Goal: Information Seeking & Learning: Find specific page/section

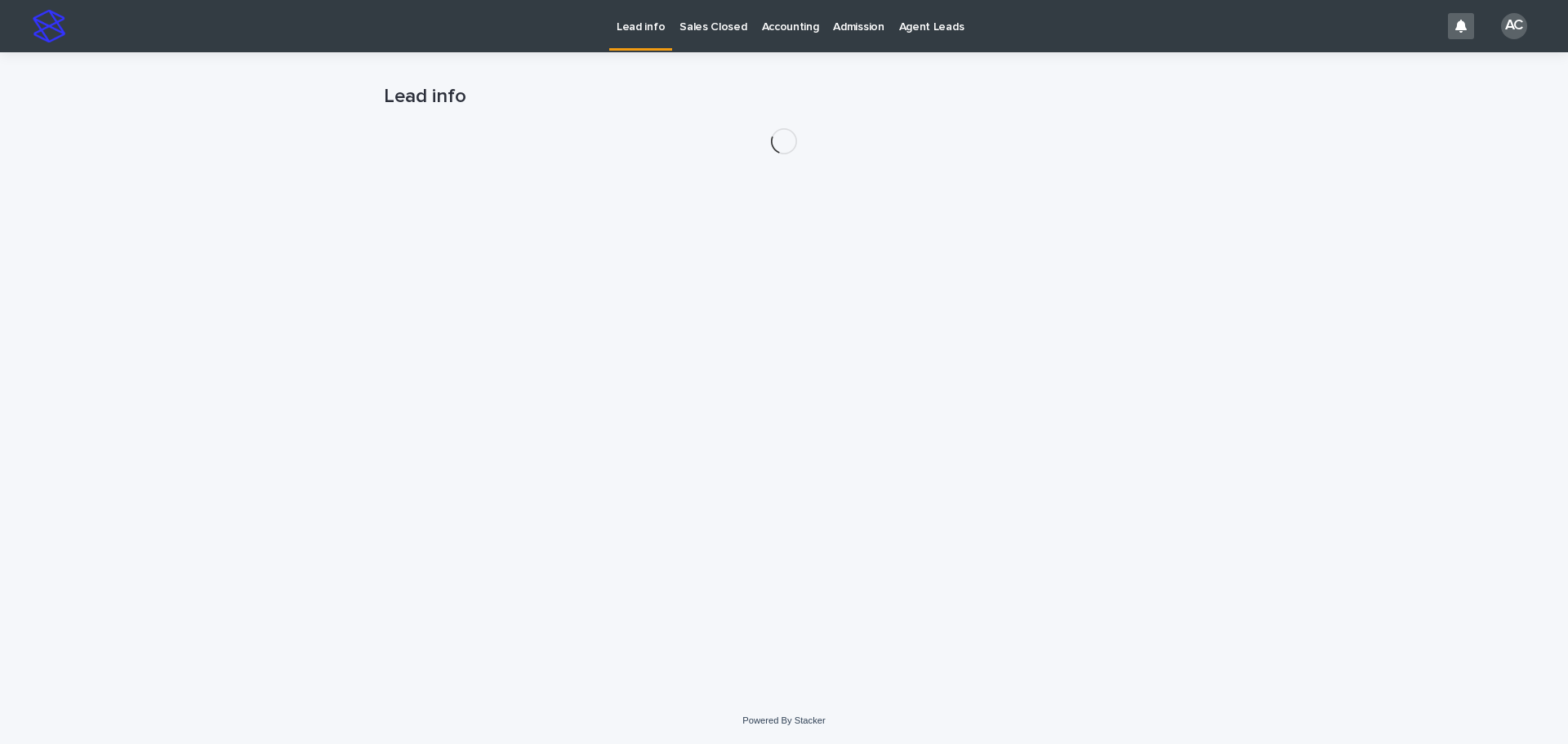
click at [771, 36] on link "Accounting" at bounding box center [790, 25] width 72 height 51
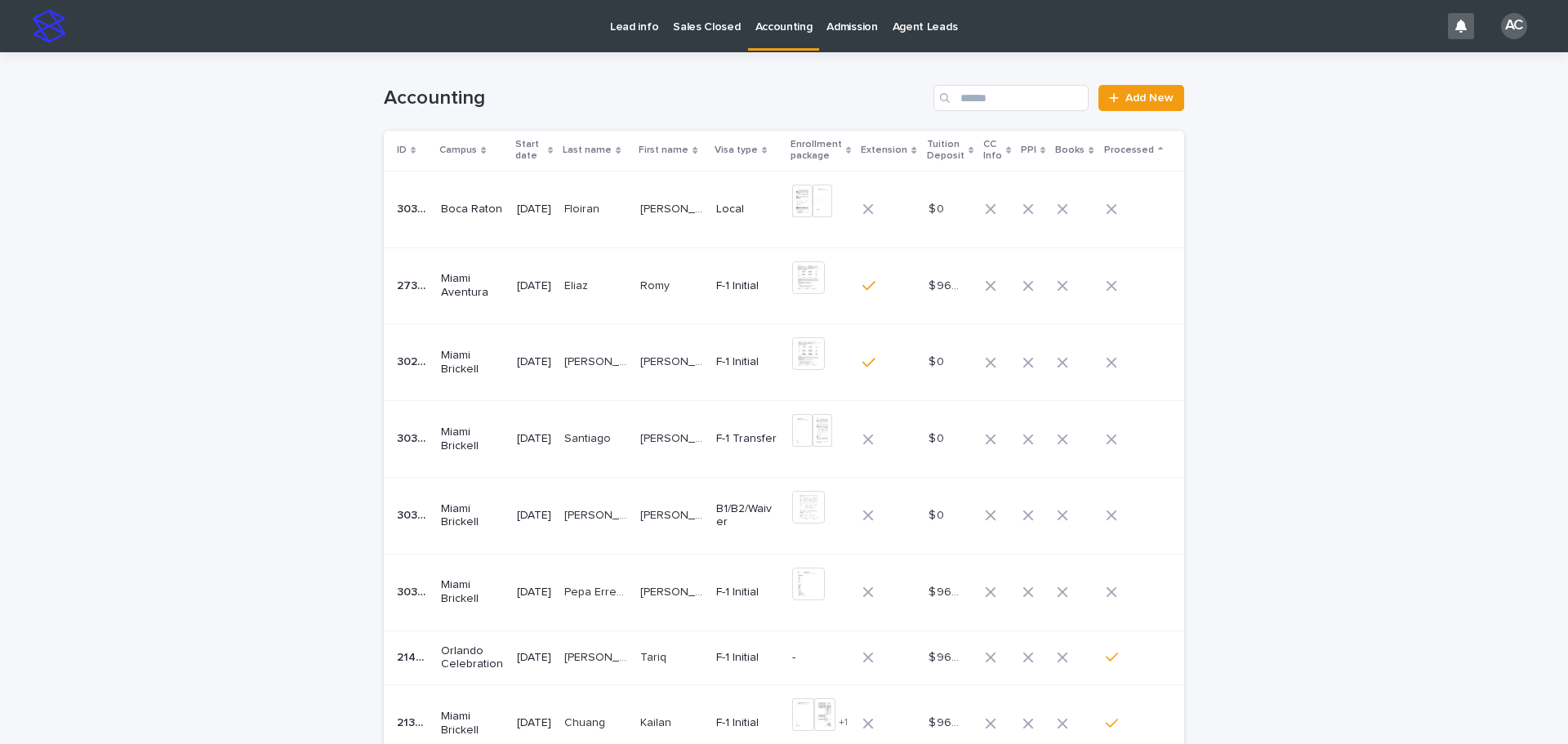
click at [774, 36] on link "Accounting" at bounding box center [784, 24] width 72 height 48
click at [592, 290] on p "Eliaz" at bounding box center [578, 285] width 27 height 17
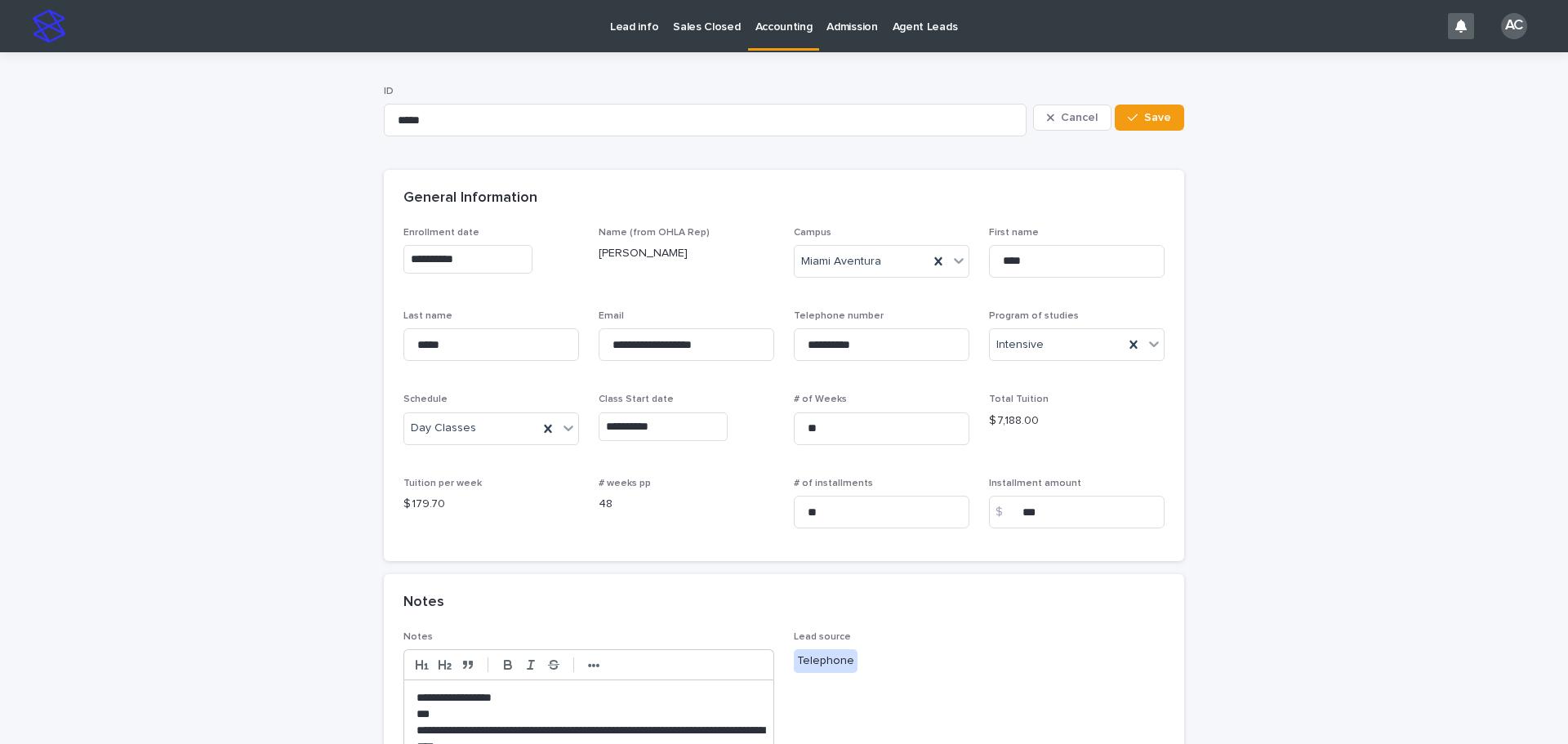
click at [797, 53] on div "**********" at bounding box center [784, 634] width 801 height 1165
click at [782, 21] on p "Accounting" at bounding box center [784, 17] width 57 height 35
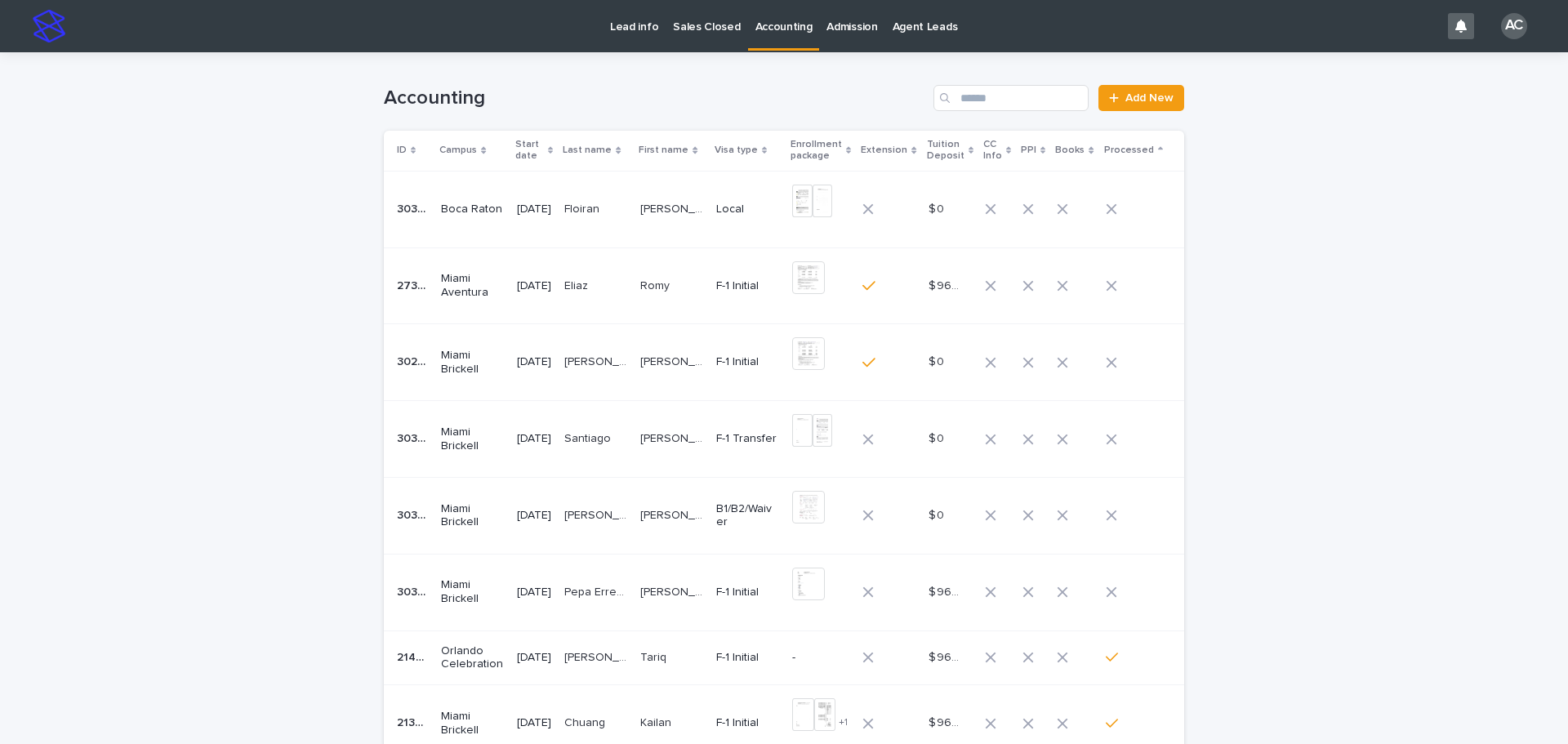
click at [590, 216] on p "Floiran" at bounding box center [584, 207] width 39 height 17
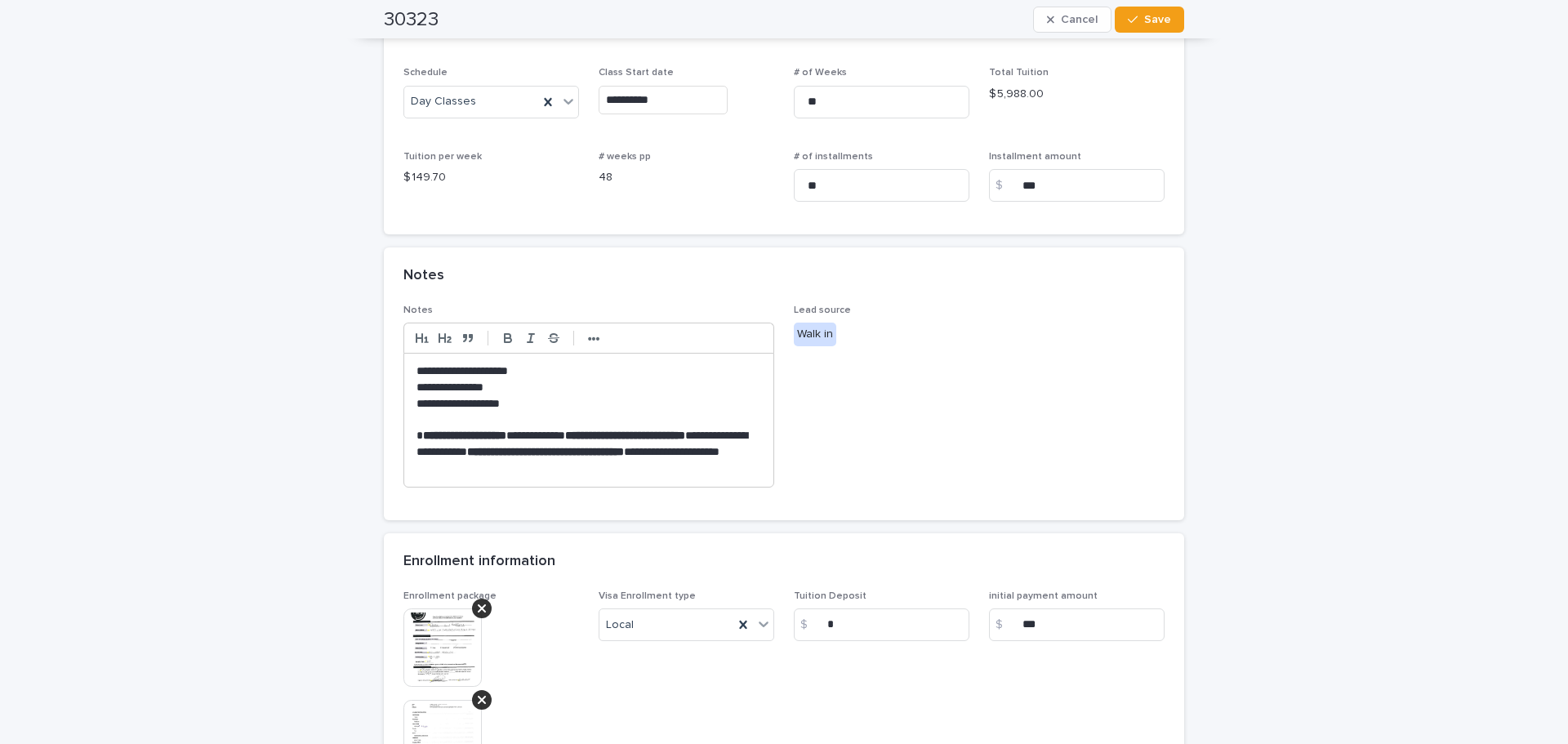
scroll to position [408, 0]
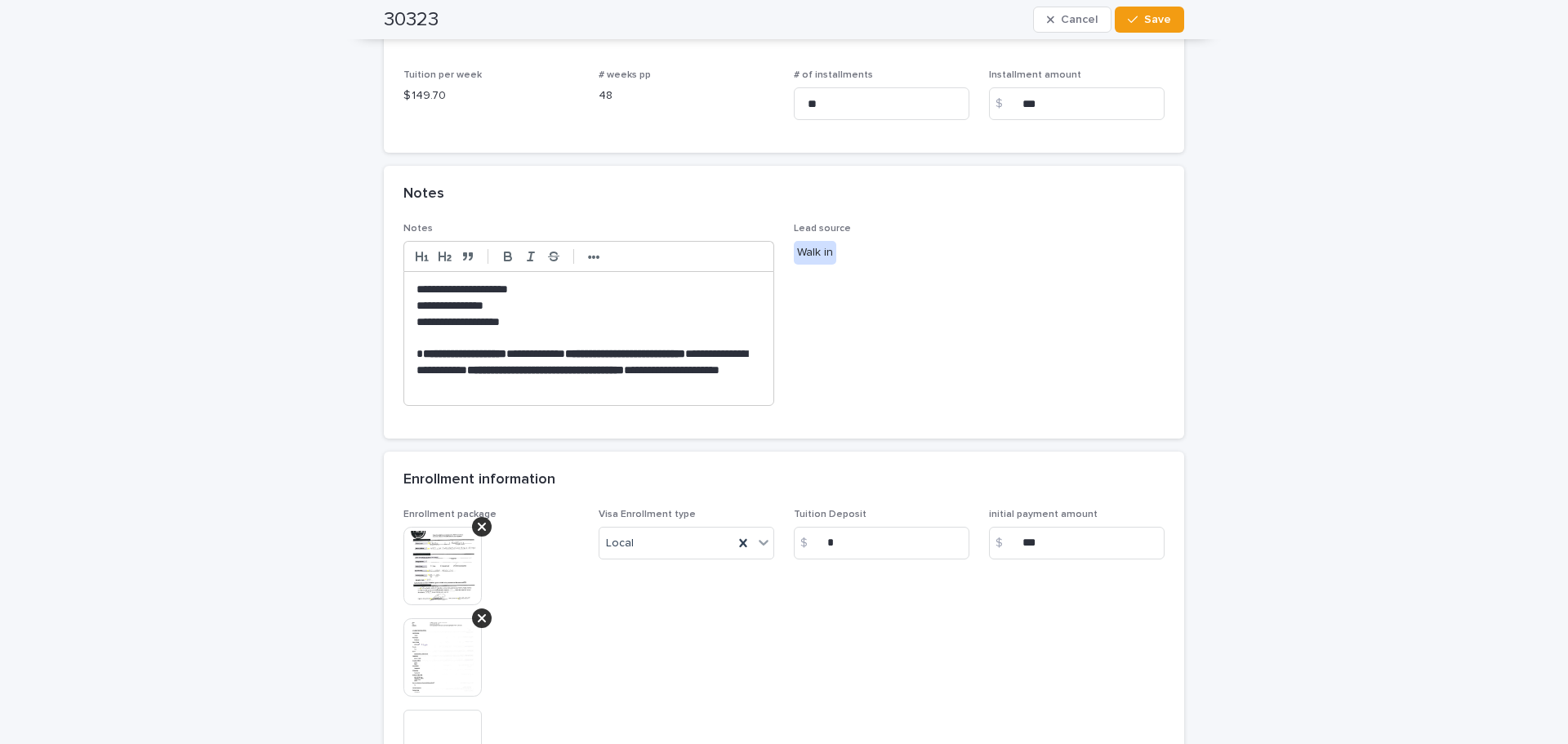
click at [404, 590] on img at bounding box center [443, 565] width 78 height 78
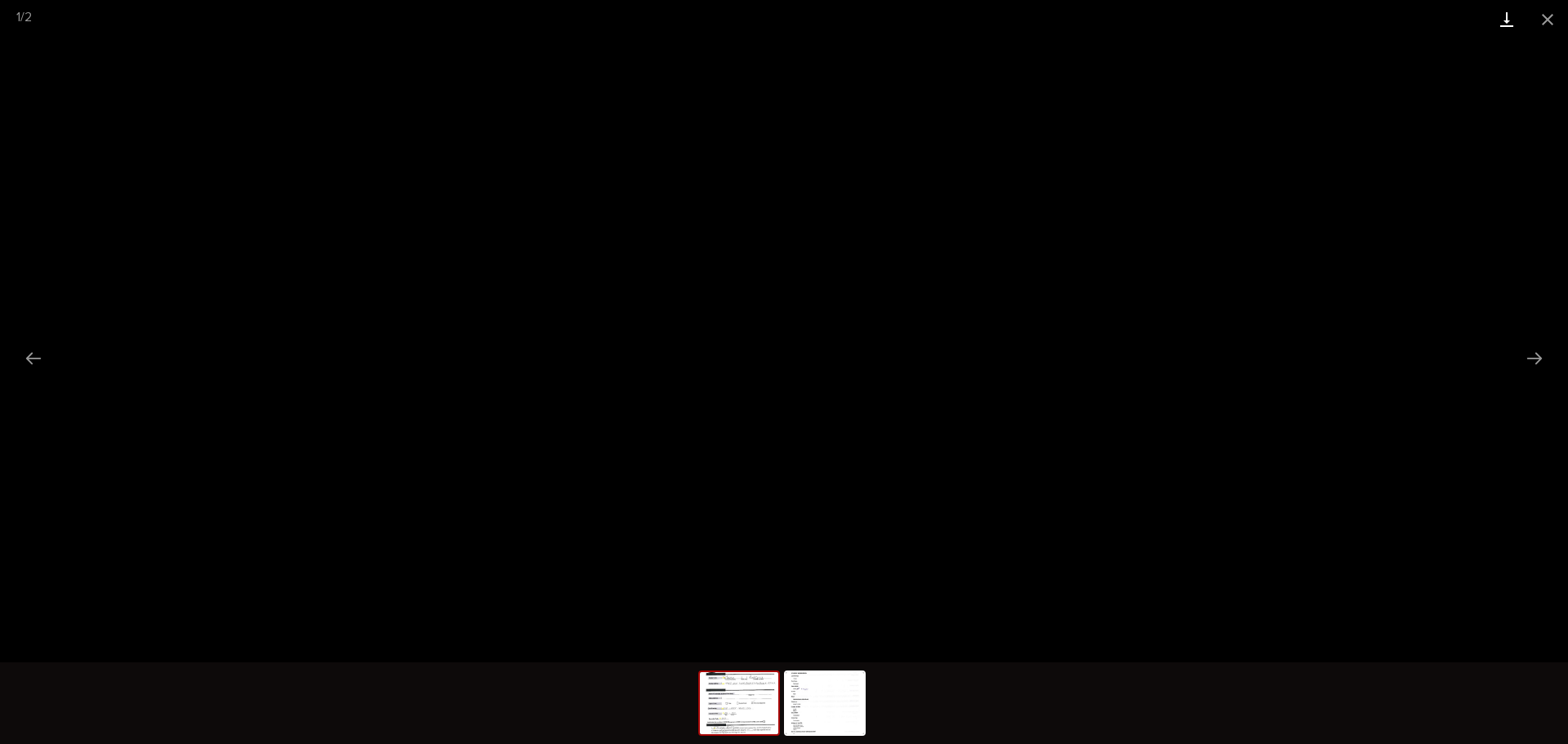
click at [1496, 18] on link "Download" at bounding box center [1507, 19] width 40 height 39
click at [1559, 8] on button "Close gallery" at bounding box center [1548, 19] width 40 height 39
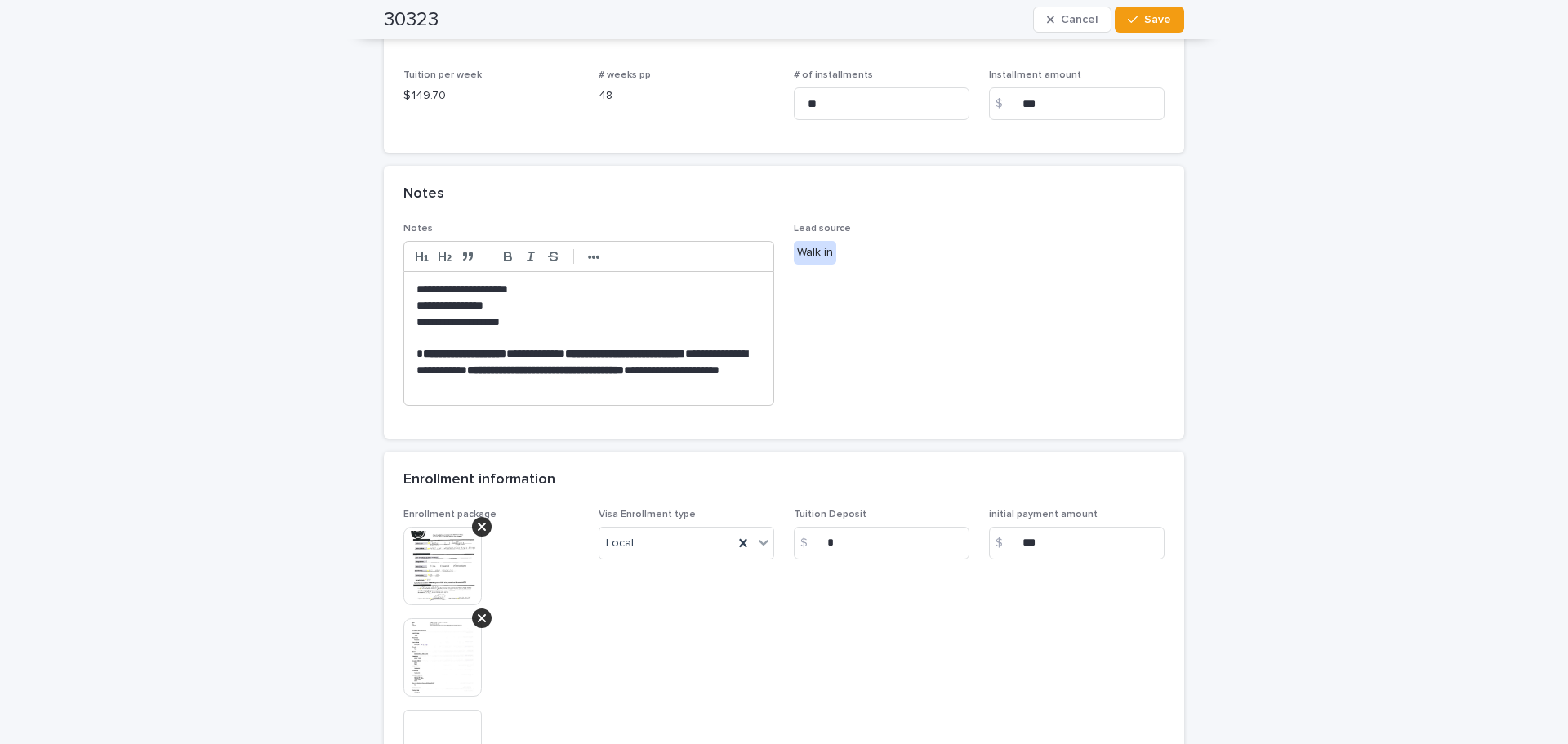
scroll to position [571, 0]
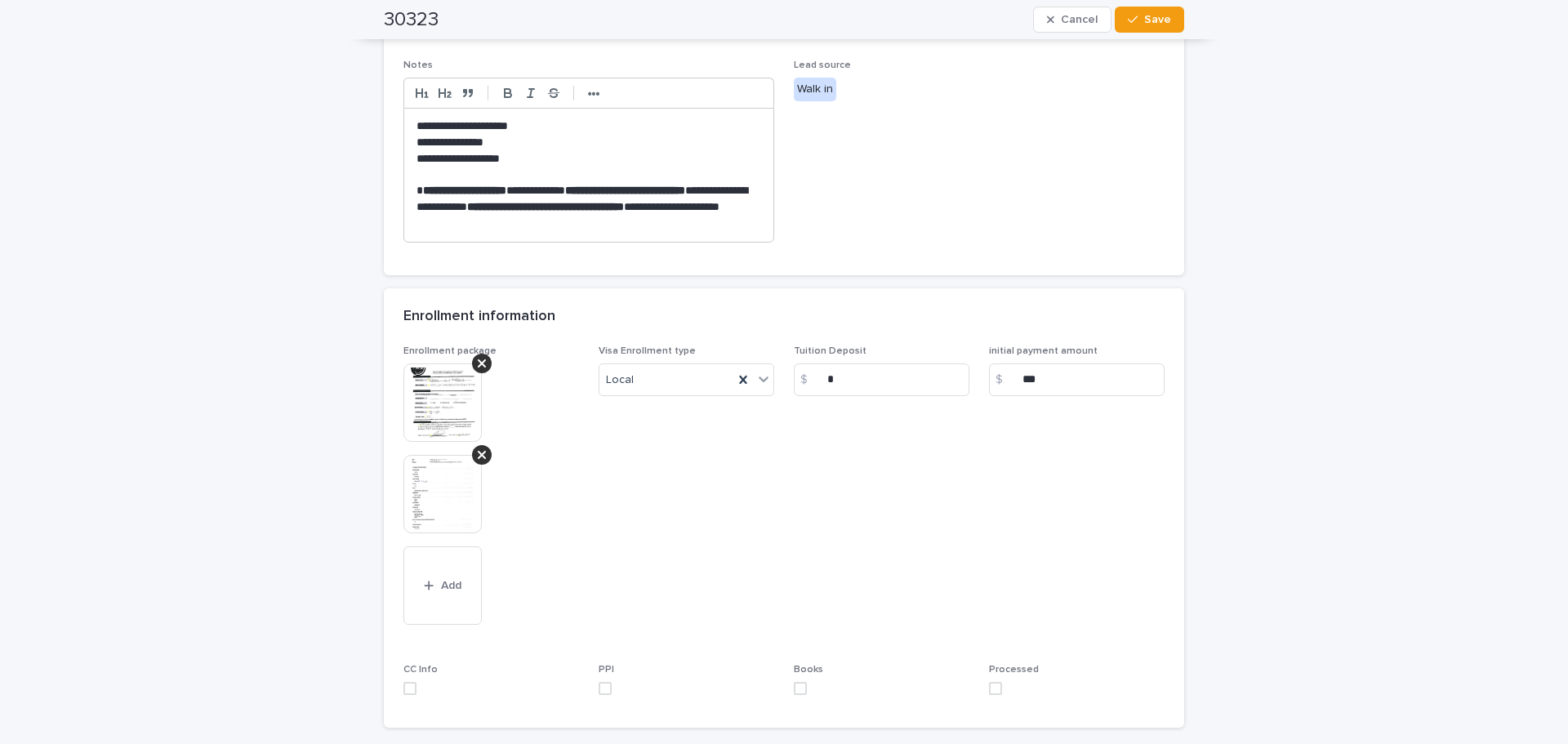
click at [426, 505] on img at bounding box center [443, 494] width 78 height 78
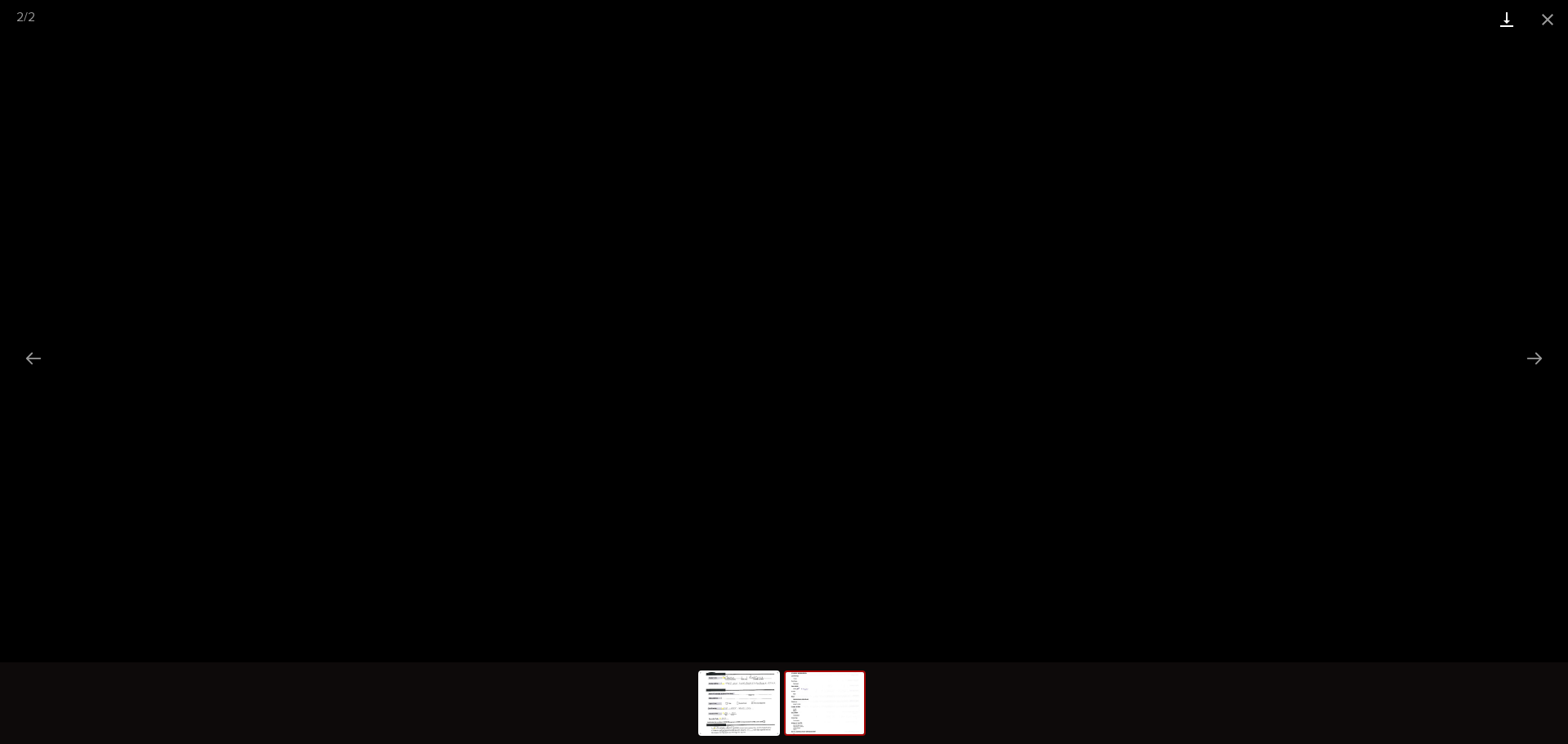
click at [1512, 20] on link "Download" at bounding box center [1507, 19] width 40 height 39
click at [1547, 25] on button "Close gallery" at bounding box center [1548, 19] width 40 height 39
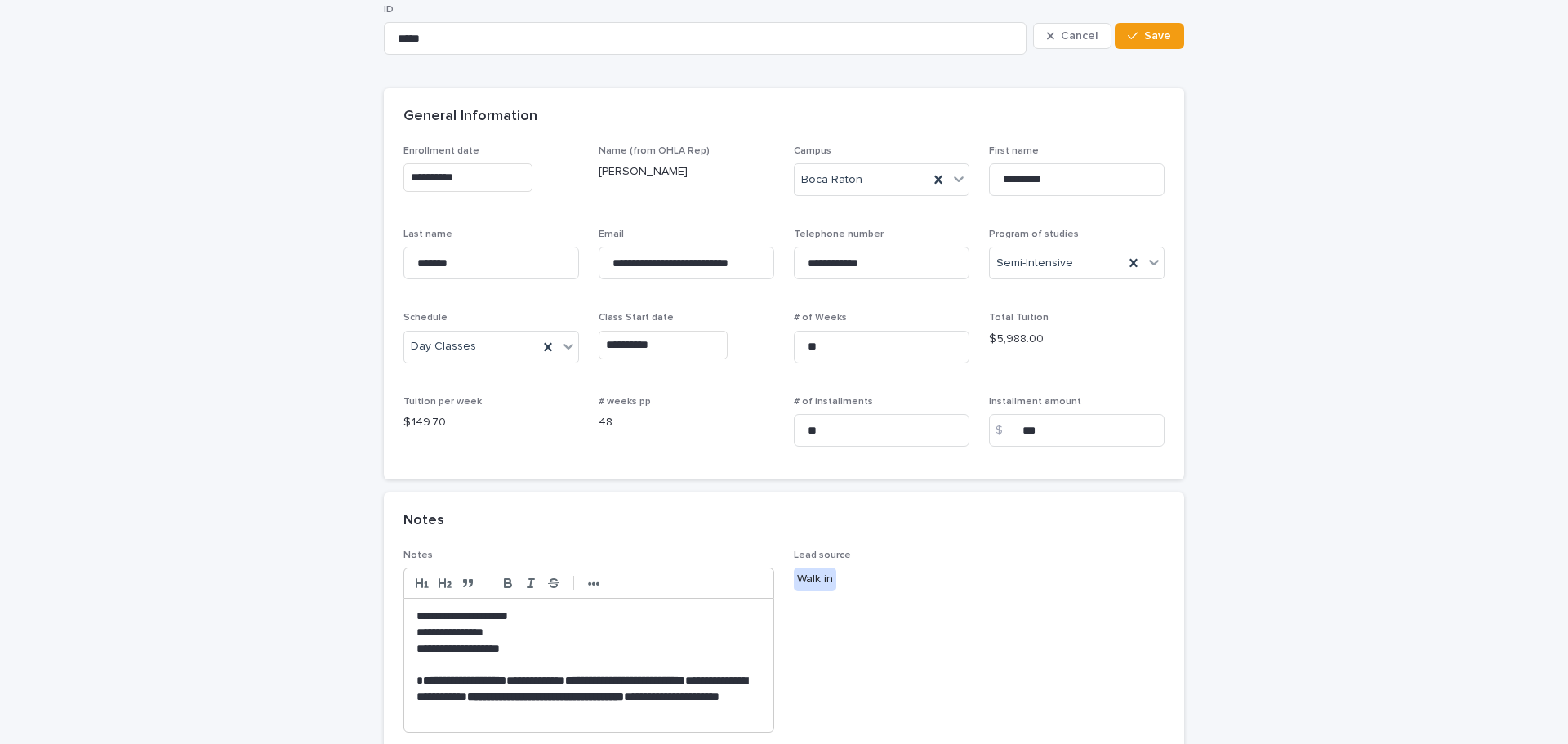
scroll to position [163, 0]
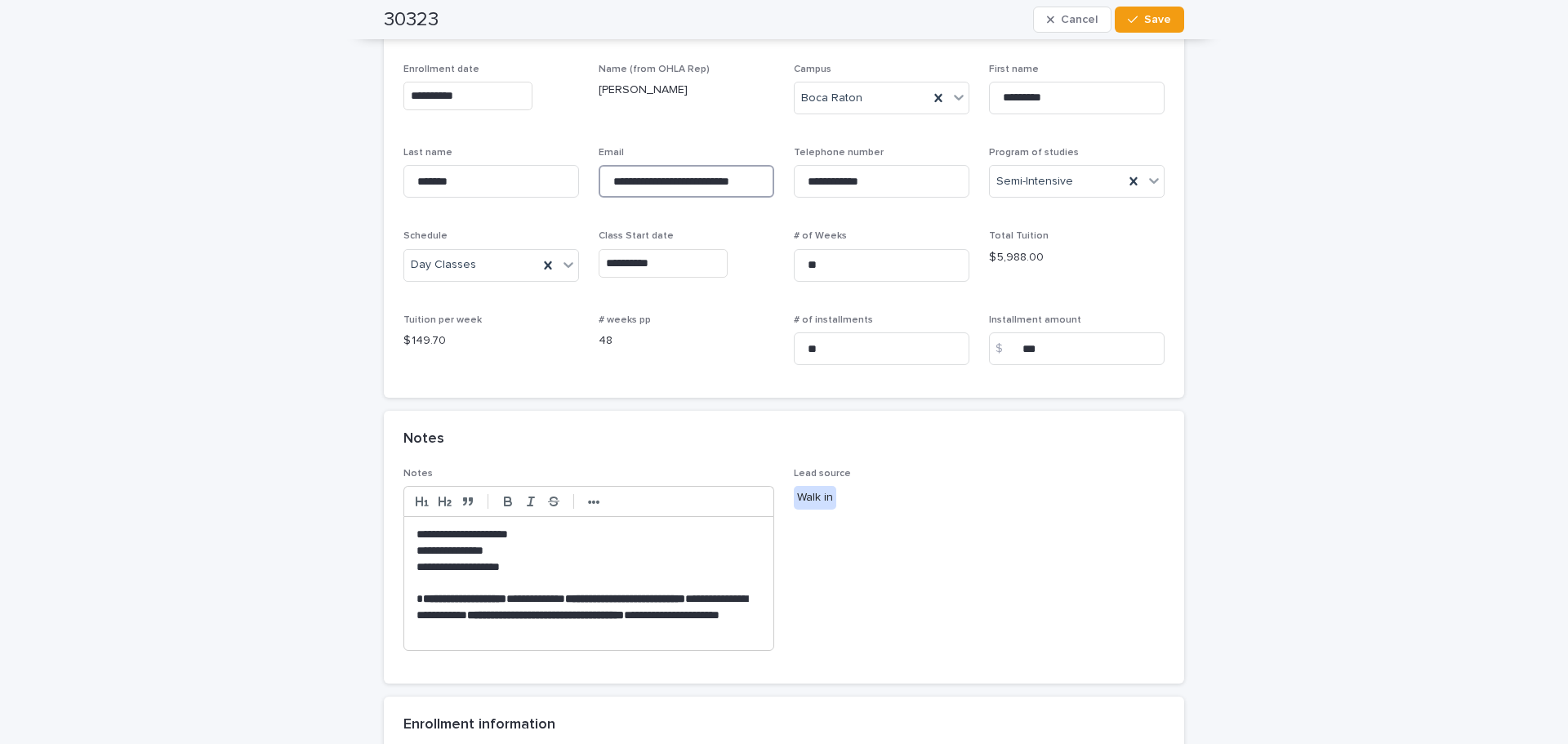
click at [685, 178] on input "**********" at bounding box center [686, 181] width 175 height 33
click at [825, 179] on input "**********" at bounding box center [882, 181] width 175 height 33
drag, startPoint x: 846, startPoint y: 178, endPoint x: 848, endPoint y: 195, distance: 17.1
click at [848, 195] on input "**********" at bounding box center [882, 181] width 175 height 33
type input "**********"
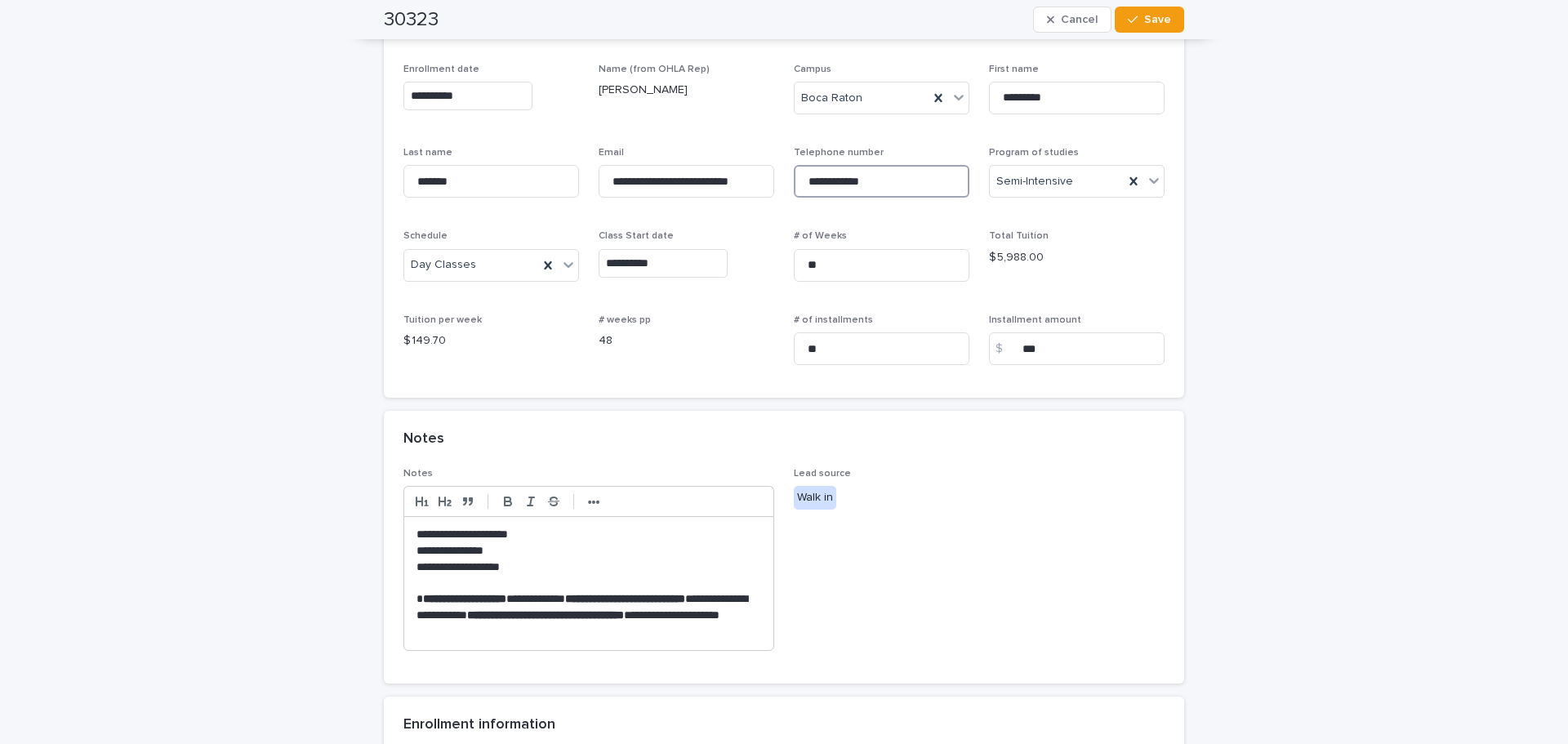
scroll to position [0, 0]
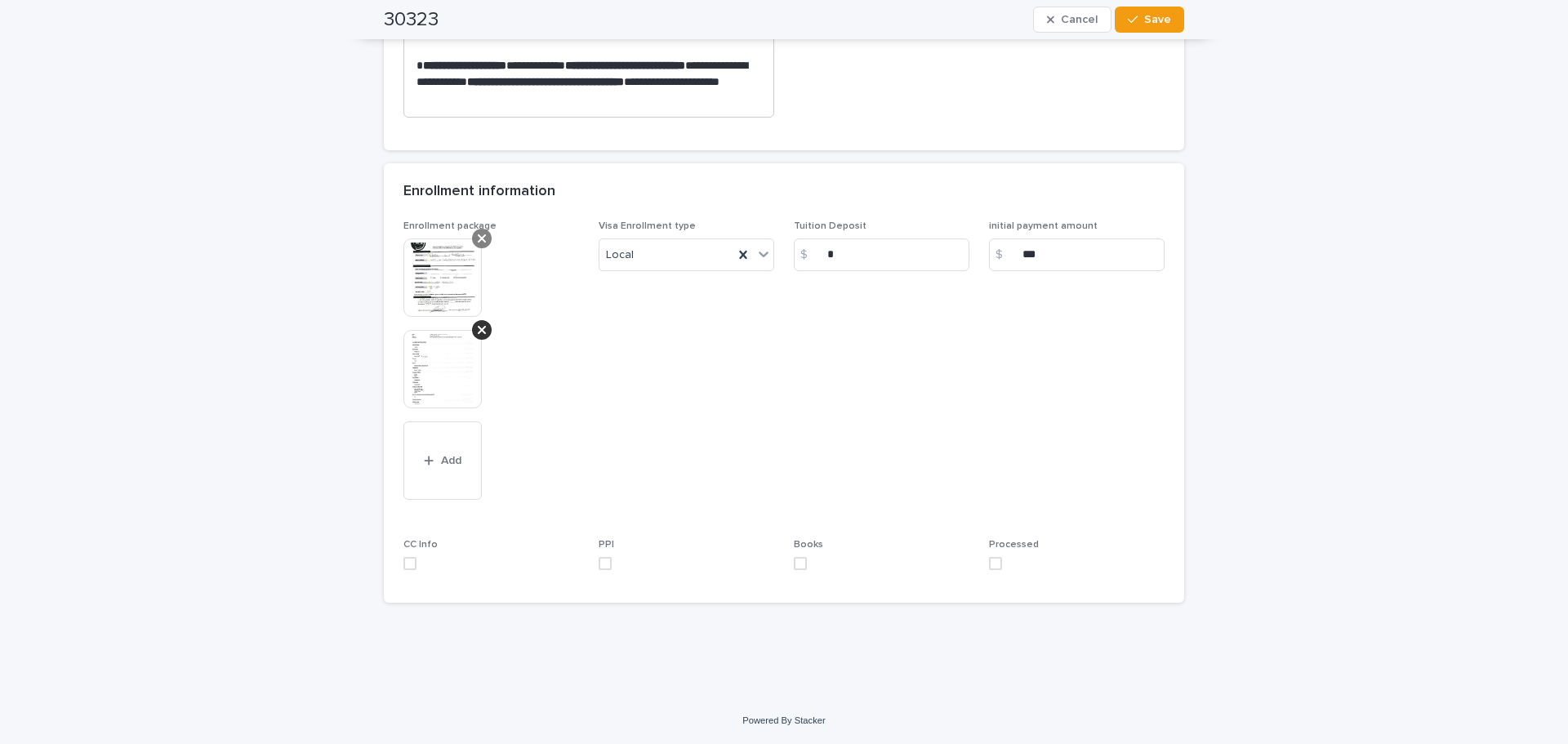
click at [478, 241] on icon at bounding box center [482, 238] width 8 height 8
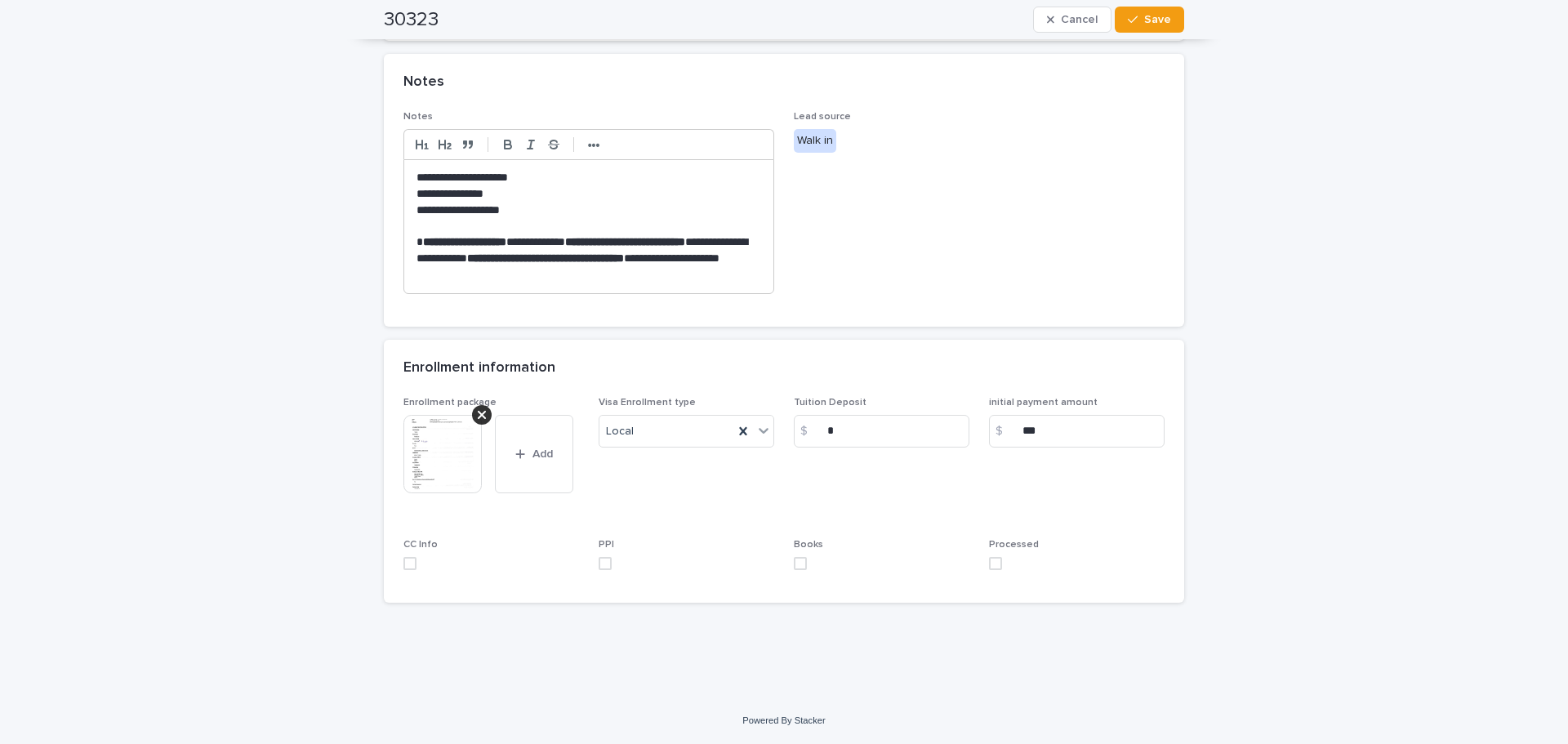
click at [397, 559] on div "Enrollment package This file cannot be opened Download File Add Visa Enrollment…" at bounding box center [784, 500] width 801 height 206
click at [404, 565] on span at bounding box center [411, 564] width 13 height 13
click at [599, 560] on span at bounding box center [605, 564] width 13 height 13
click at [794, 563] on span at bounding box center [801, 564] width 13 height 13
click at [989, 562] on span at bounding box center [996, 564] width 13 height 13
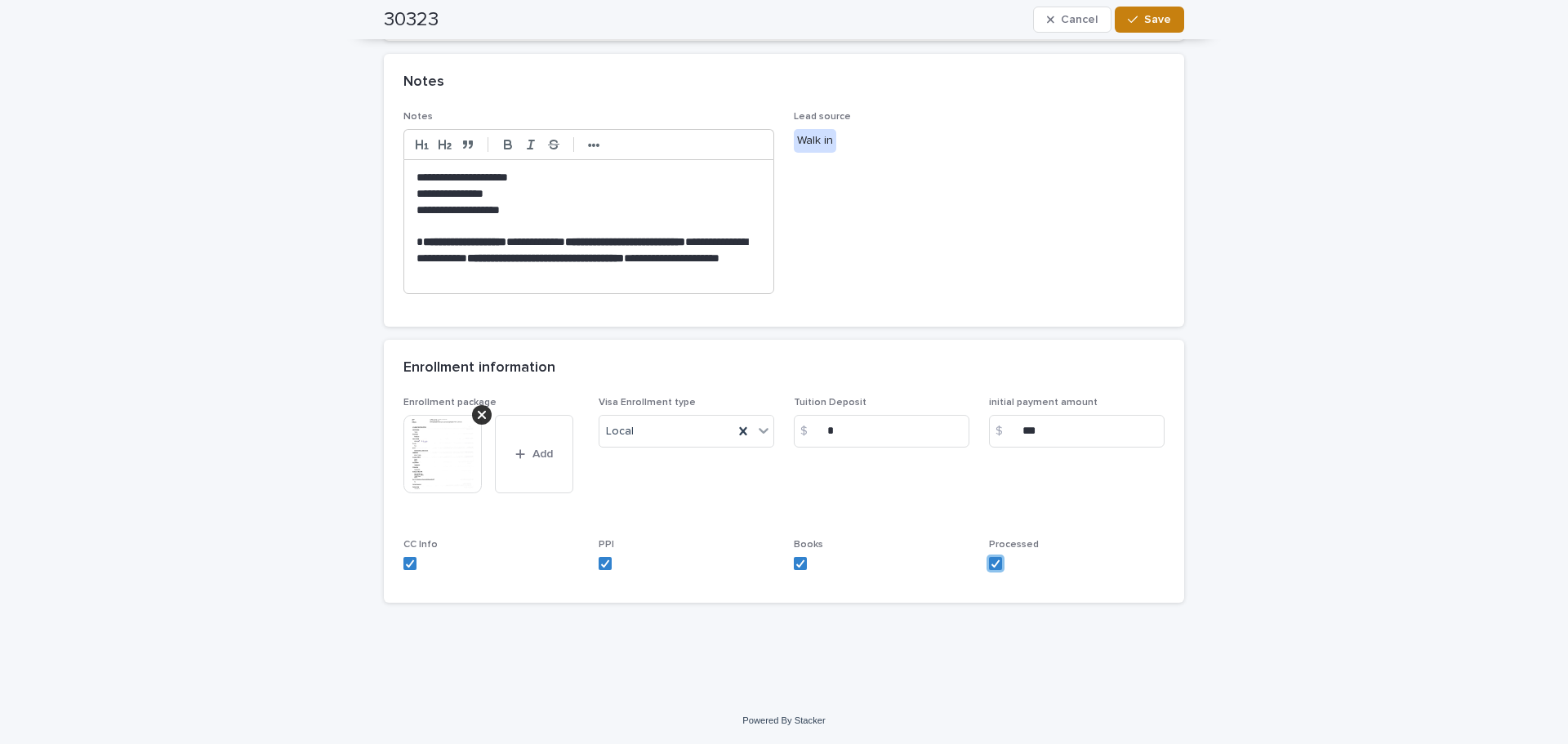
click at [1125, 12] on button "Save" at bounding box center [1150, 19] width 69 height 26
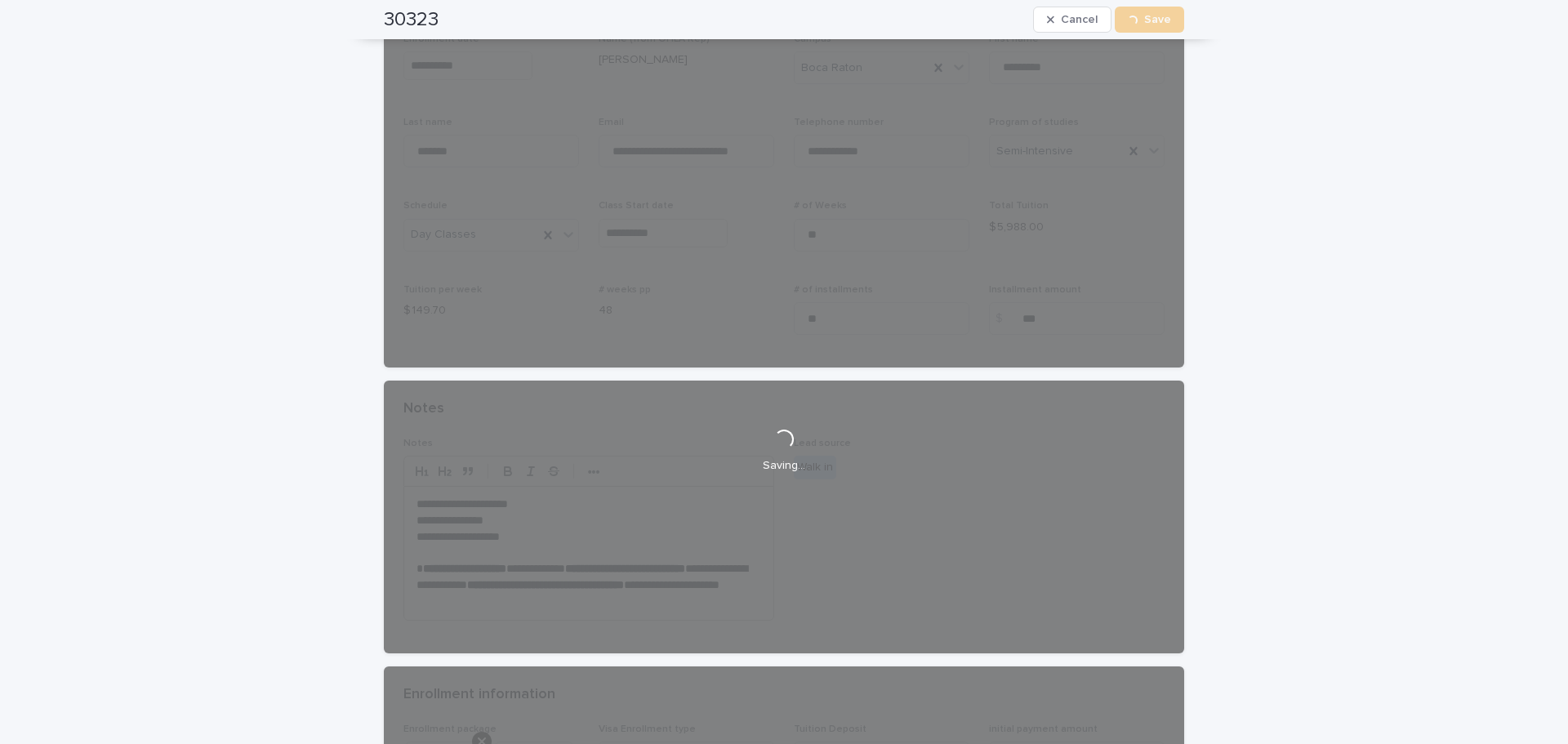
scroll to position [0, 0]
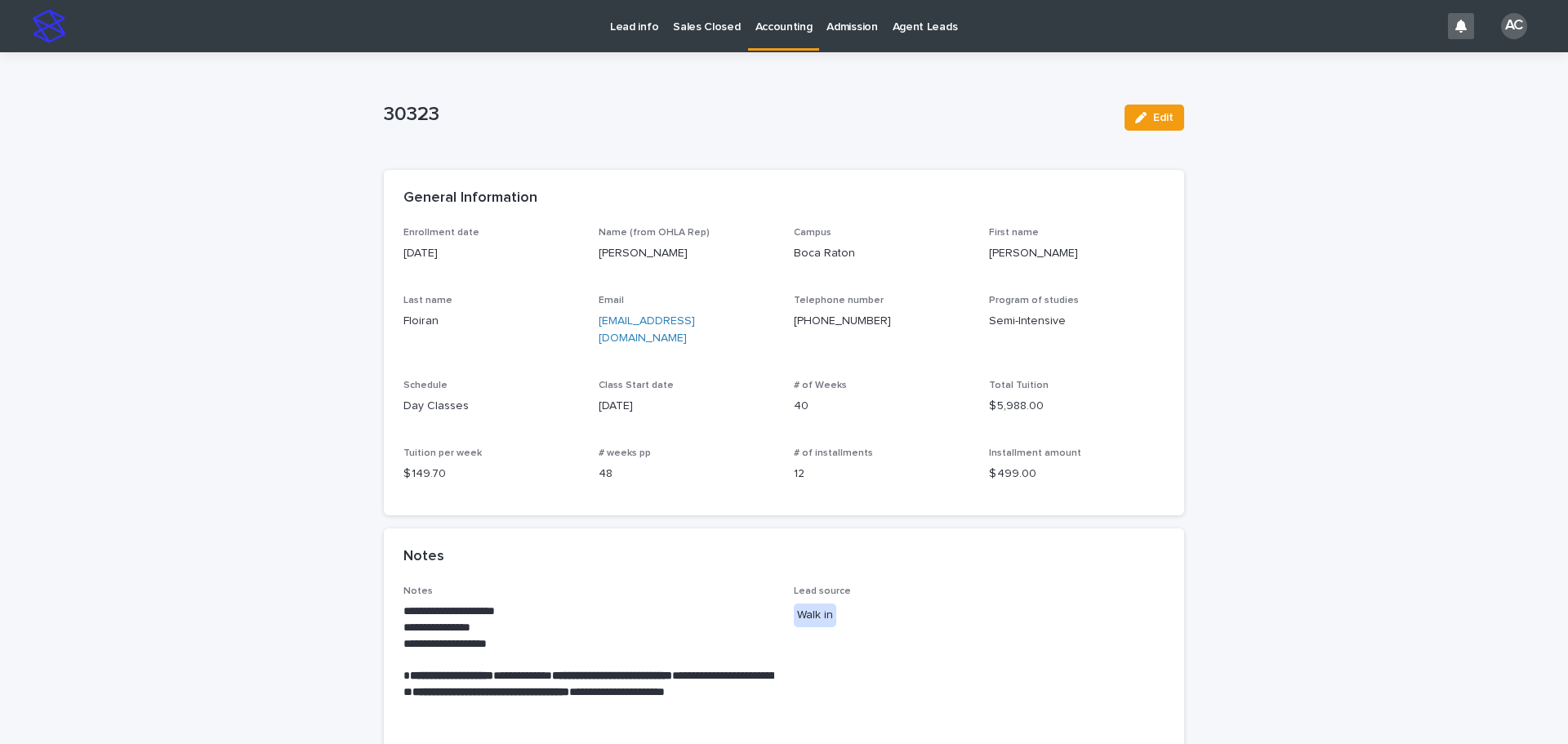
click at [777, 25] on p "Accounting" at bounding box center [784, 17] width 57 height 35
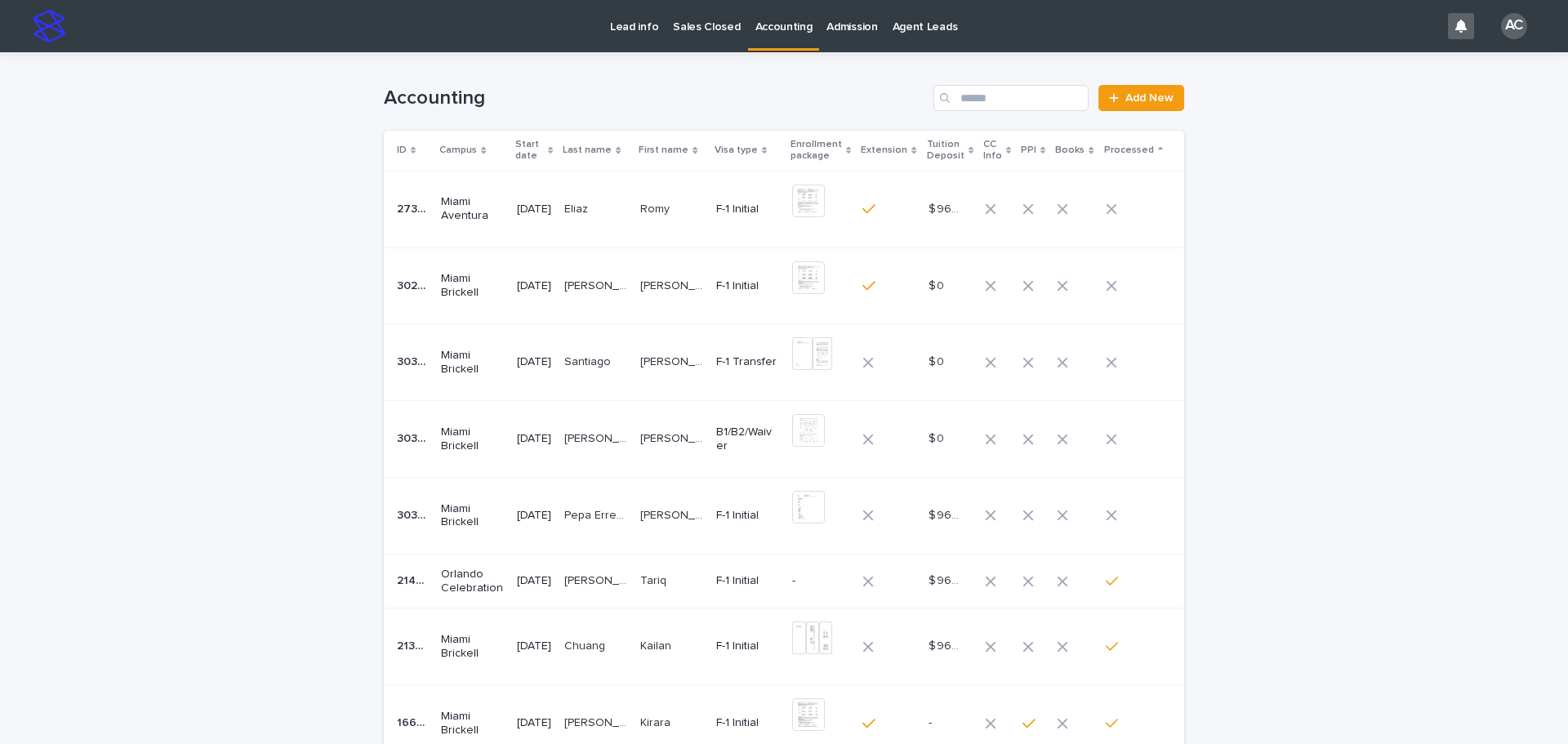
drag, startPoint x: 1367, startPoint y: 519, endPoint x: 1380, endPoint y: 522, distance: 13.3
click at [1367, 519] on div "Loading... Saving… Loading... Saving… Accounting Add New ID Campus Start date L…" at bounding box center [784, 553] width 1568 height 1002
click at [139, 433] on div "Loading... Saving… Loading... Saving… Accounting Add New ID Campus Start date L…" at bounding box center [784, 553] width 1568 height 1002
click at [1367, 174] on div "Loading... Saving… Loading... Saving… Accounting Add New ID Campus Start date L…" at bounding box center [784, 553] width 1568 height 1002
click at [1011, 89] on input "Search" at bounding box center [1012, 98] width 155 height 26
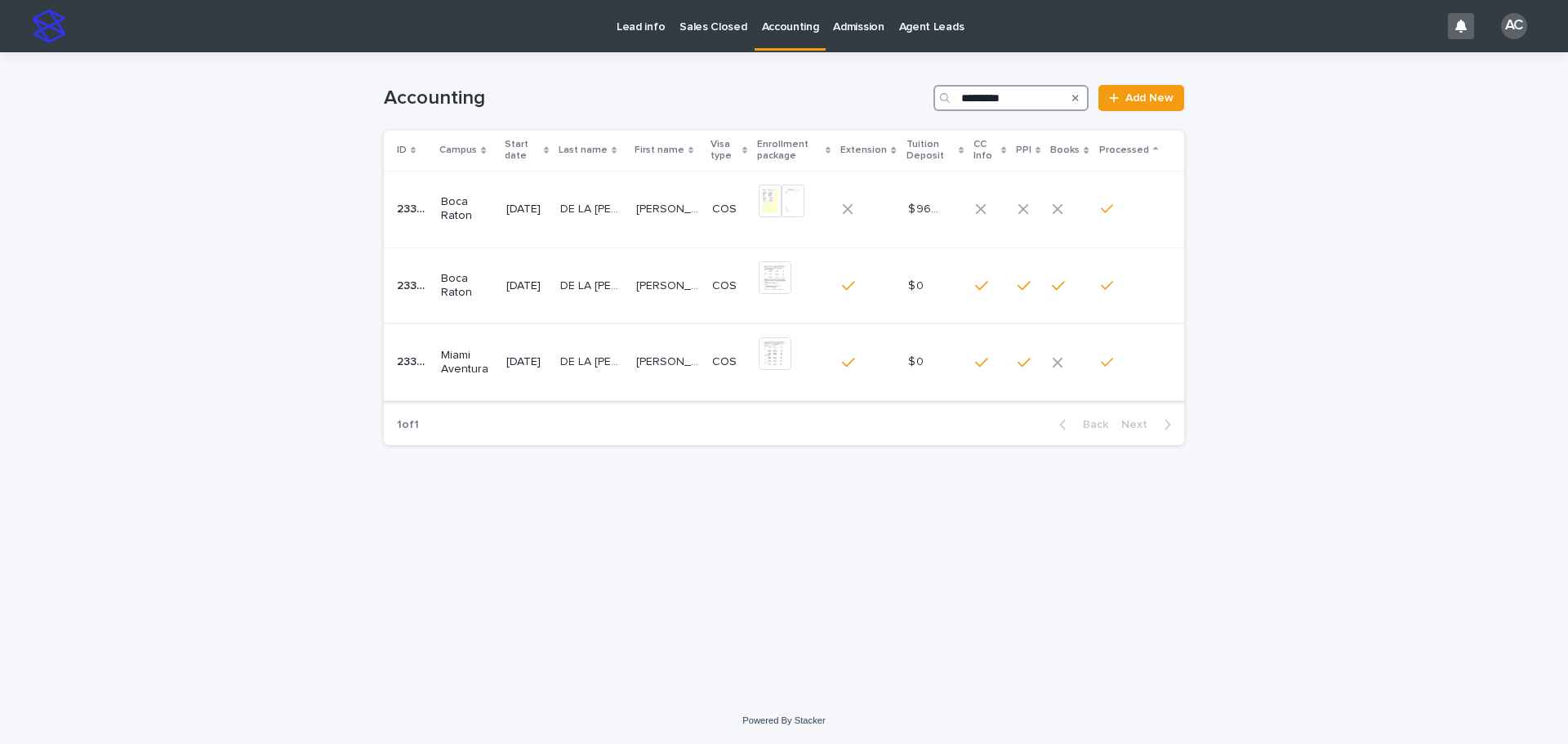
type input "*********"
click at [695, 364] on p "[PERSON_NAME]" at bounding box center [669, 361] width 66 height 17
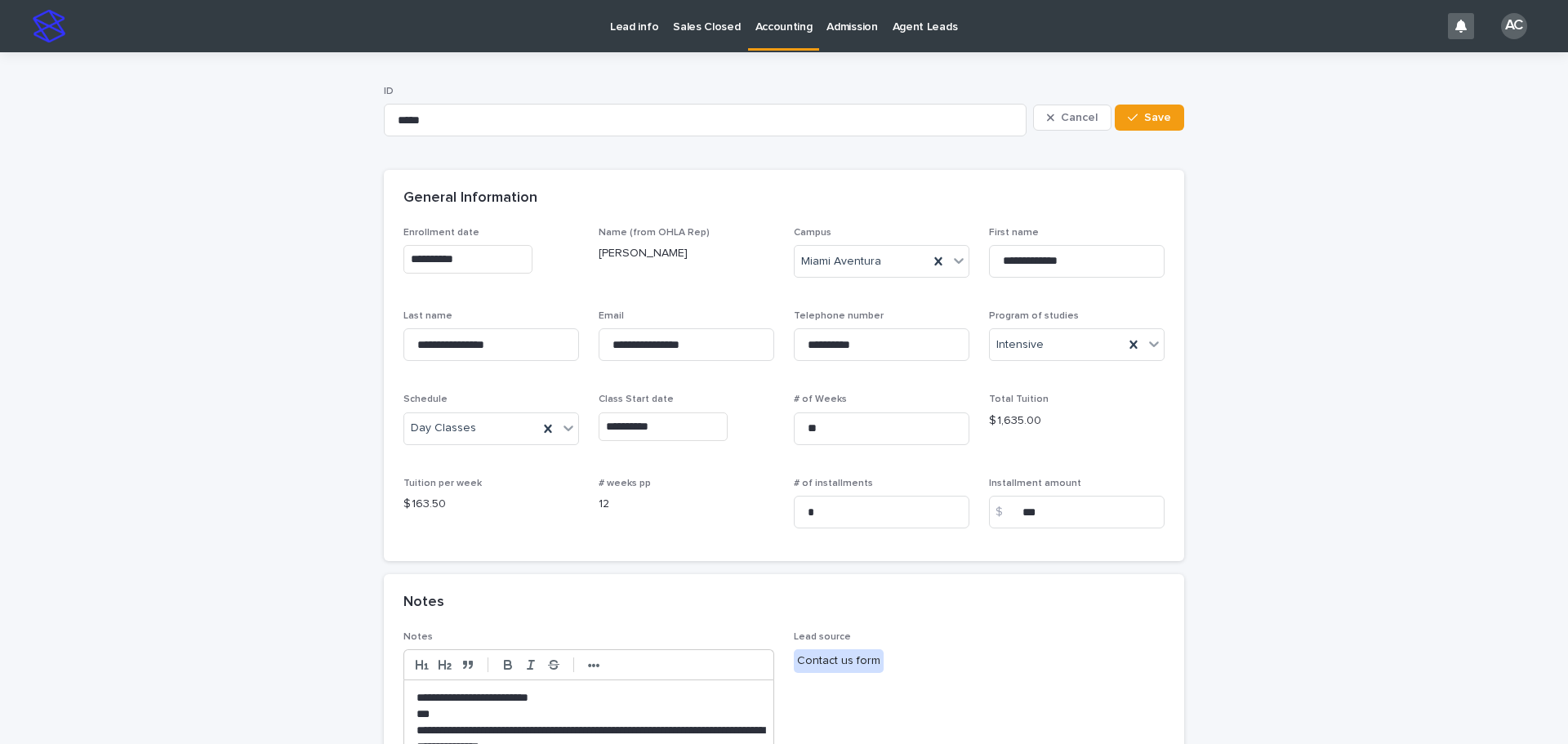
click at [755, 28] on p "Accounting" at bounding box center [784, 17] width 57 height 35
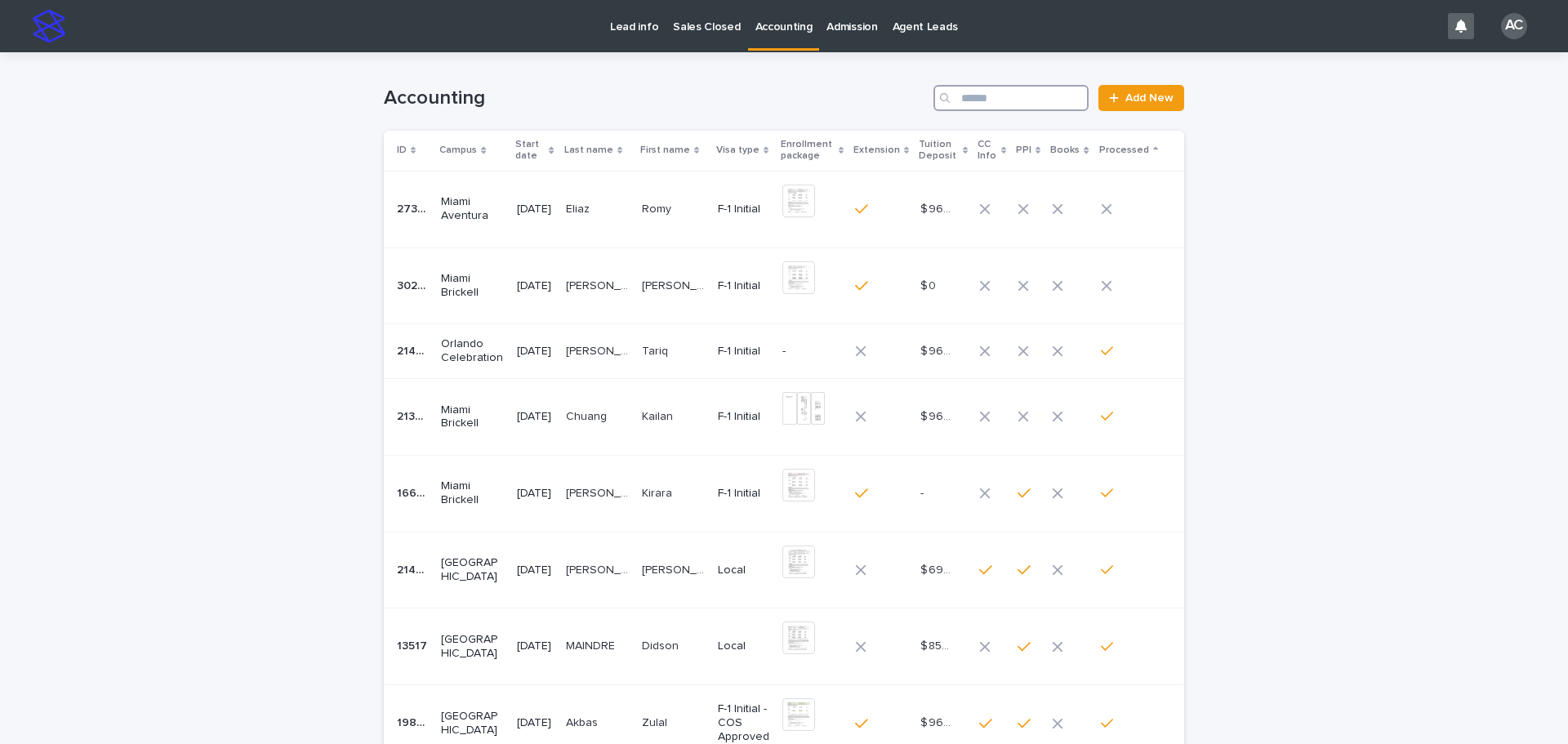
click at [991, 100] on input "Search" at bounding box center [1012, 98] width 155 height 26
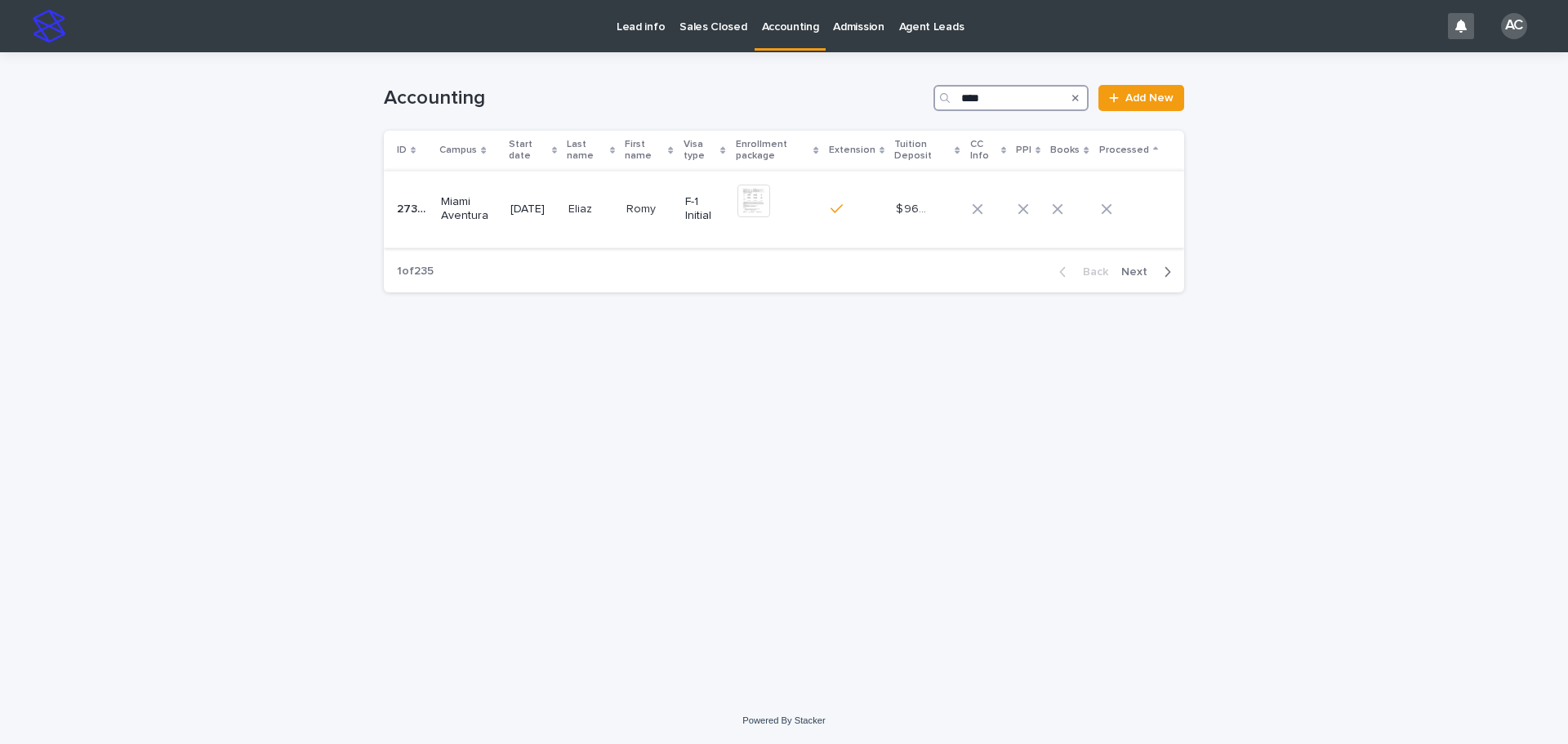
type input "****"
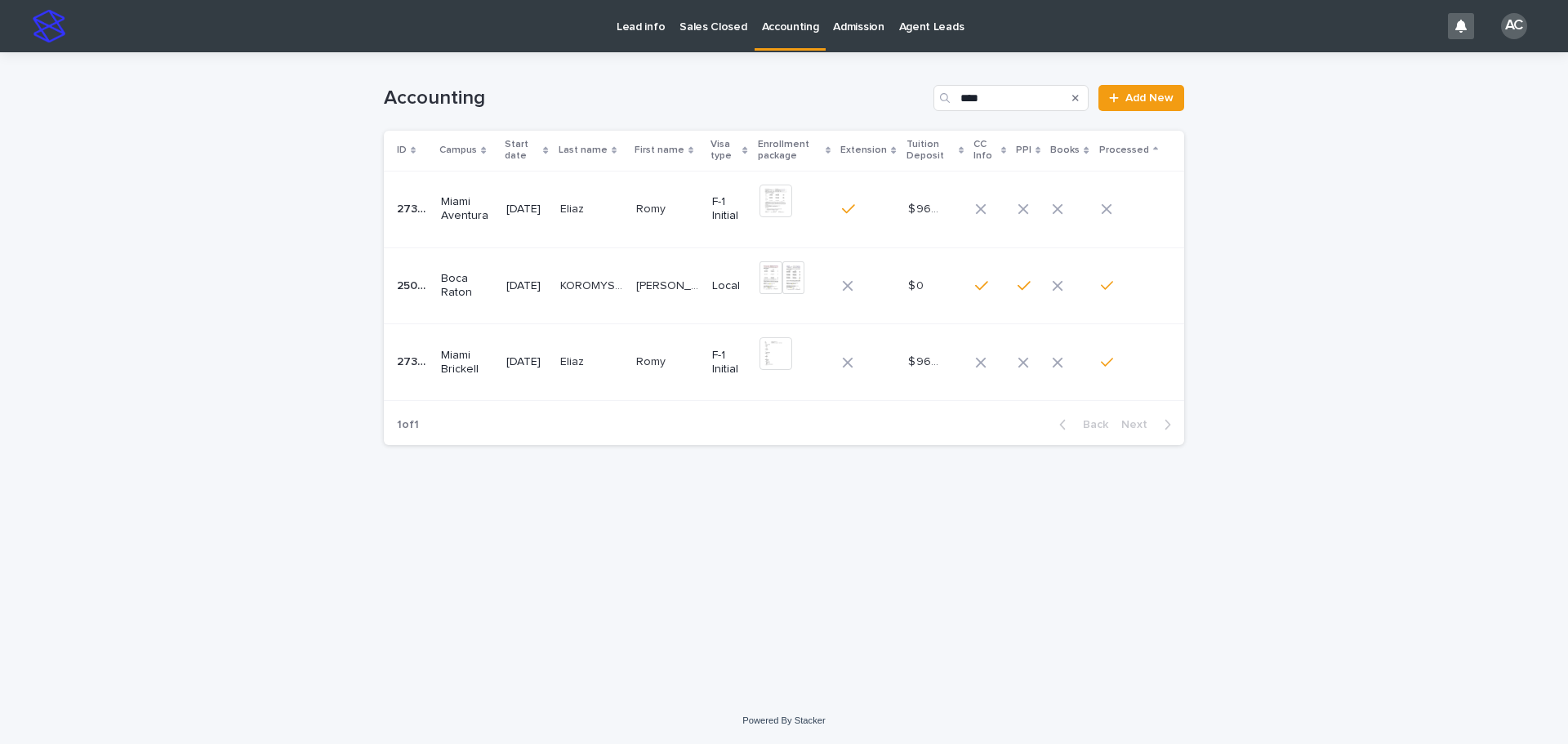
click at [553, 241] on td "[DATE]" at bounding box center [526, 209] width 53 height 77
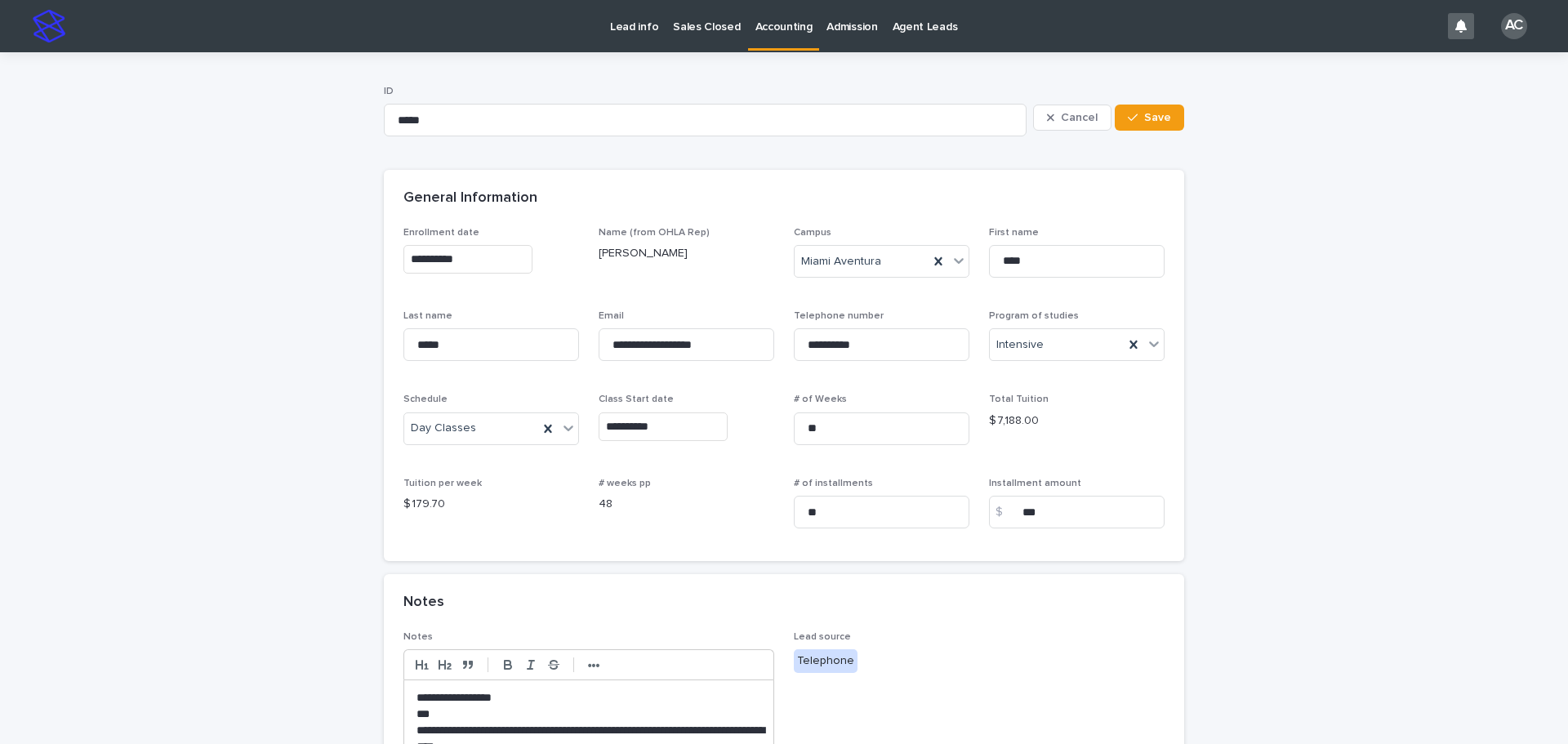
scroll to position [163, 0]
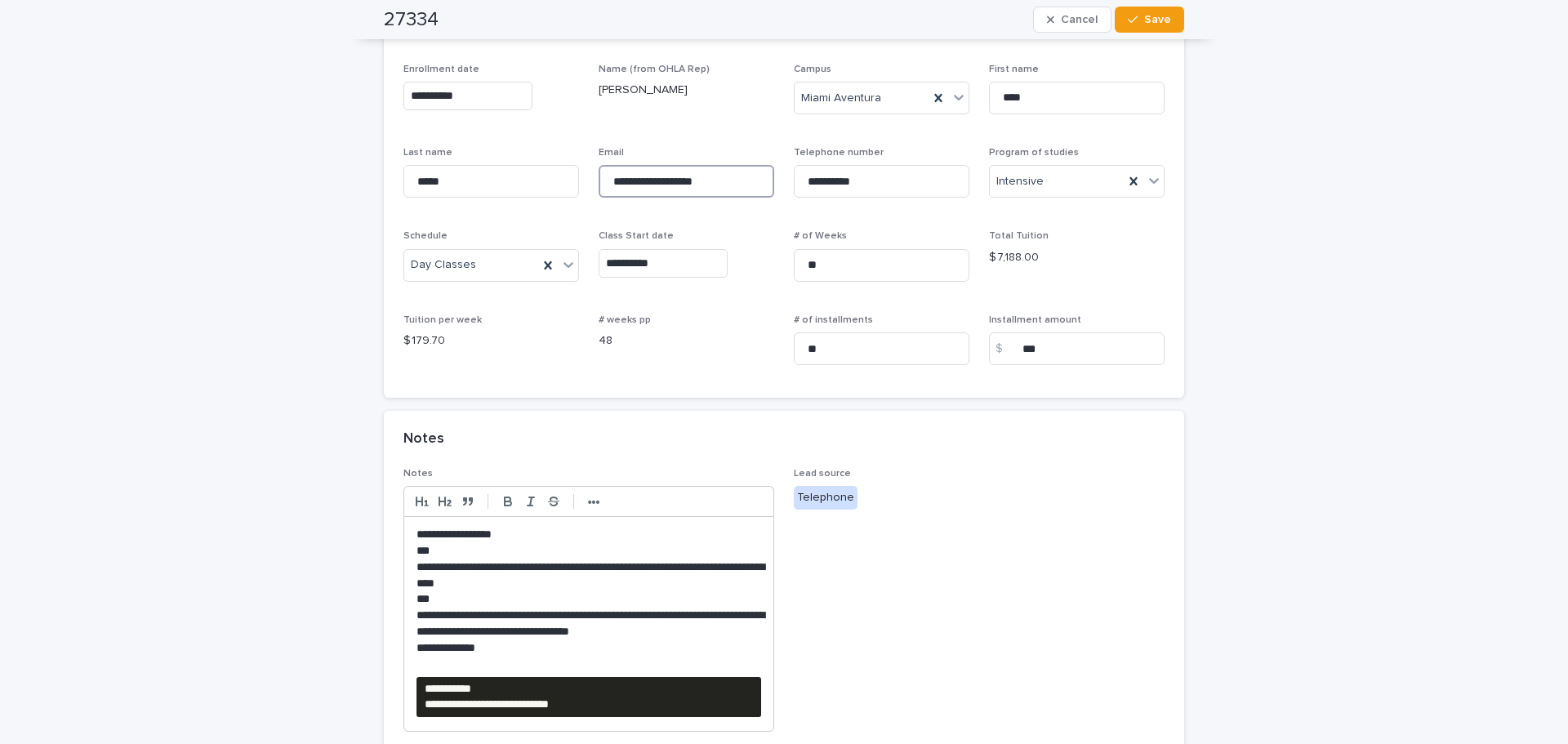
click at [693, 189] on input "**********" at bounding box center [686, 181] width 175 height 33
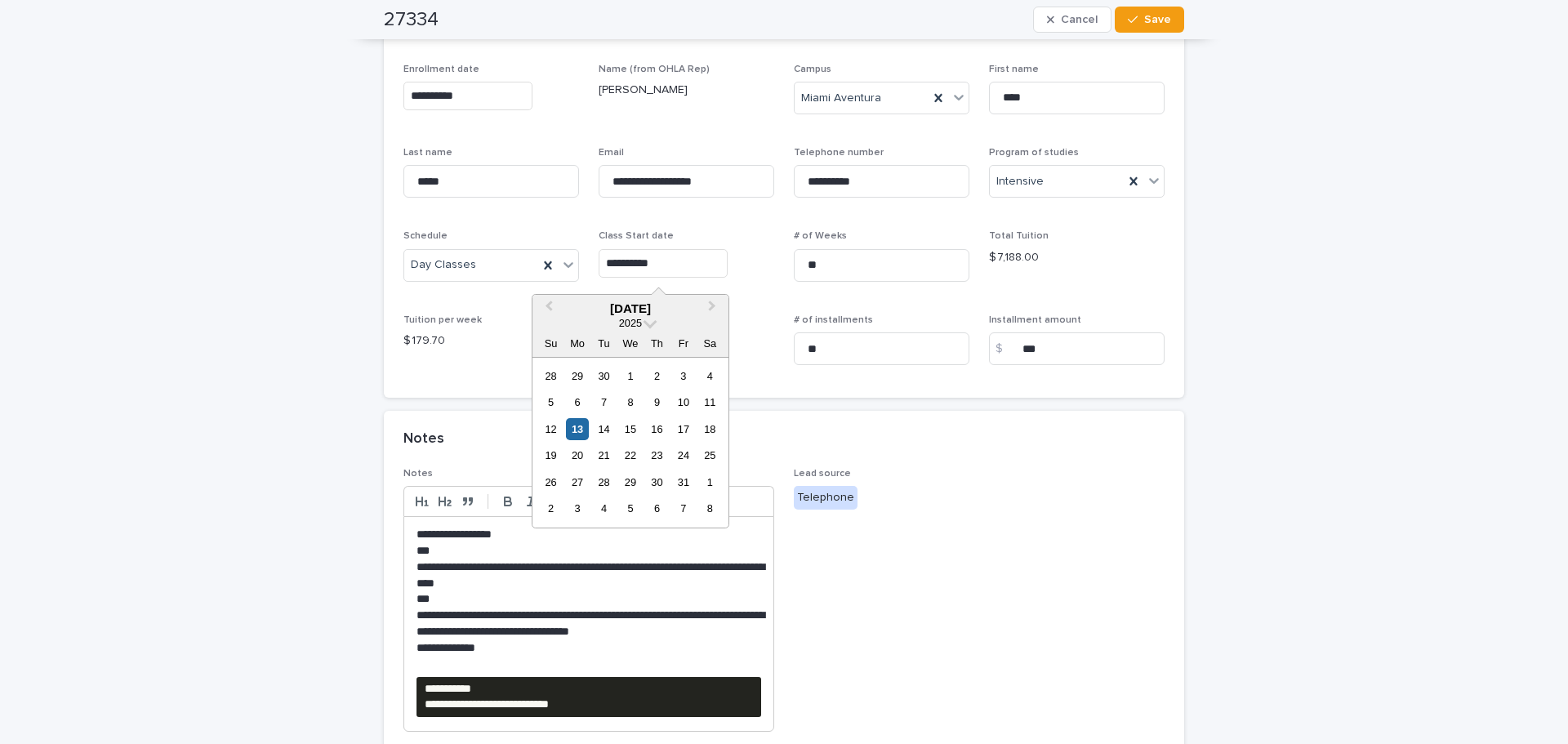
click at [649, 272] on input "**********" at bounding box center [663, 264] width 129 height 29
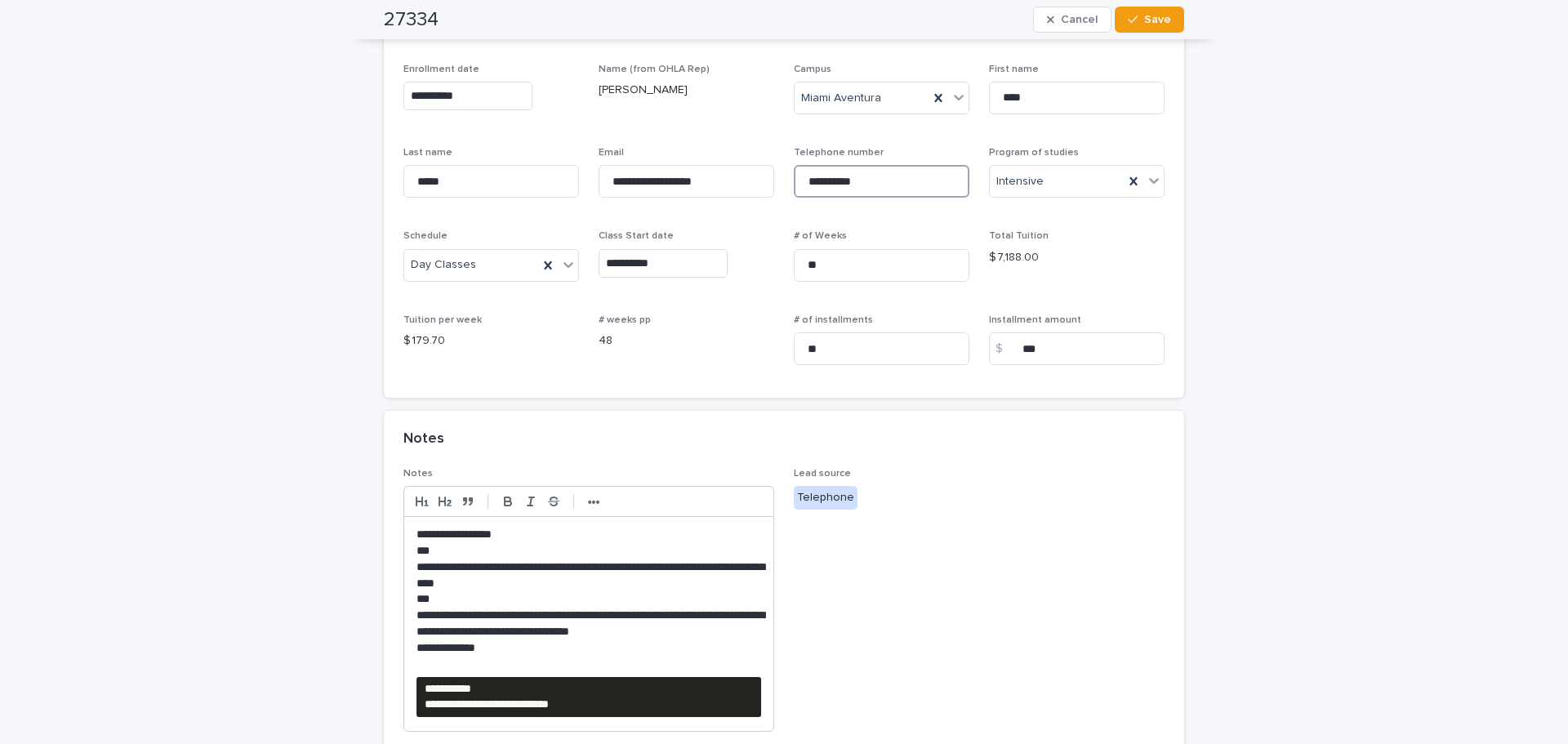
click at [878, 180] on input "**********" at bounding box center [882, 181] width 175 height 33
drag, startPoint x: 884, startPoint y: 178, endPoint x: 783, endPoint y: 193, distance: 102.1
click at [740, 190] on div "**********" at bounding box center [784, 222] width 761 height 315
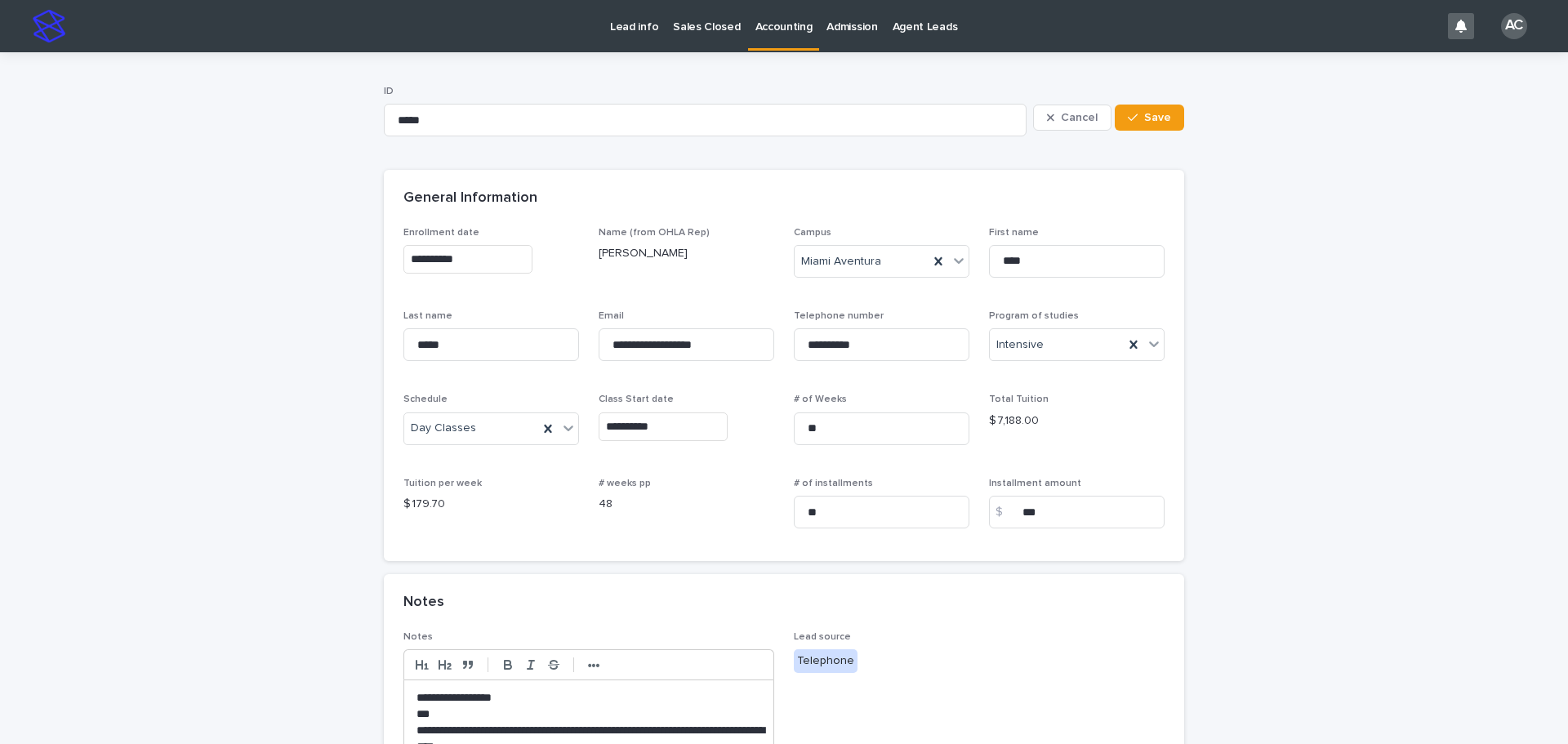
click at [776, 32] on p "Accounting" at bounding box center [784, 17] width 57 height 35
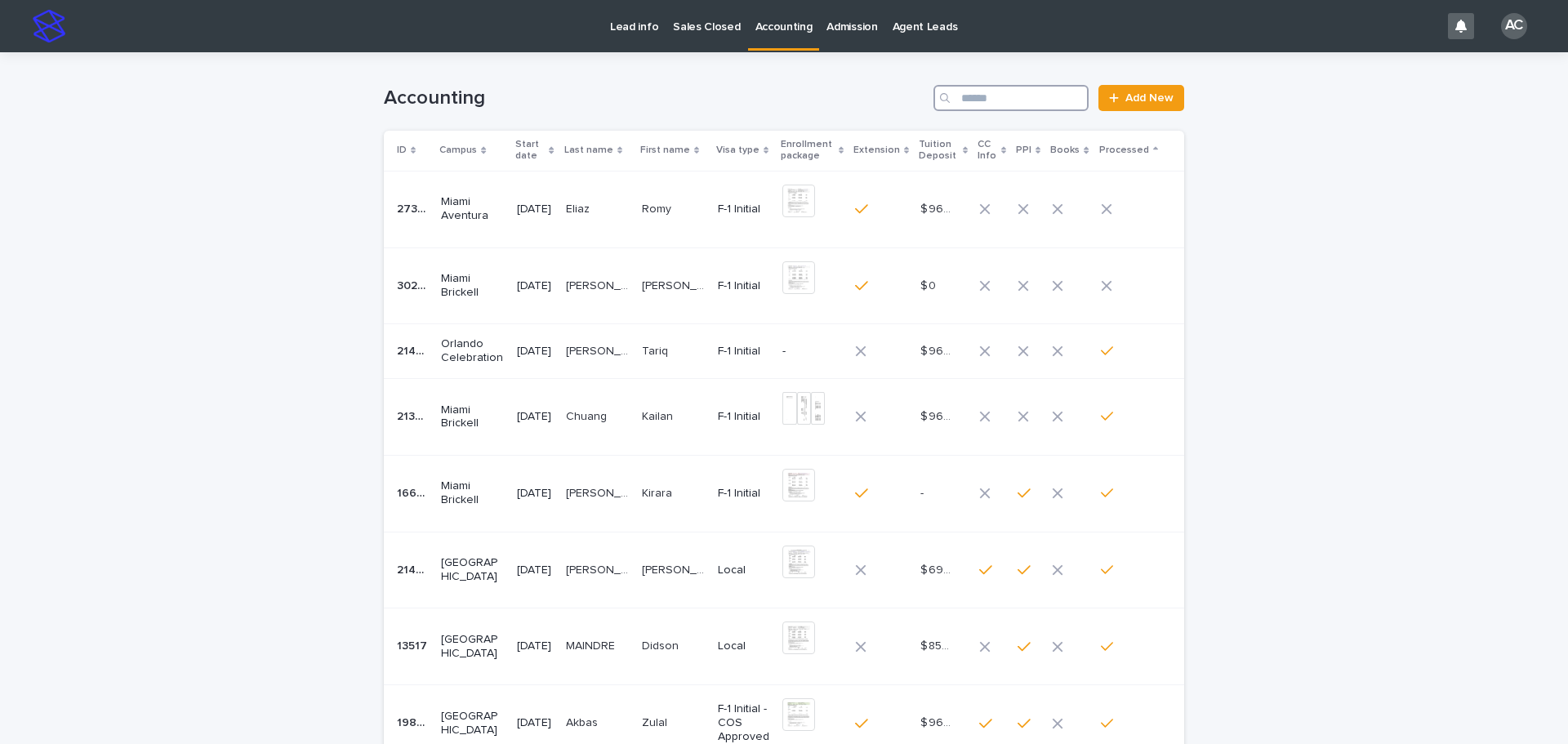
click at [1019, 89] on input "Search" at bounding box center [1012, 98] width 155 height 26
type input "*******"
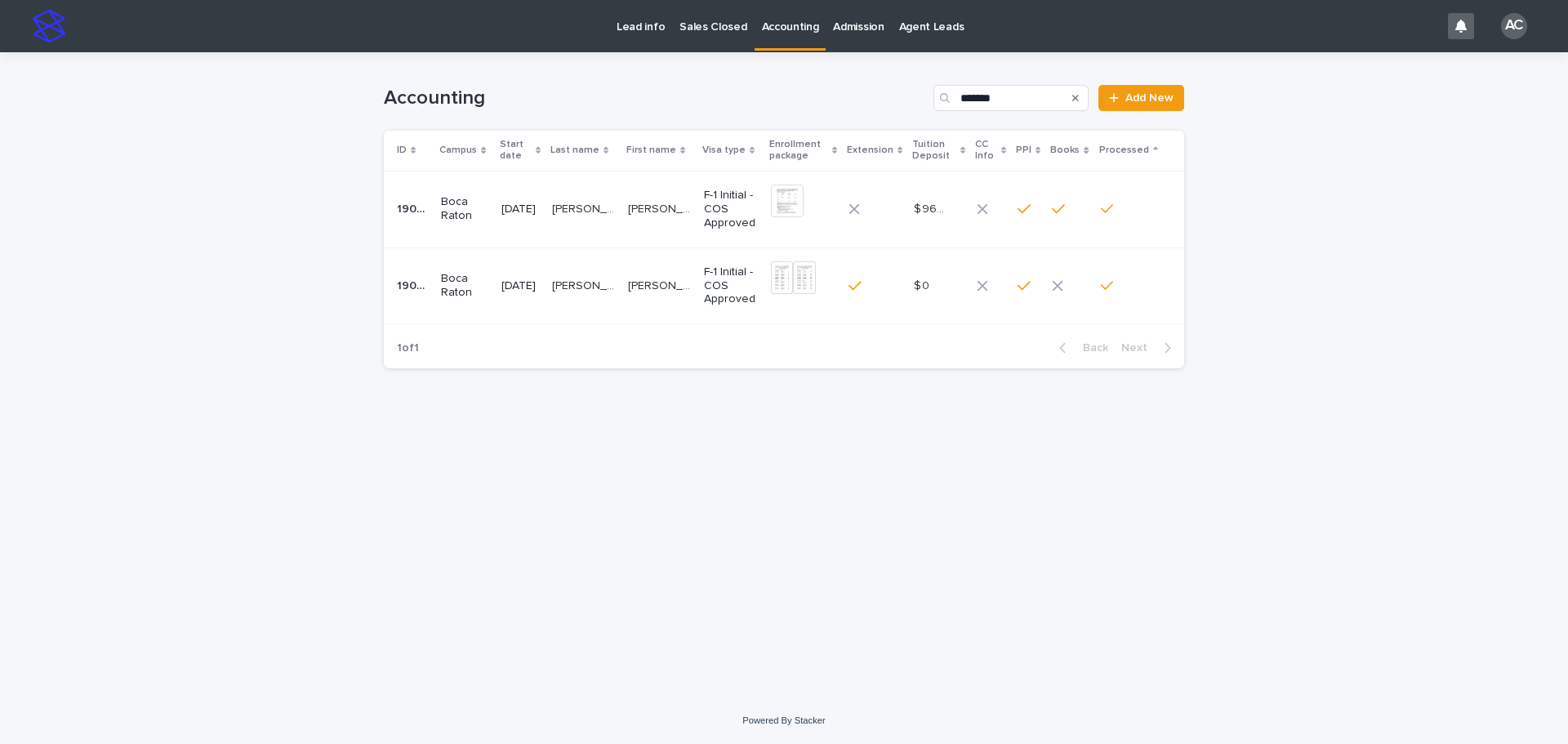
click at [615, 299] on div "Novakovskiy Novakovskiy" at bounding box center [583, 286] width 63 height 27
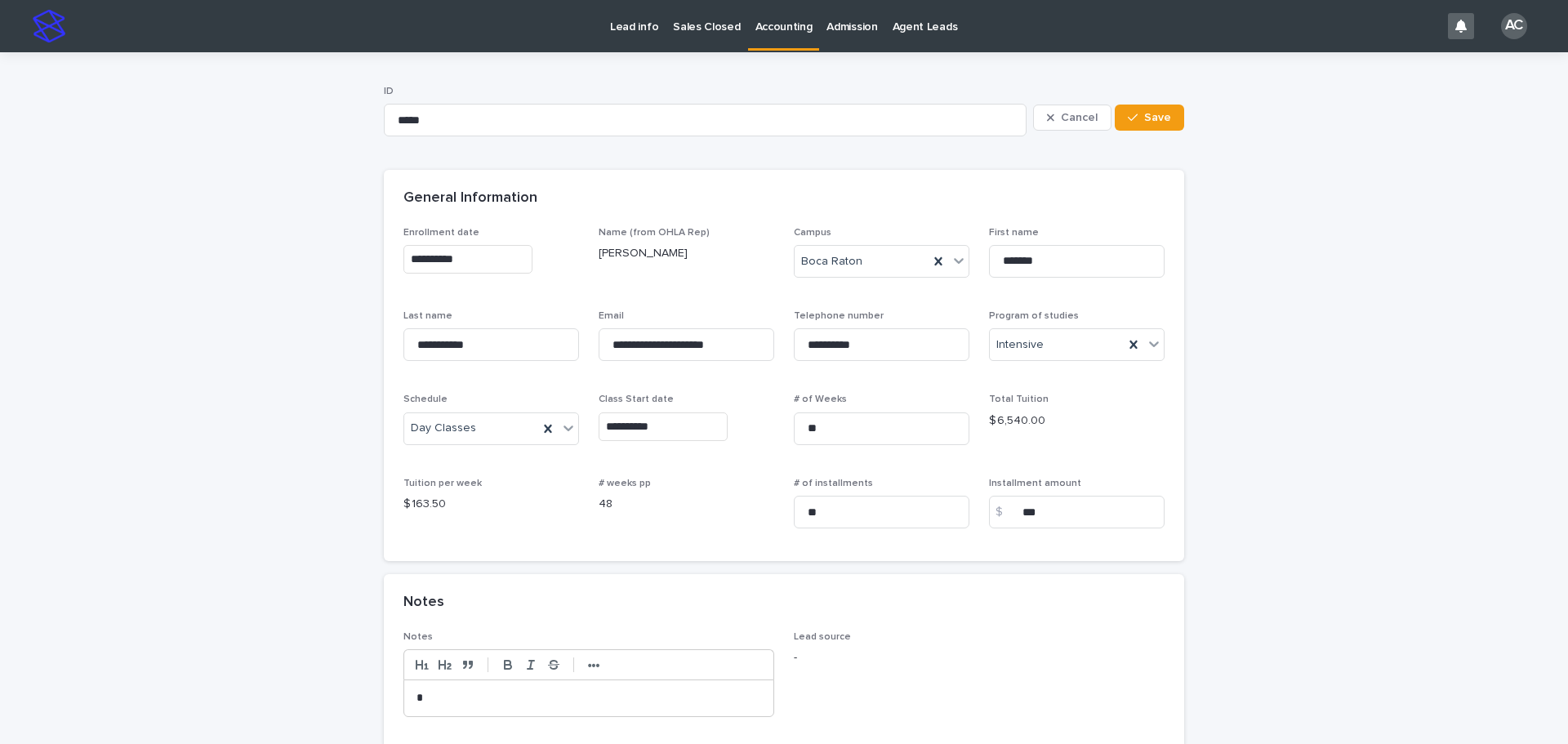
drag, startPoint x: 1409, startPoint y: 287, endPoint x: 1559, endPoint y: 327, distance: 155.2
click at [1409, 287] on div "**********" at bounding box center [784, 674] width 1568 height 1244
click at [770, 38] on link "Accounting" at bounding box center [784, 24] width 72 height 48
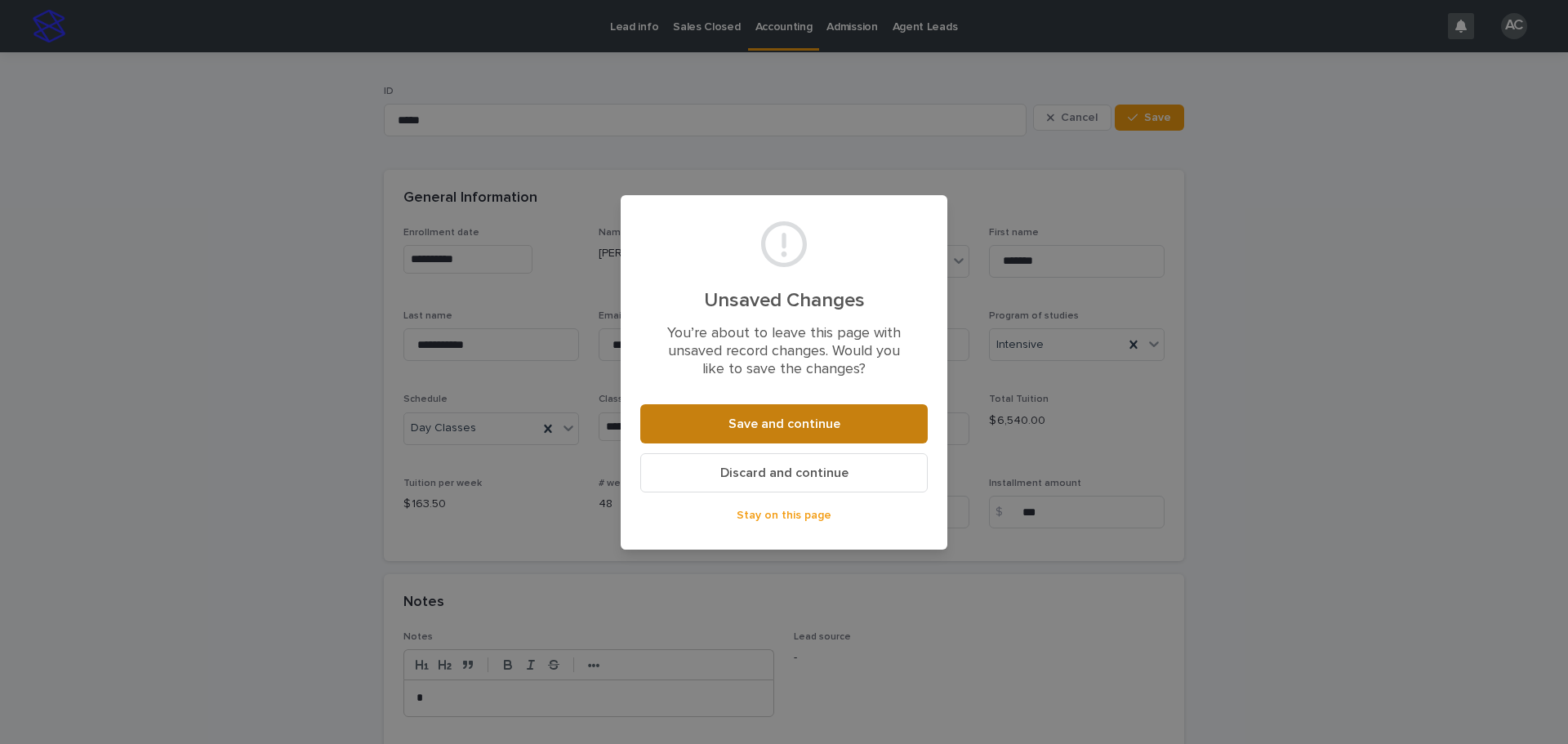
click at [864, 431] on button "Save and continue" at bounding box center [784, 424] width 287 height 40
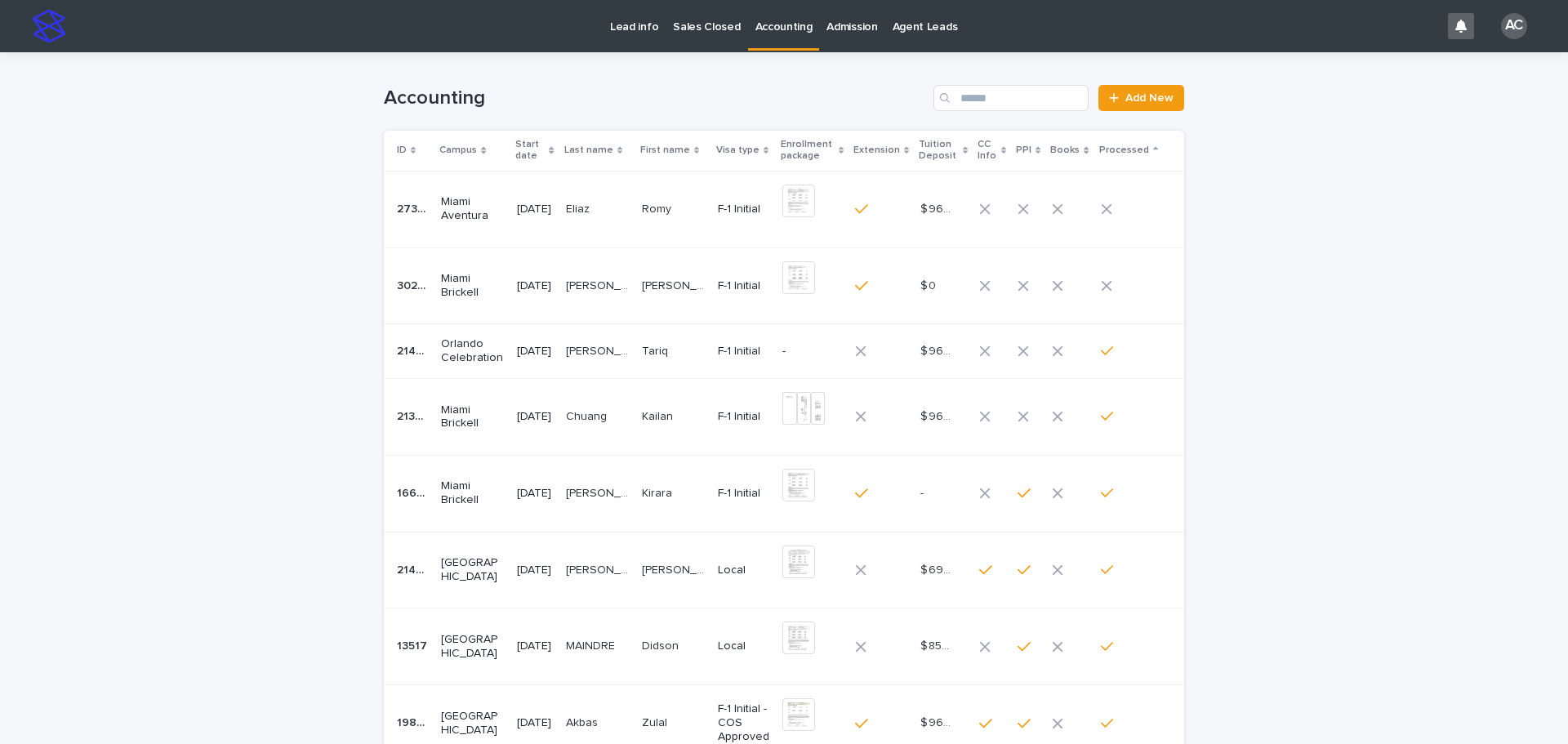
click at [1475, 257] on div "Loading... Saving… Loading... Saving… Accounting Add New ID Campus Start date L…" at bounding box center [784, 553] width 1568 height 1002
click at [1453, 254] on div "Loading... Saving… Loading... Saving… Accounting Add New ID Campus Start date L…" at bounding box center [784, 553] width 1568 height 1002
click at [1469, 174] on div "Loading... Saving… Loading... Saving… Accounting Add New ID Campus Start date L…" at bounding box center [784, 553] width 1568 height 1002
click at [666, 227] on td "[PERSON_NAME] [PERSON_NAME]" at bounding box center [674, 209] width 76 height 77
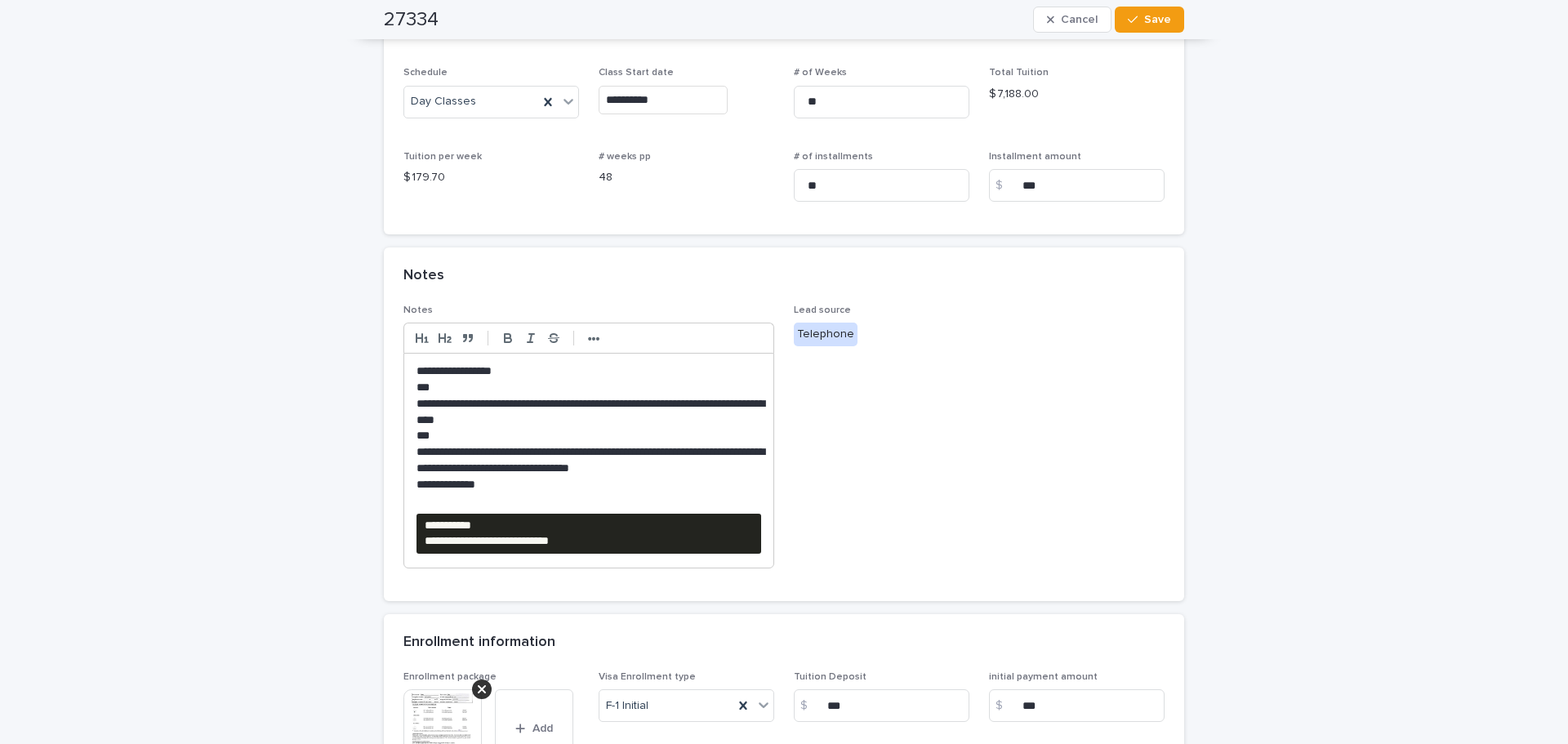
scroll to position [602, 0]
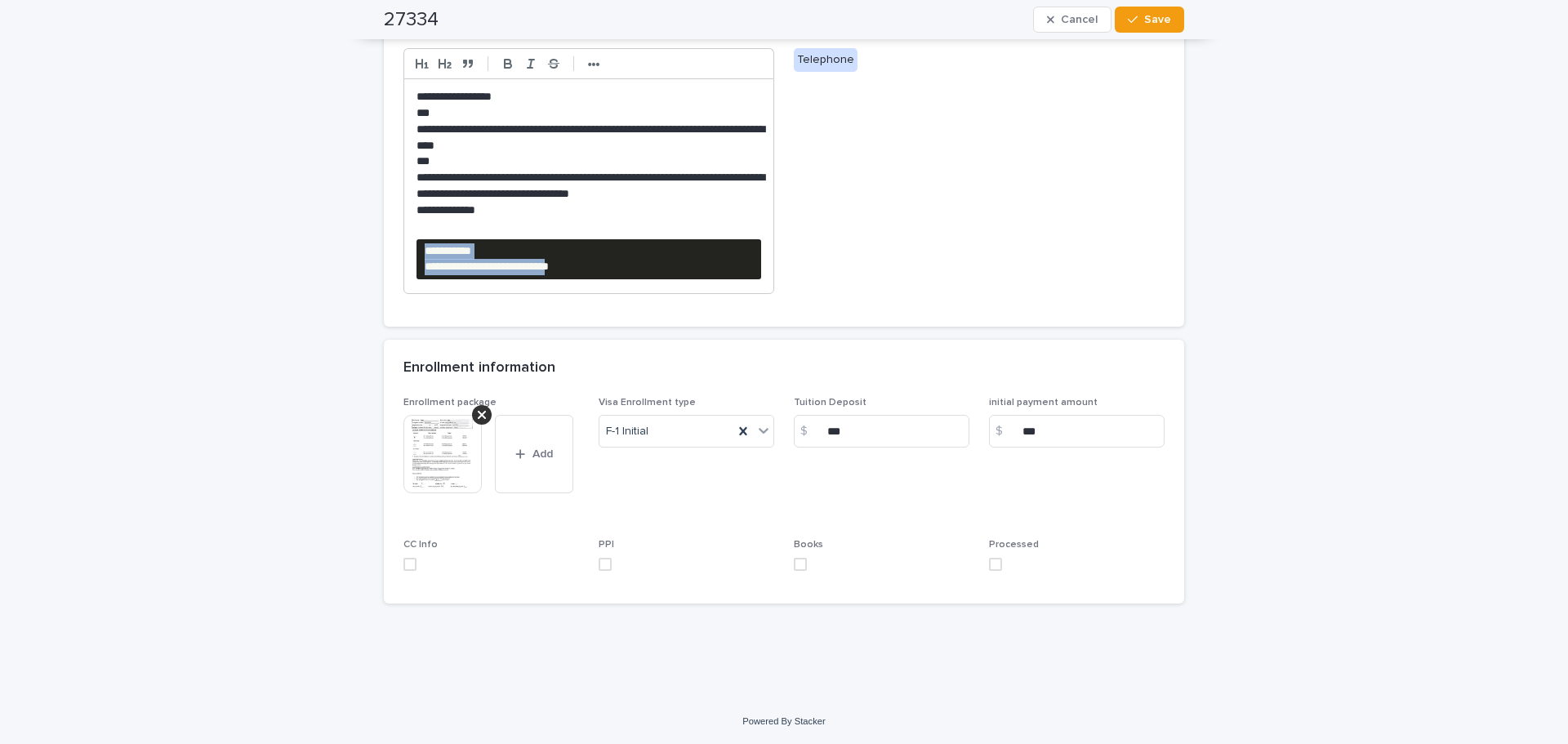
drag, startPoint x: 628, startPoint y: 273, endPoint x: 416, endPoint y: 245, distance: 213.8
click at [416, 245] on pre "**********" at bounding box center [588, 260] width 345 height 40
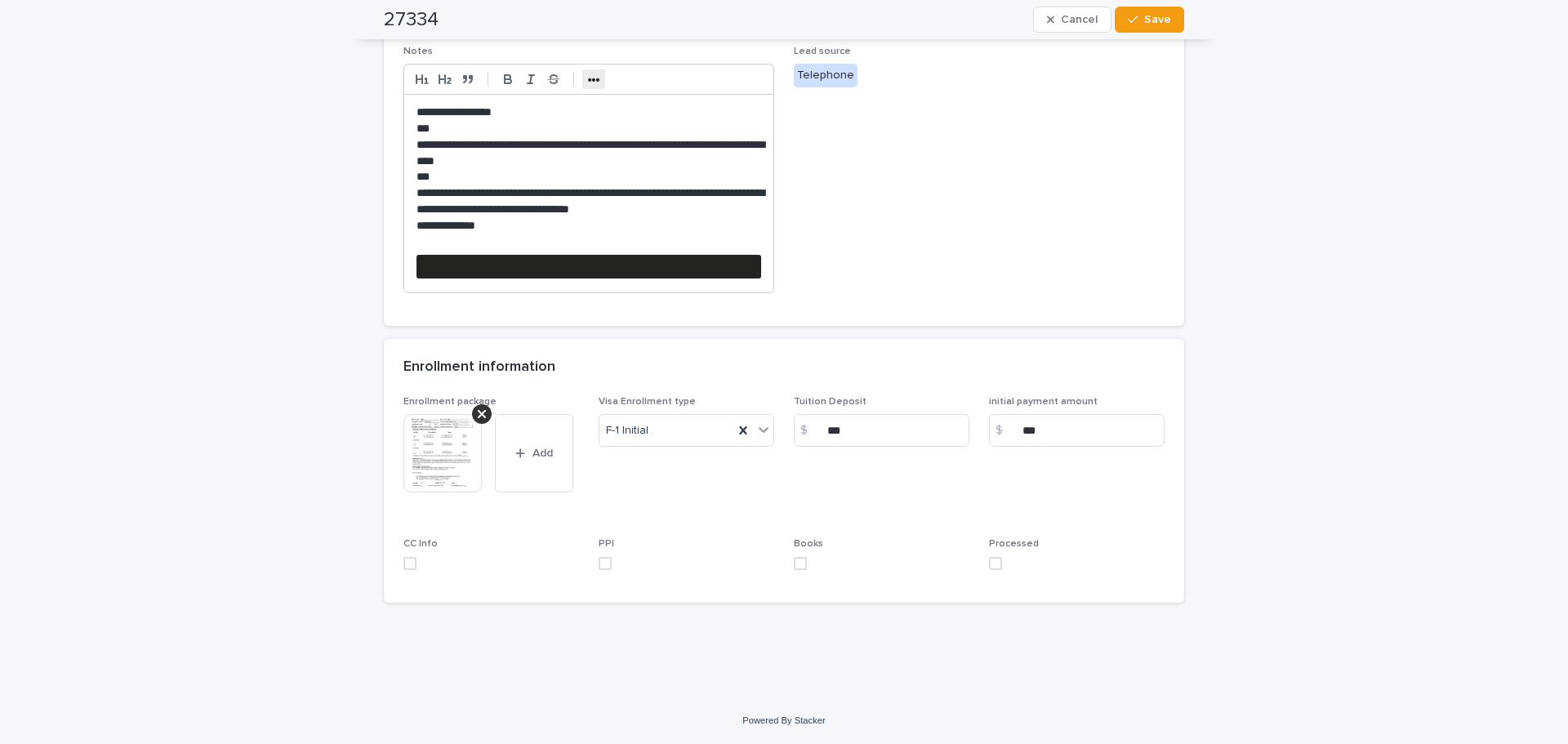
click at [588, 81] on strong "•••" at bounding box center [594, 80] width 13 height 13
click at [726, 83] on icon "button" at bounding box center [725, 78] width 14 height 14
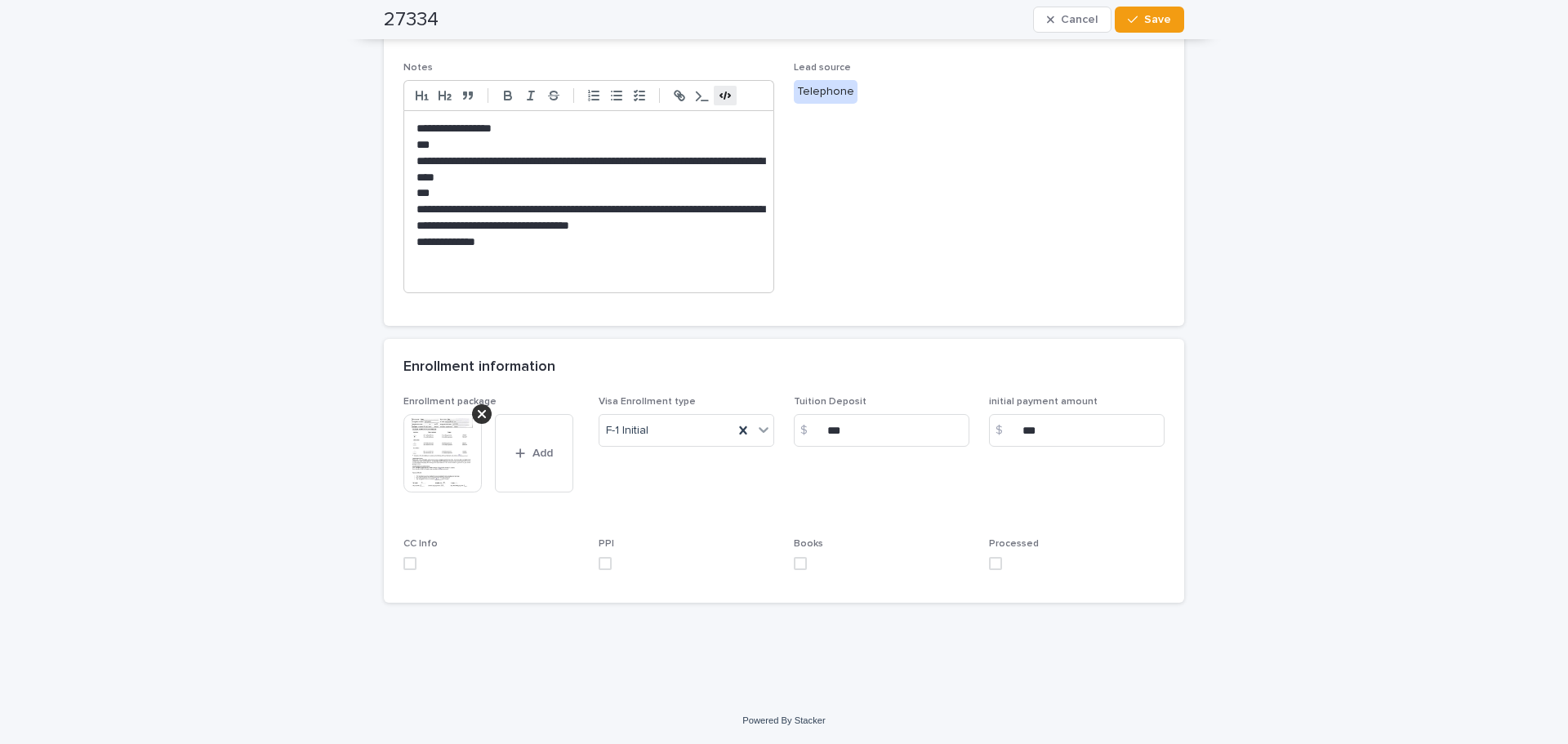
scroll to position [569, 0]
click at [407, 566] on span at bounding box center [411, 564] width 13 height 13
click at [599, 560] on span at bounding box center [605, 564] width 13 height 13
click at [799, 567] on span at bounding box center [801, 564] width 13 height 13
click at [992, 564] on span at bounding box center [996, 564] width 13 height 13
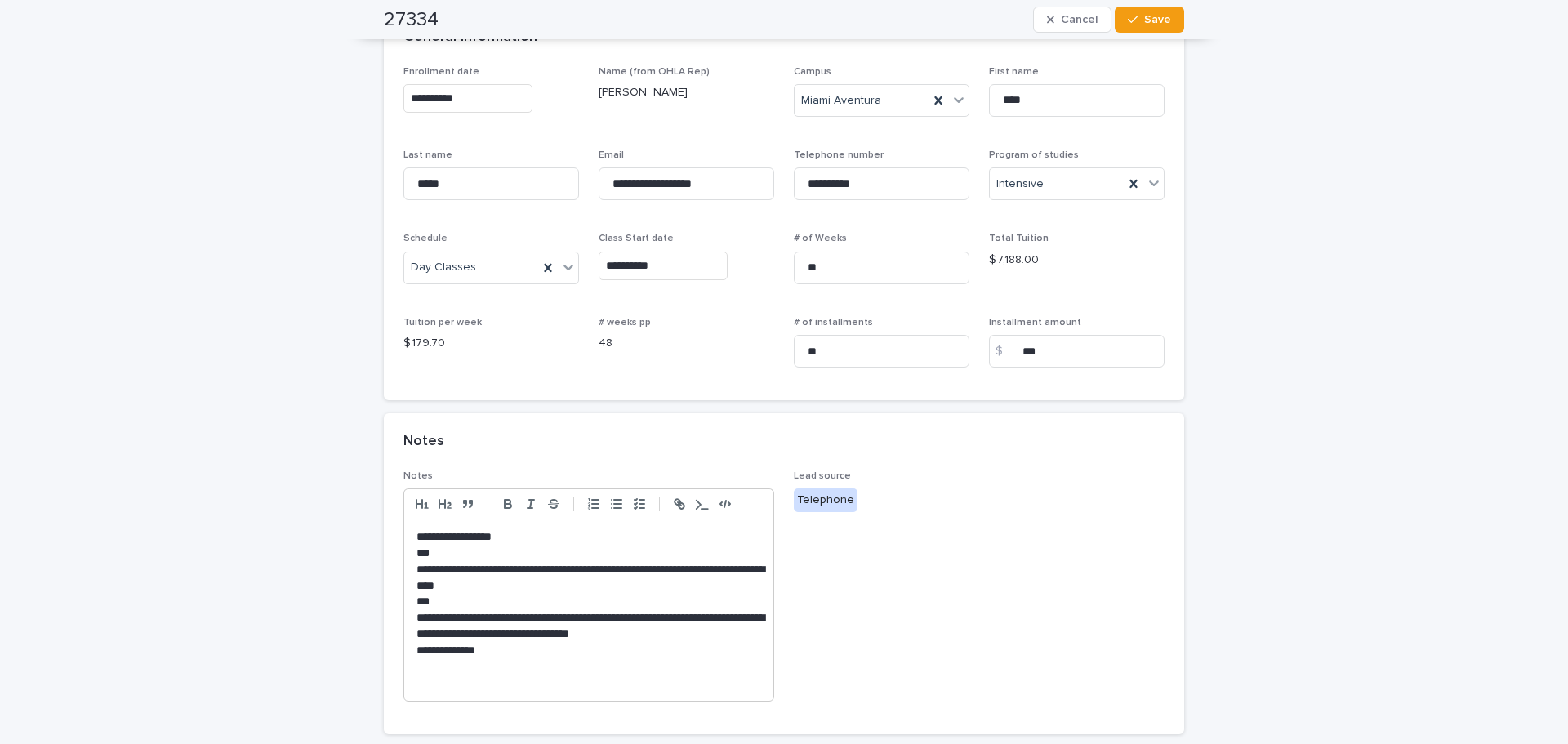
scroll to position [0, 0]
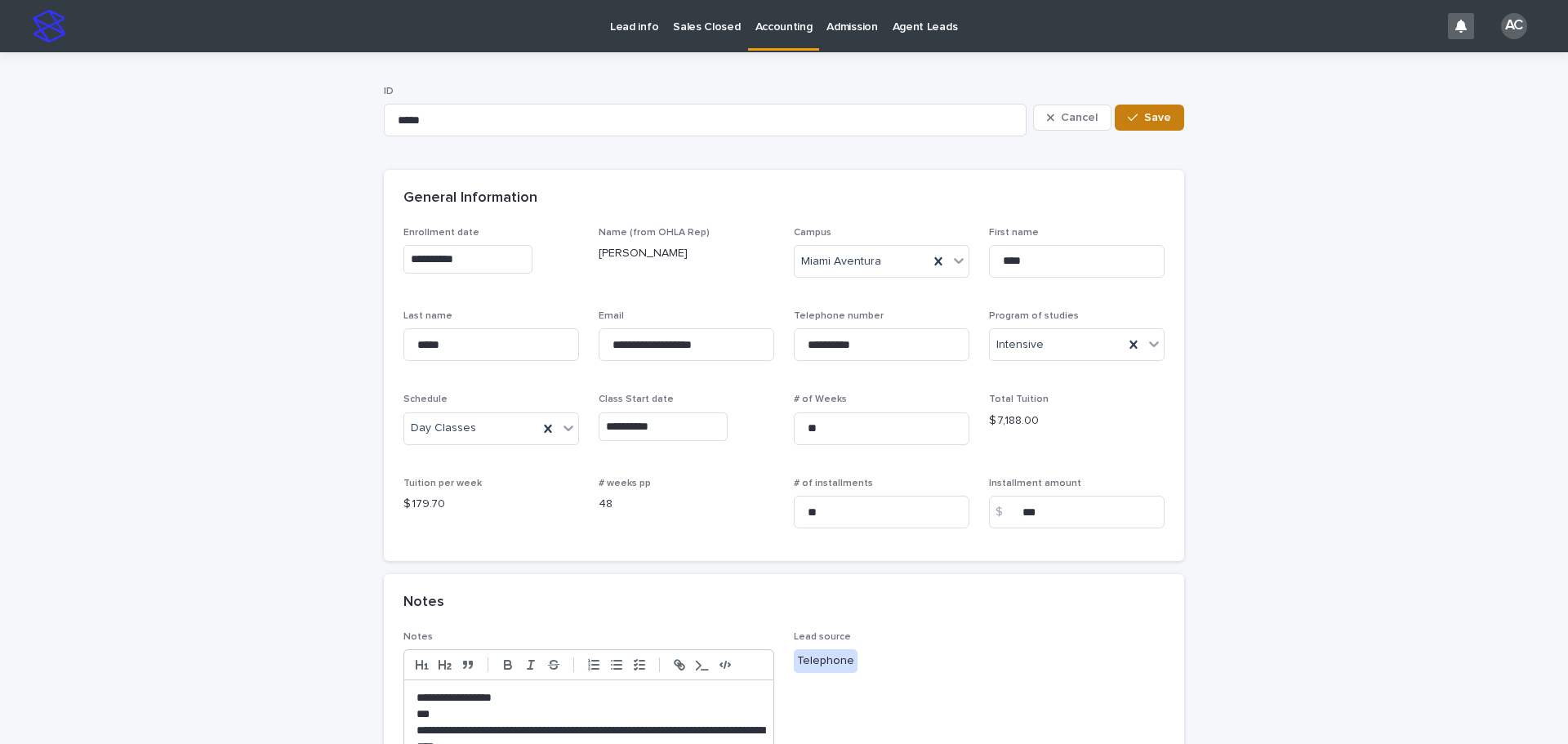
click at [1146, 119] on span "Save" at bounding box center [1158, 118] width 27 height 12
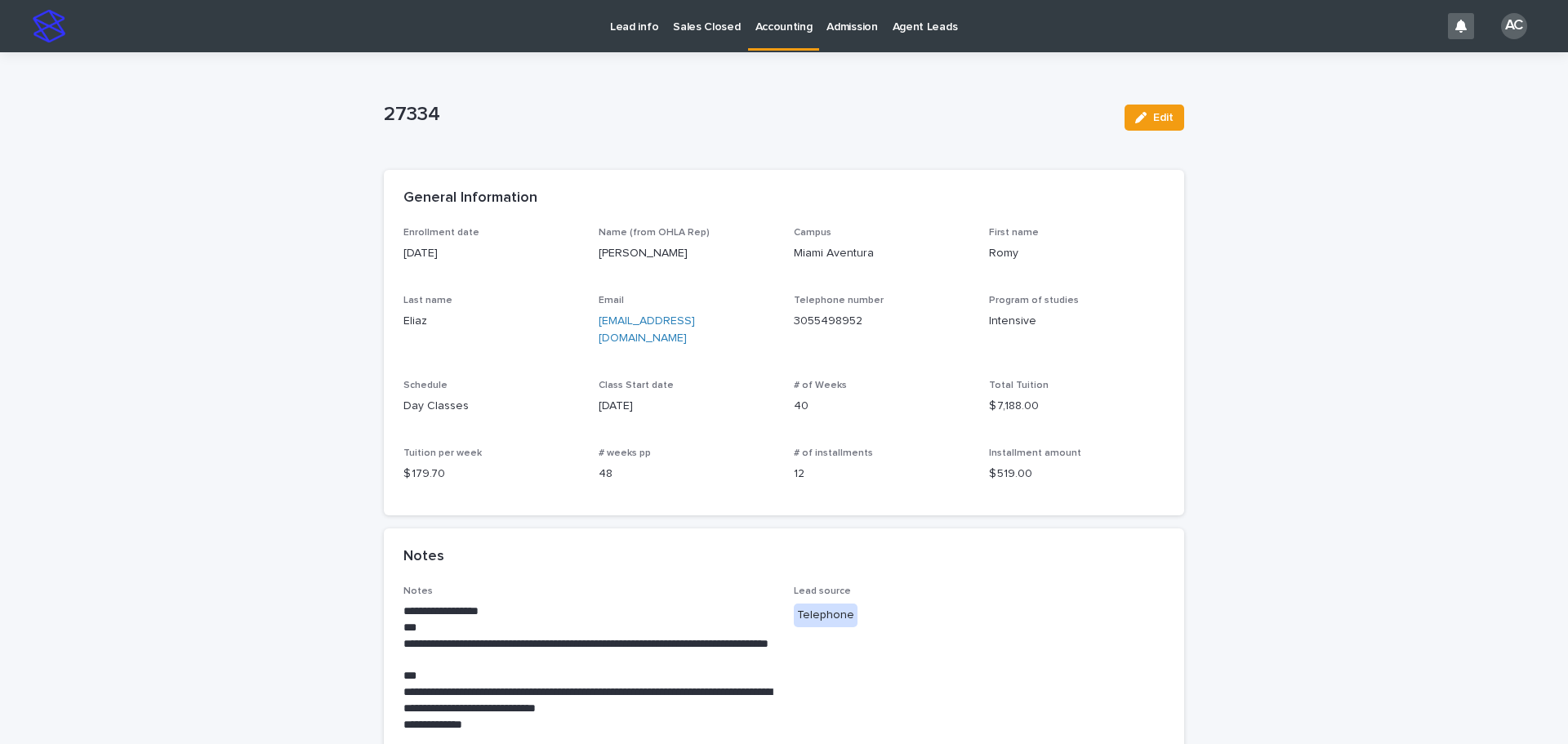
click at [771, 26] on p "Accounting" at bounding box center [784, 17] width 57 height 35
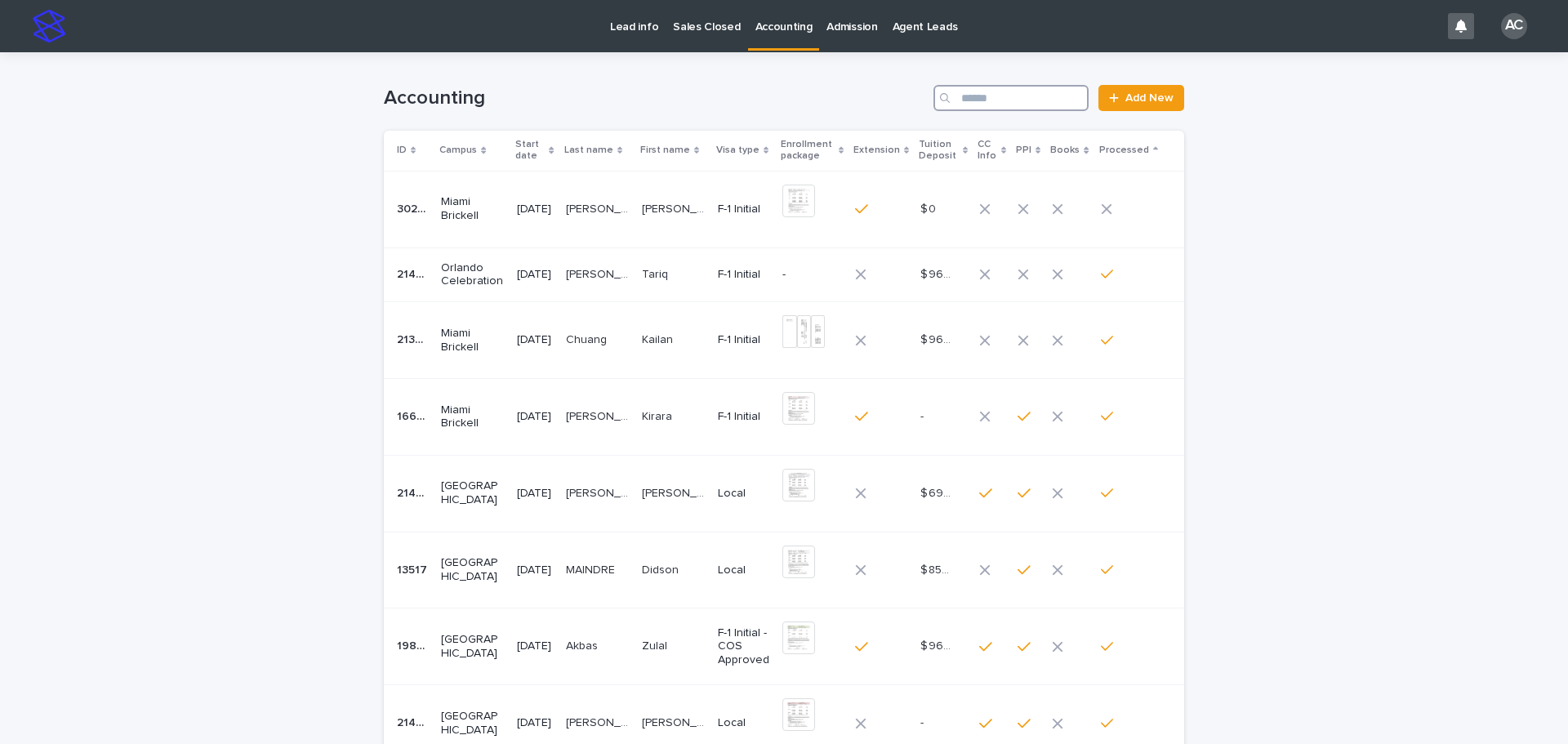
click at [991, 96] on input "Search" at bounding box center [1012, 98] width 155 height 26
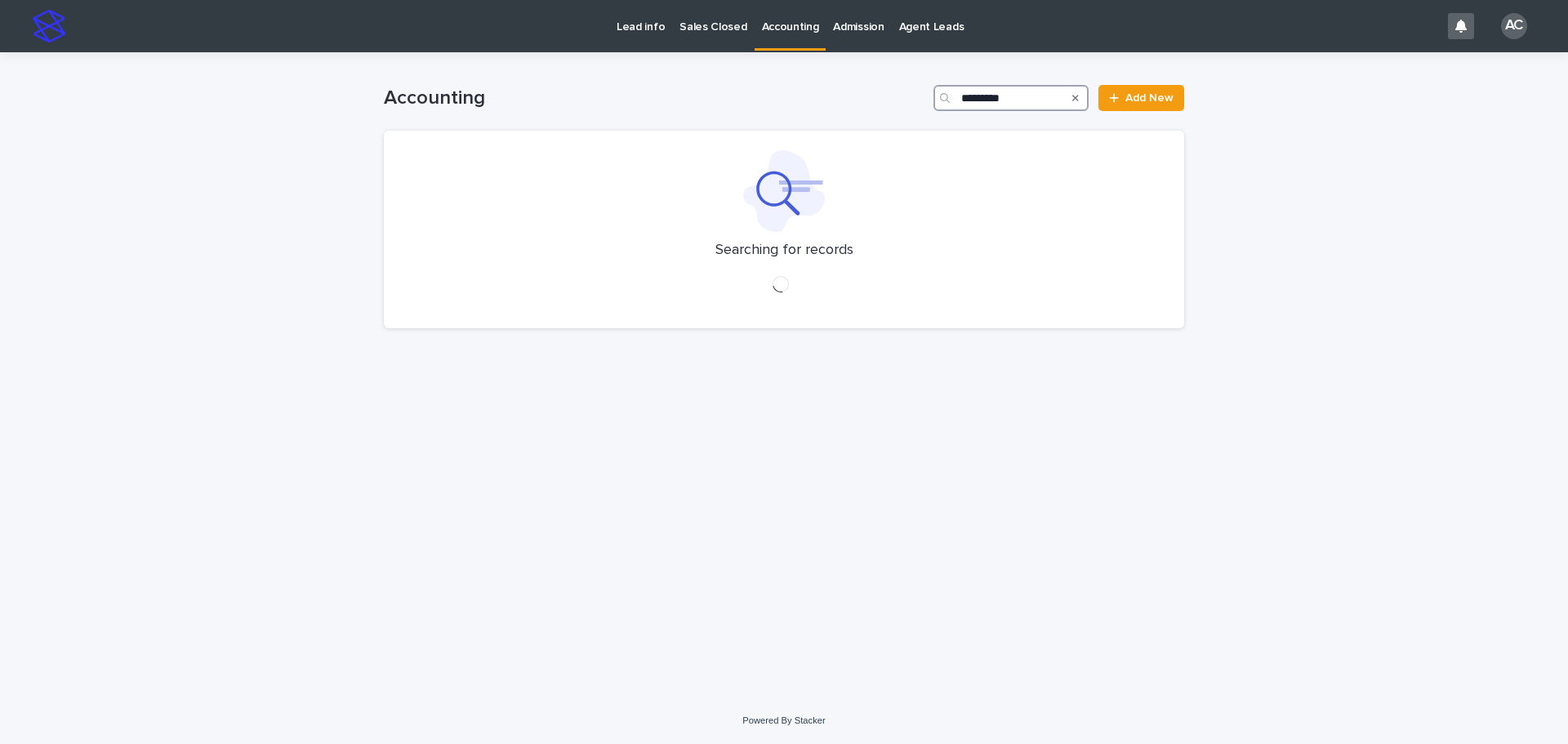
type input "*********"
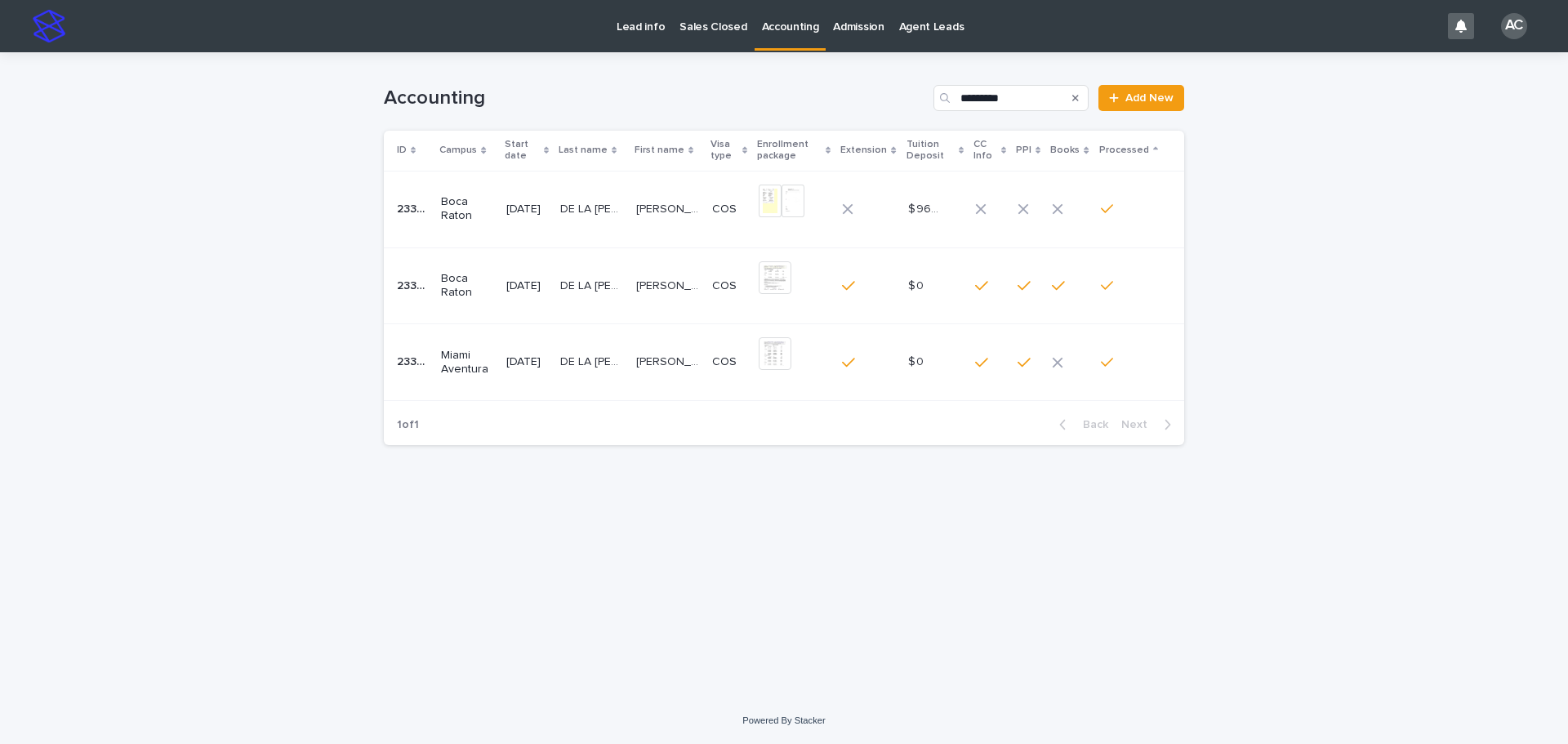
click at [602, 367] on p "DE LA [PERSON_NAME]" at bounding box center [593, 361] width 66 height 17
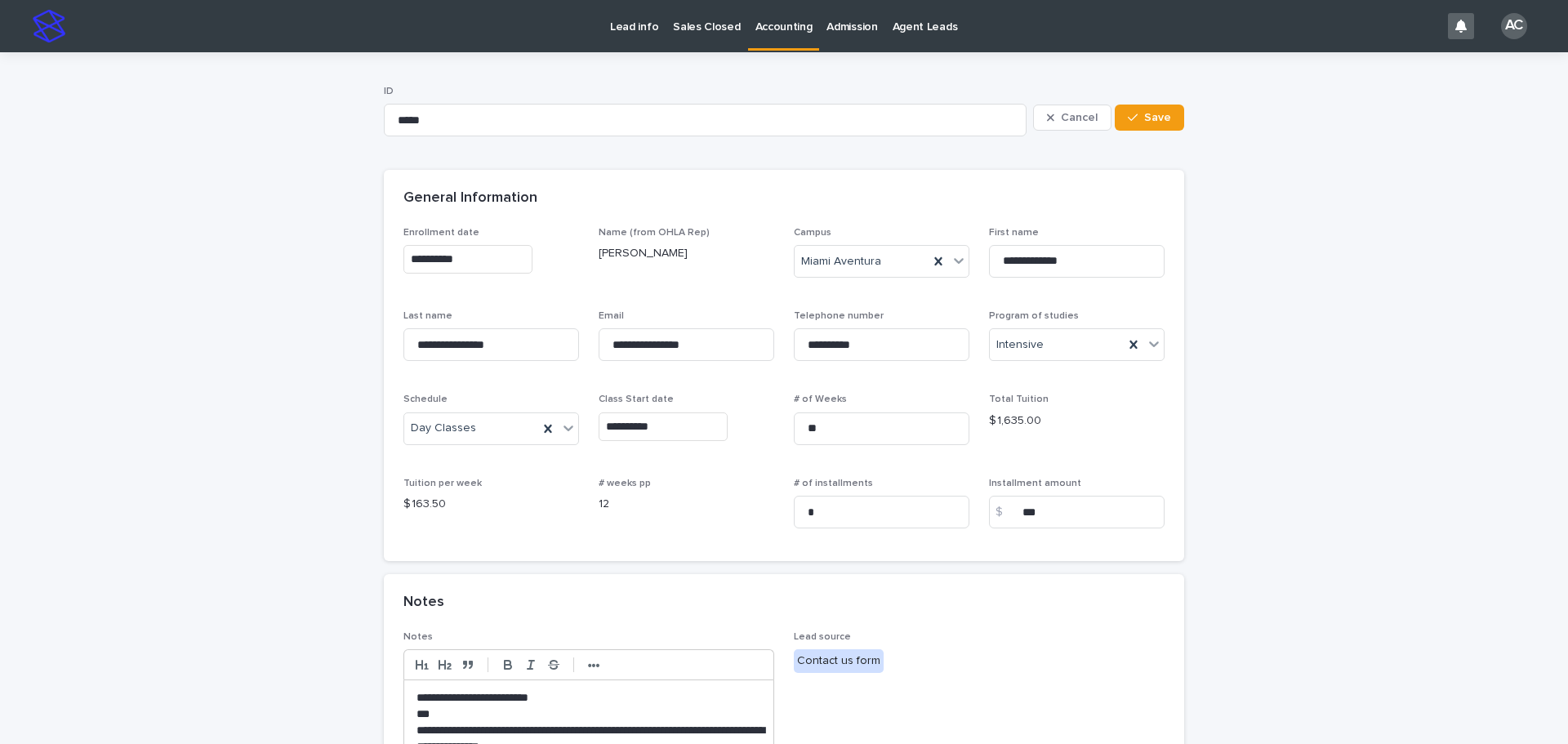
scroll to position [490, 0]
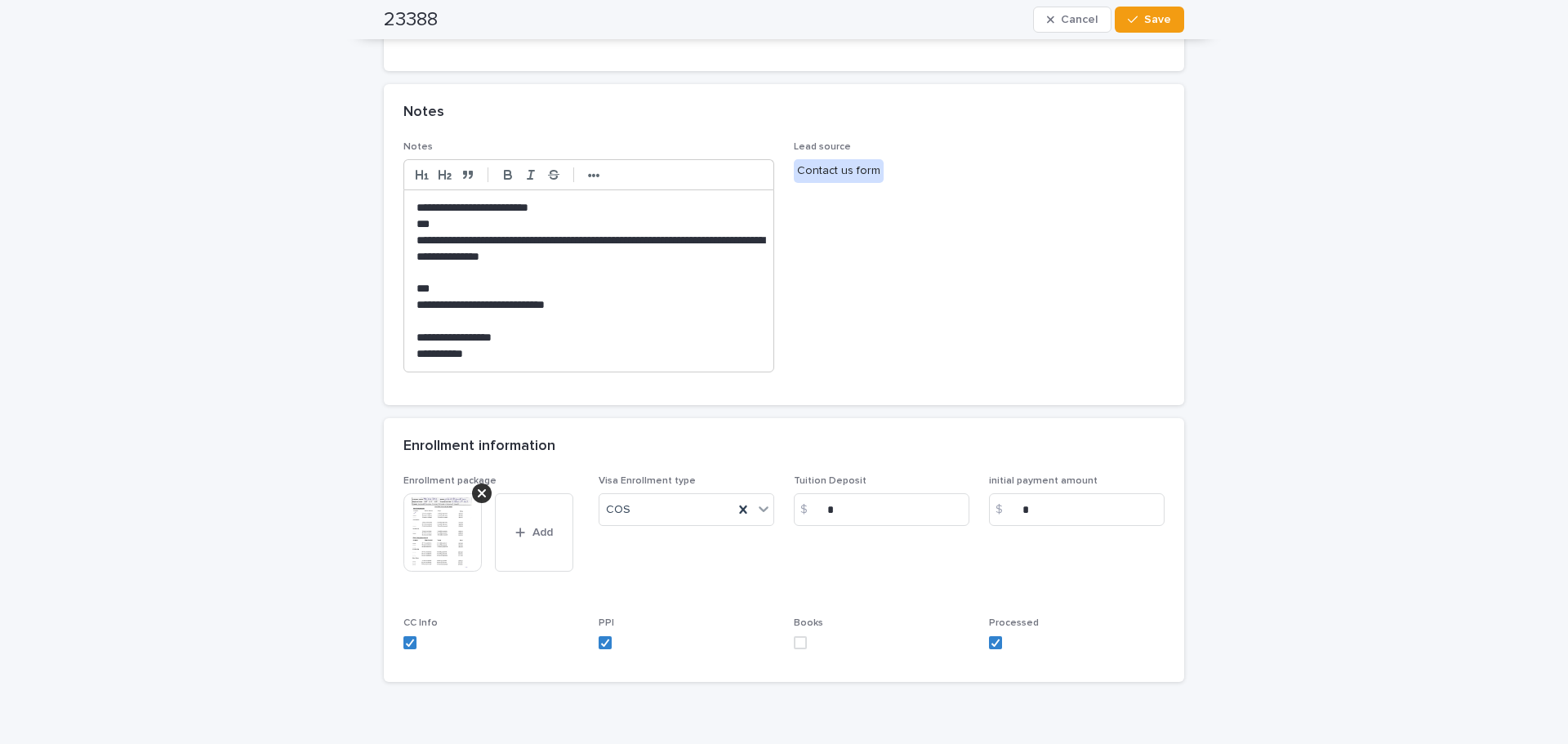
click at [432, 569] on img at bounding box center [443, 532] width 78 height 78
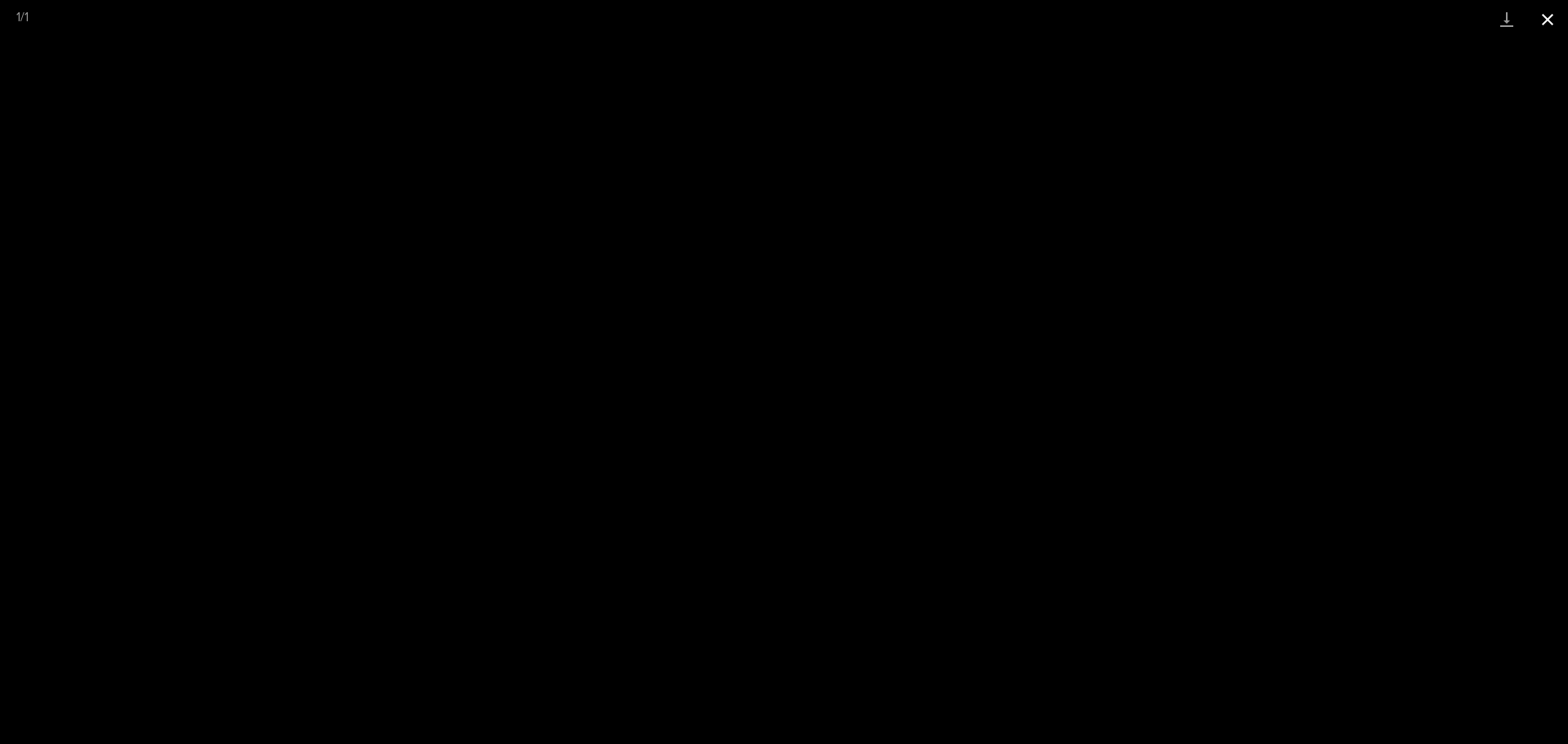
click at [1547, 5] on button "Close gallery" at bounding box center [1548, 19] width 40 height 39
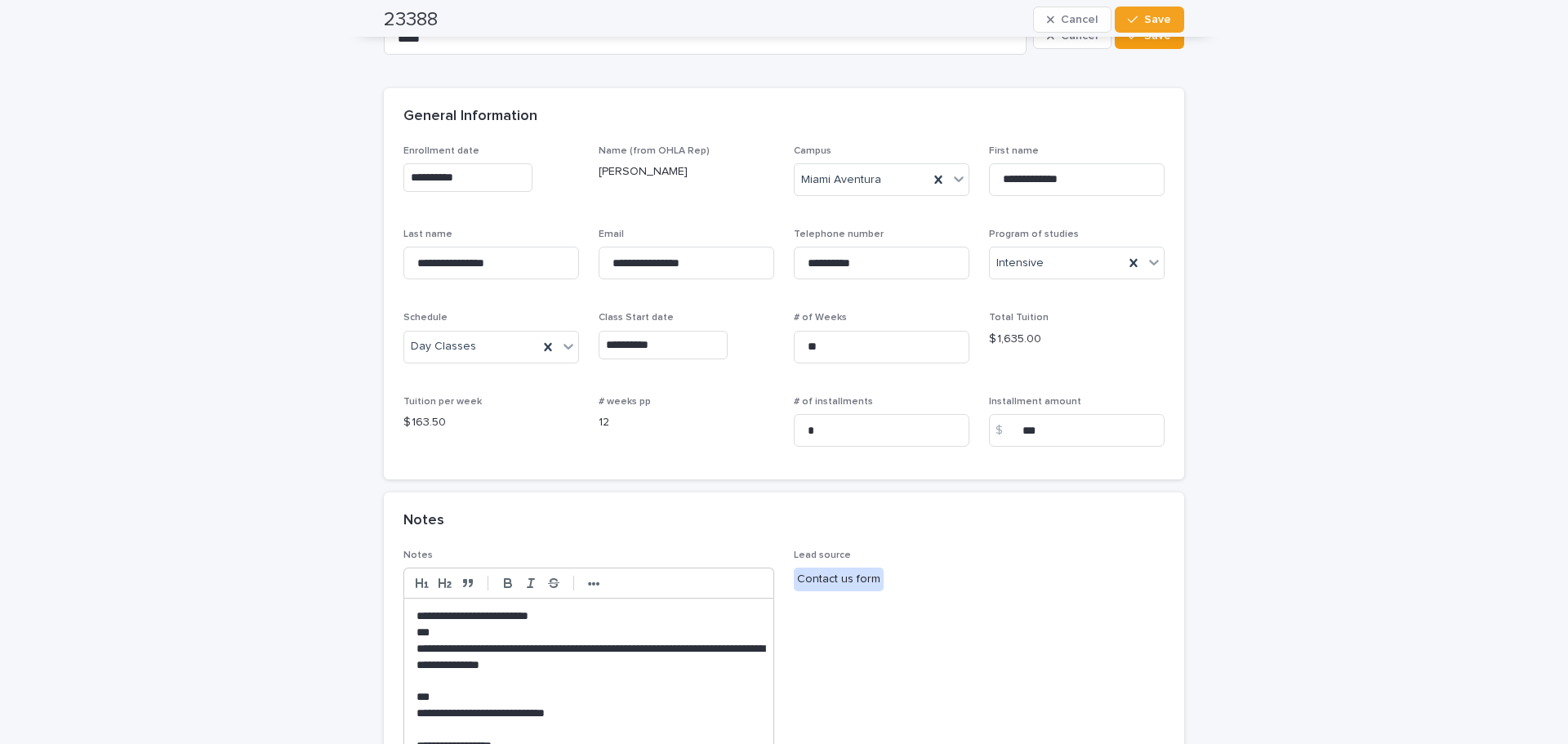
scroll to position [0, 0]
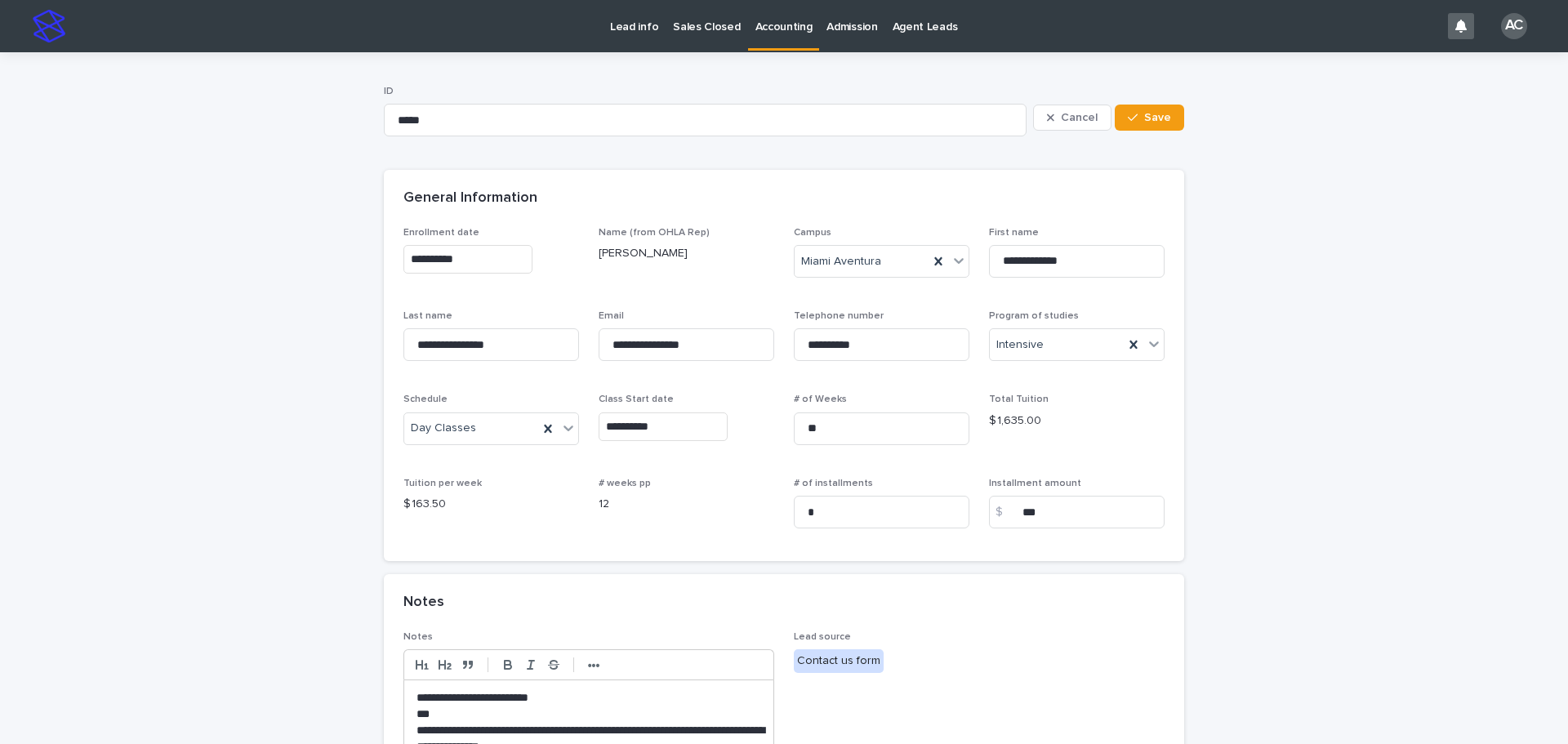
click at [776, 16] on p "Accounting" at bounding box center [784, 17] width 57 height 35
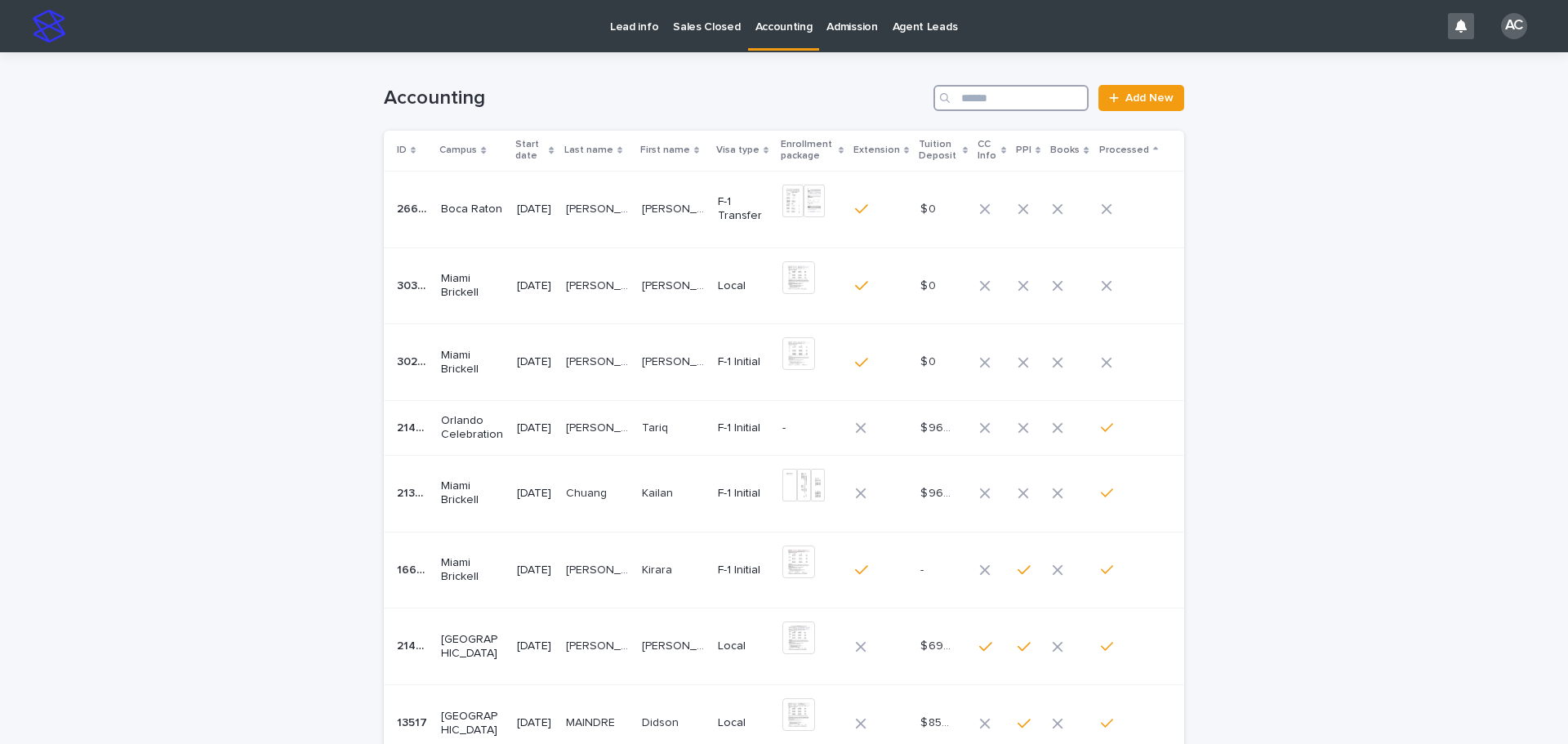
click at [977, 96] on input "Search" at bounding box center [1012, 98] width 155 height 26
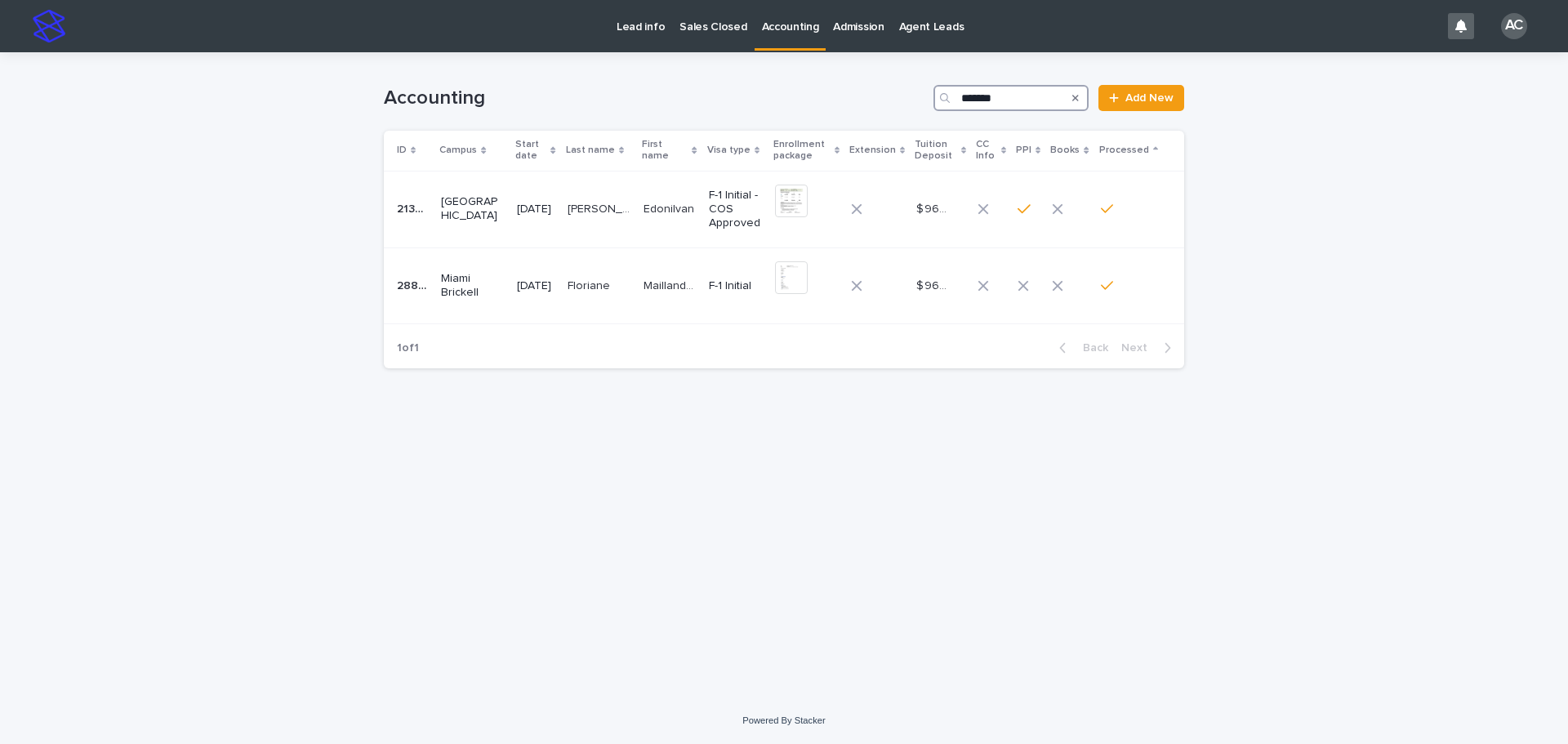
drag, startPoint x: 990, startPoint y: 94, endPoint x: 991, endPoint y: 120, distance: 26.0
click at [824, 98] on div "Accounting ******* Add New" at bounding box center [784, 98] width 801 height 26
drag, startPoint x: 846, startPoint y: 97, endPoint x: 897, endPoint y: 116, distance: 54.4
click at [783, 97] on div "Accounting ******* Add New" at bounding box center [784, 98] width 801 height 26
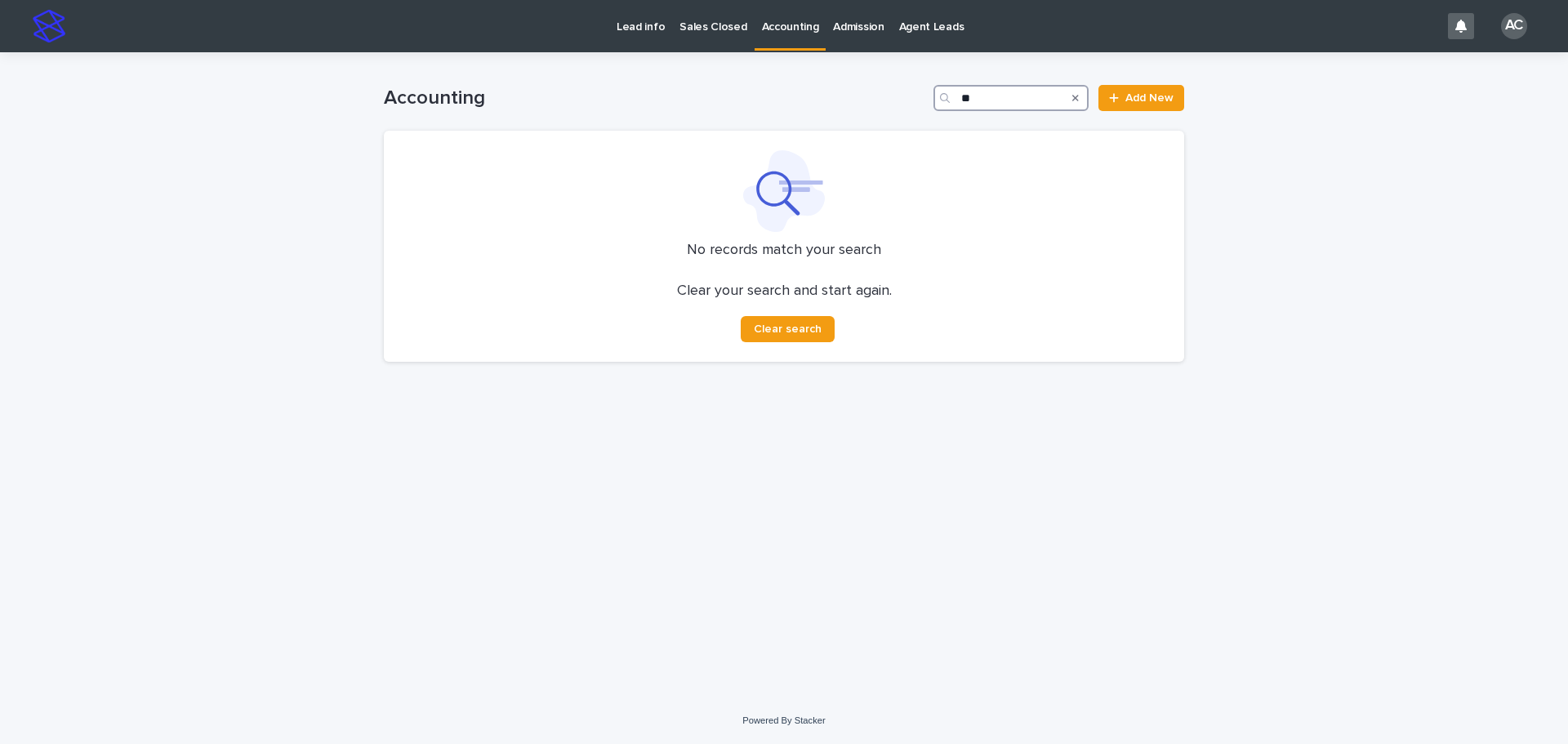
type input "*"
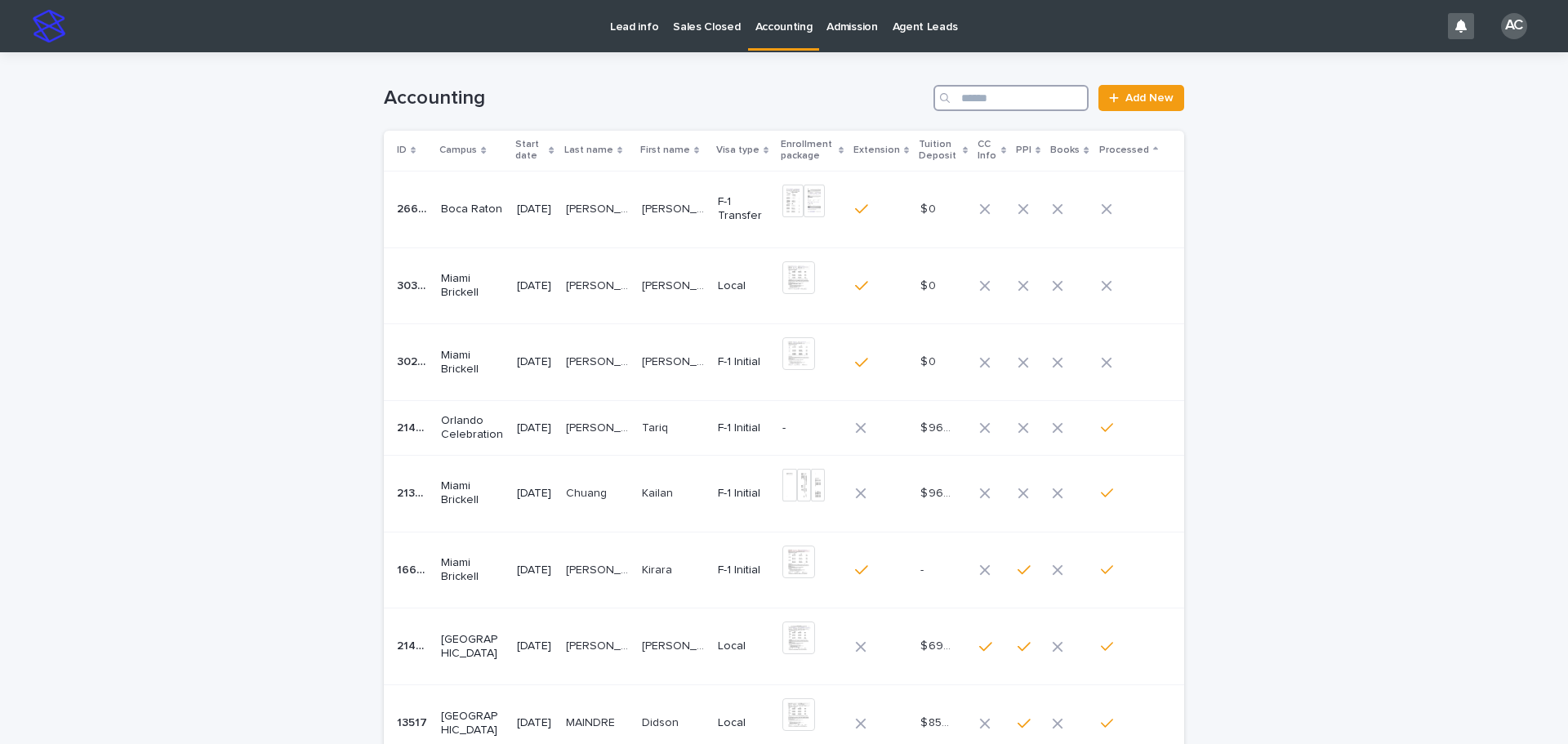
click at [979, 110] on input "Search" at bounding box center [1012, 98] width 155 height 26
click at [968, 98] on input "Search" at bounding box center [1012, 98] width 155 height 26
paste input "*******"
type input "*******"
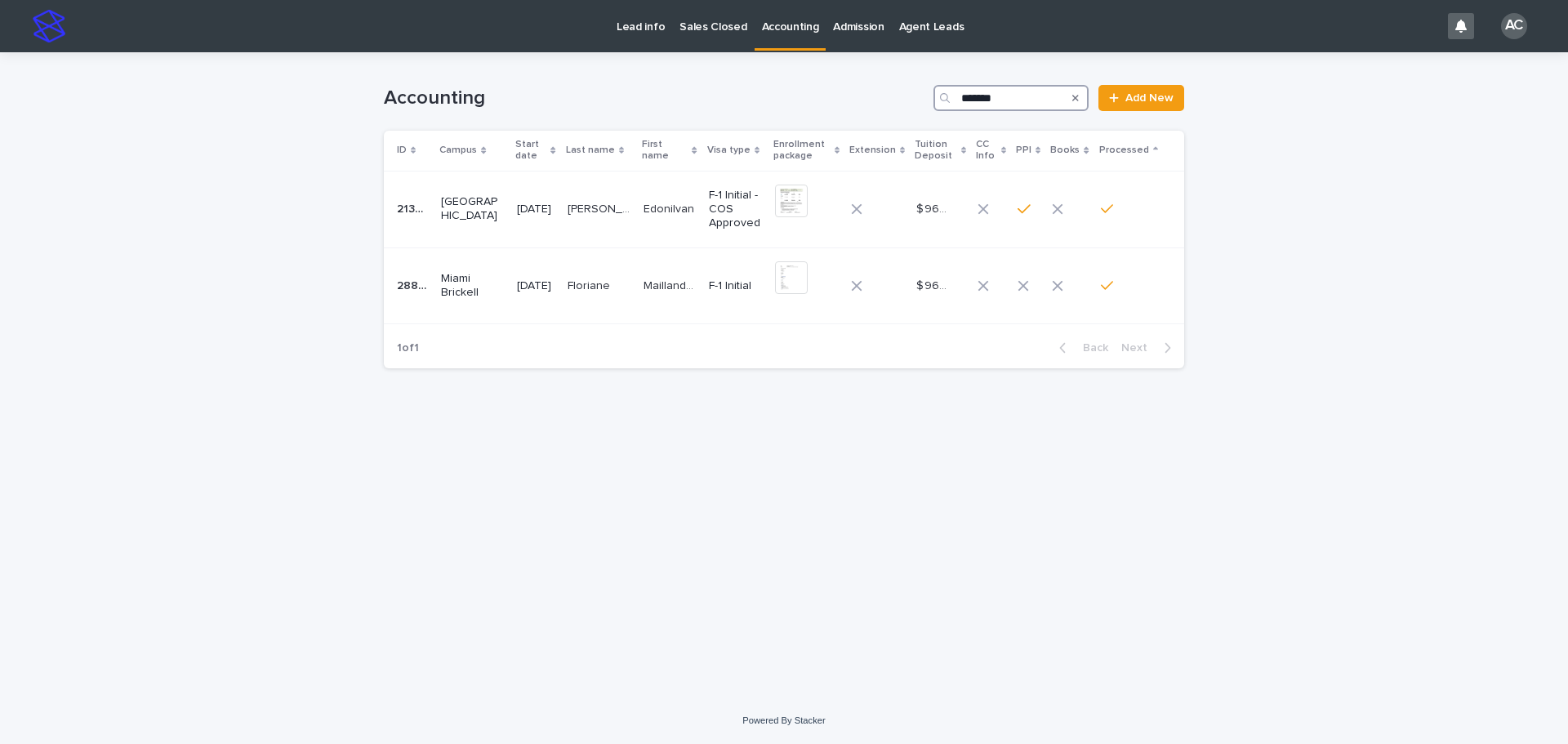
drag, startPoint x: 985, startPoint y: 94, endPoint x: 849, endPoint y: 102, distance: 136.2
click at [834, 100] on div "Accounting ******* Add New" at bounding box center [784, 98] width 801 height 26
drag, startPoint x: 996, startPoint y: 93, endPoint x: 870, endPoint y: 102, distance: 126.3
click at [858, 102] on div "Accounting ******* Add New" at bounding box center [784, 98] width 801 height 26
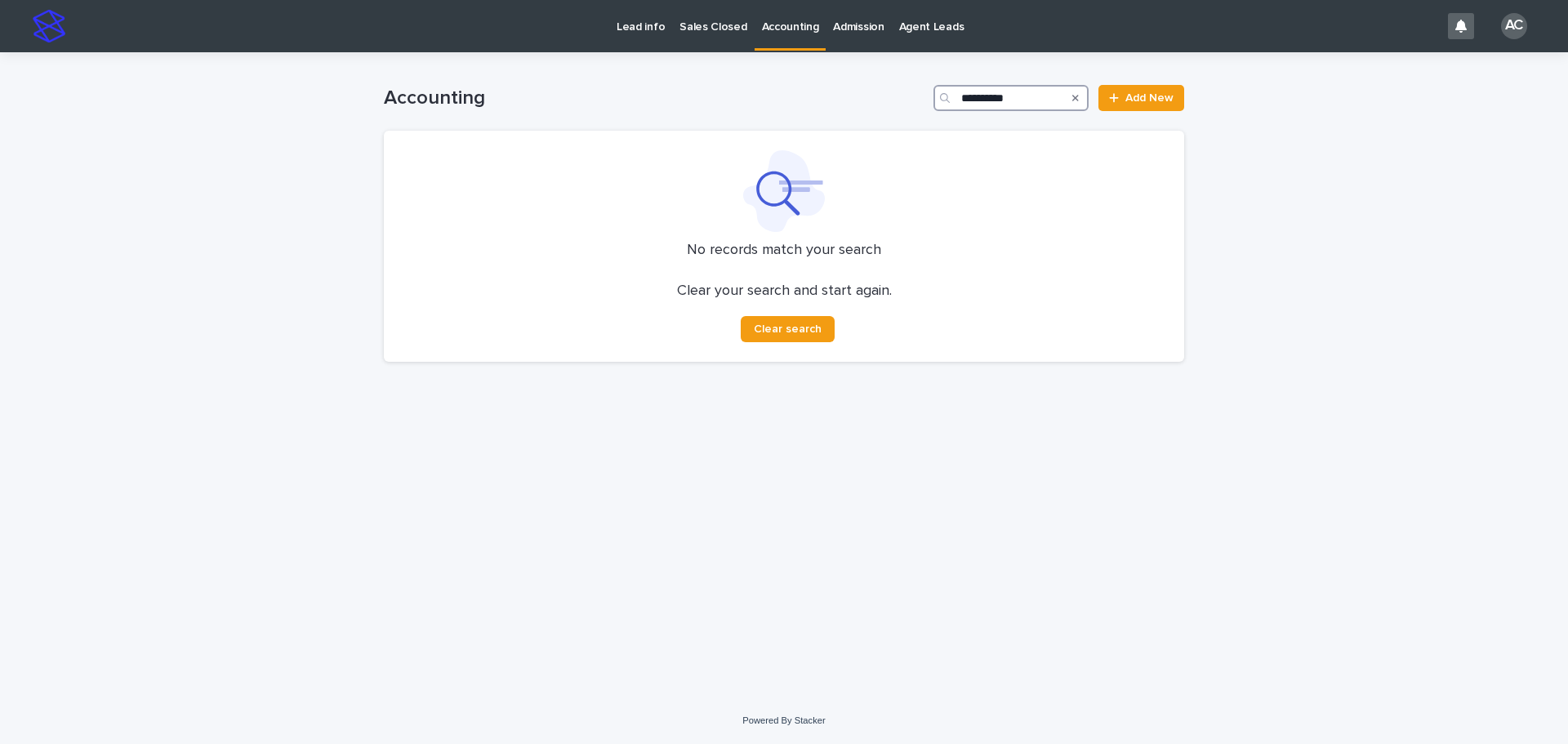
type input "*********"
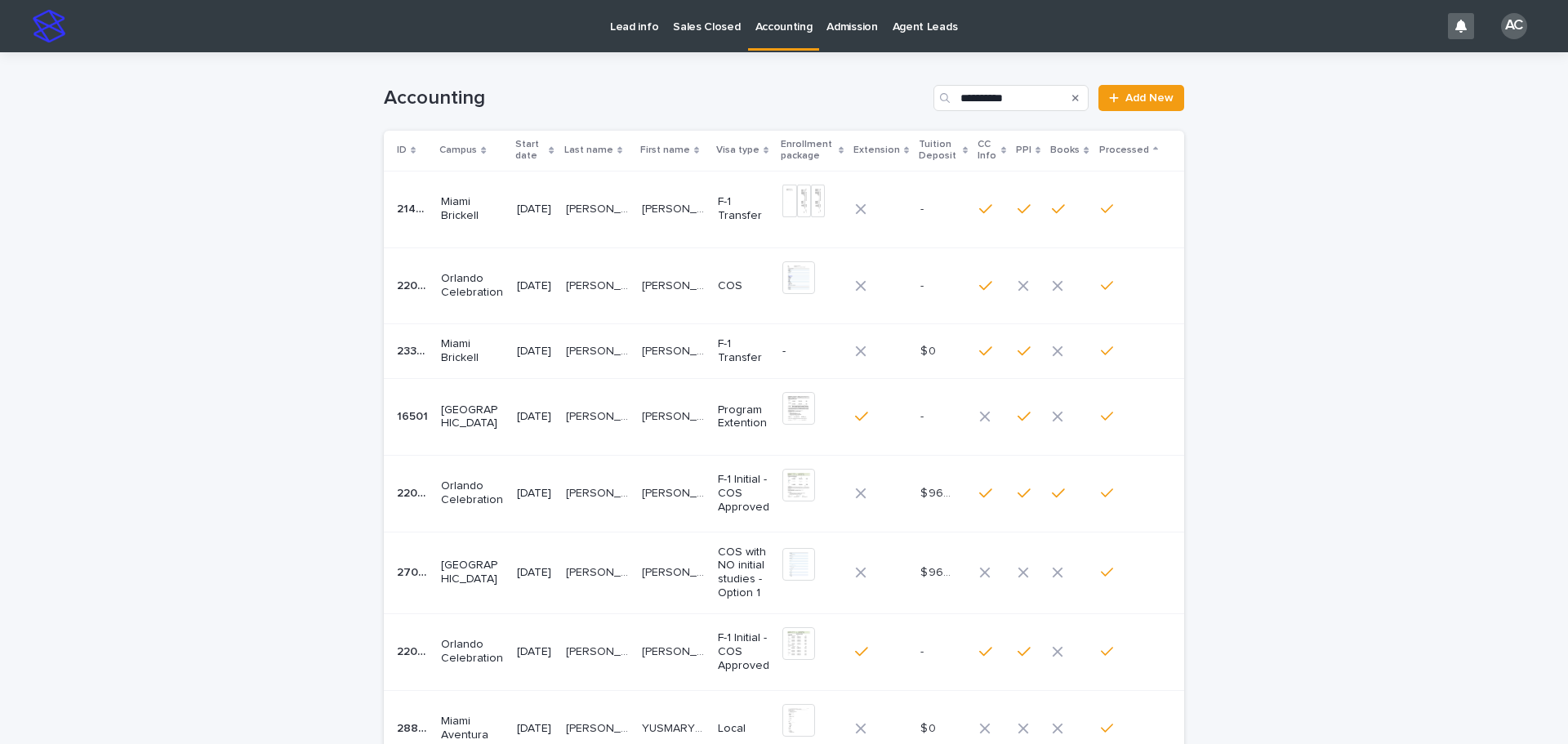
click at [554, 153] on icon at bounding box center [551, 150] width 5 height 8
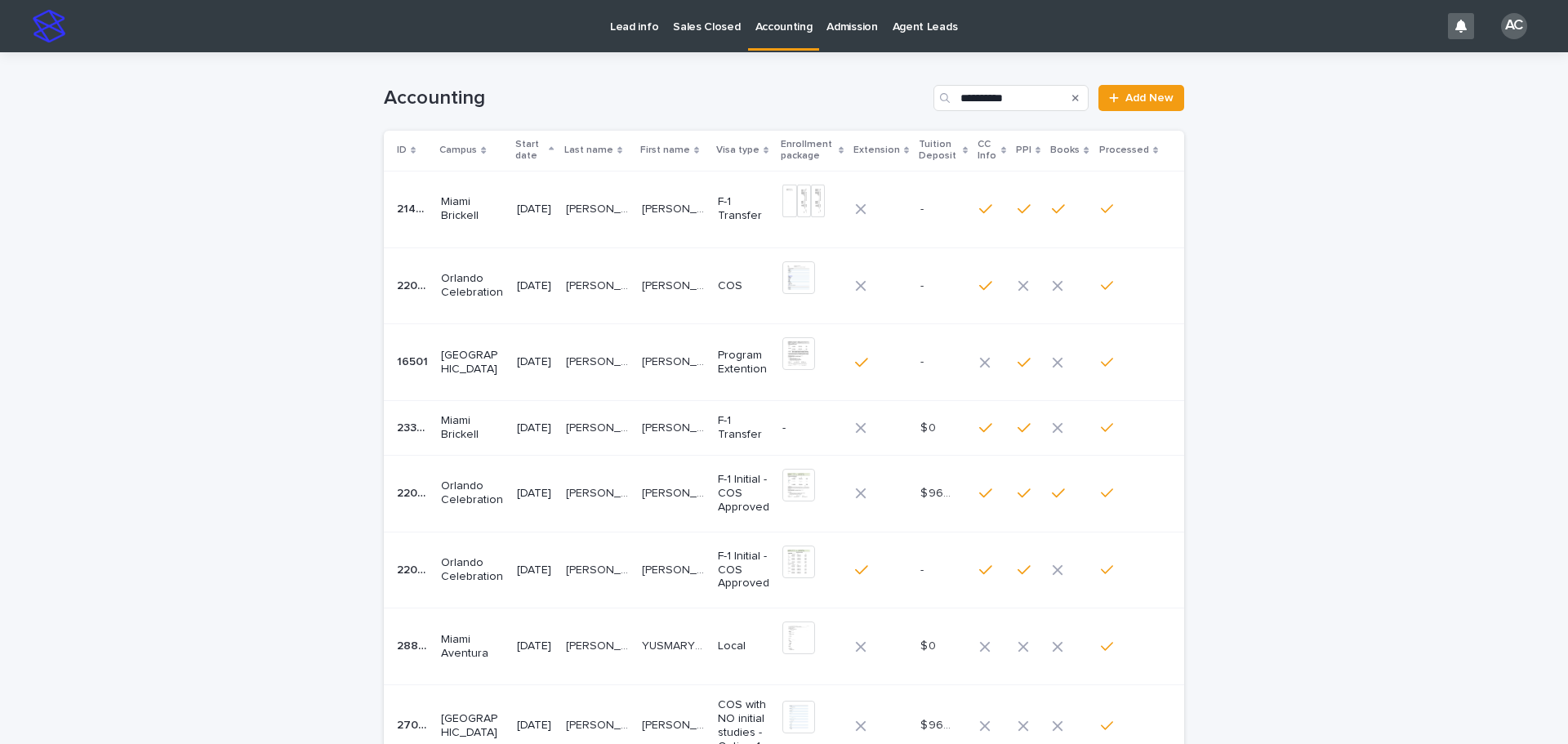
click at [554, 153] on icon at bounding box center [551, 150] width 5 height 8
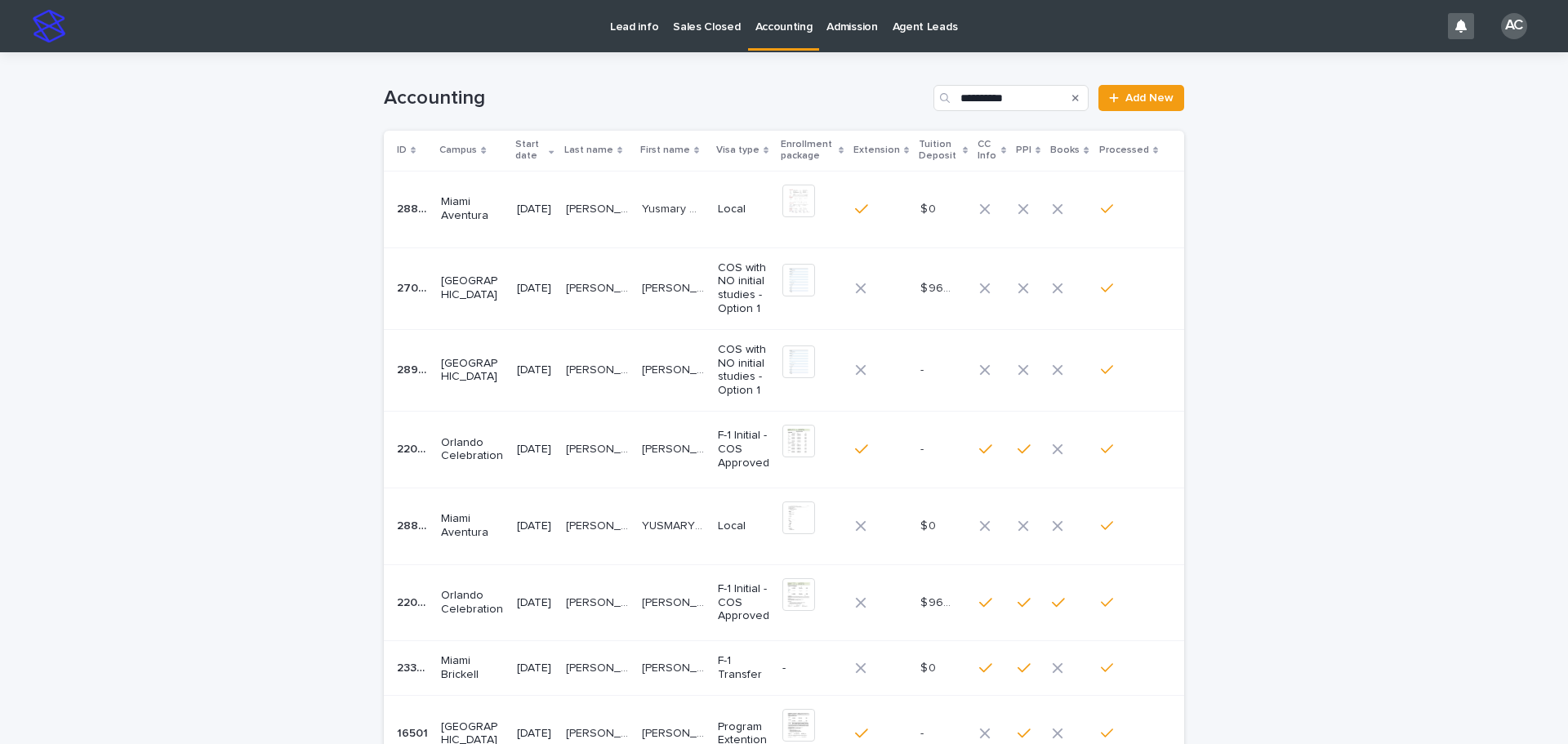
click at [1072, 96] on icon "Search" at bounding box center [1076, 98] width 7 height 10
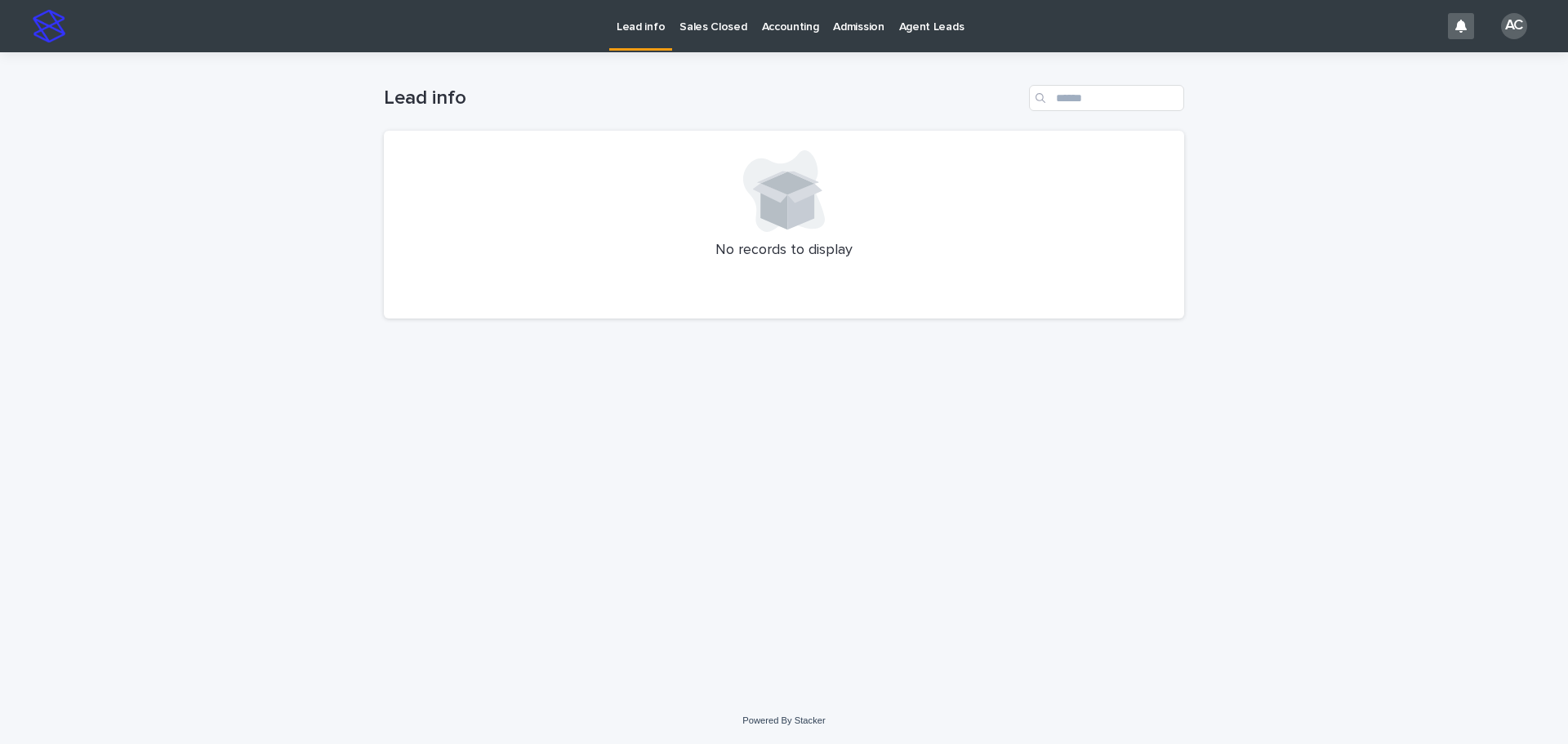
click at [787, 31] on p "Accounting" at bounding box center [791, 17] width 57 height 35
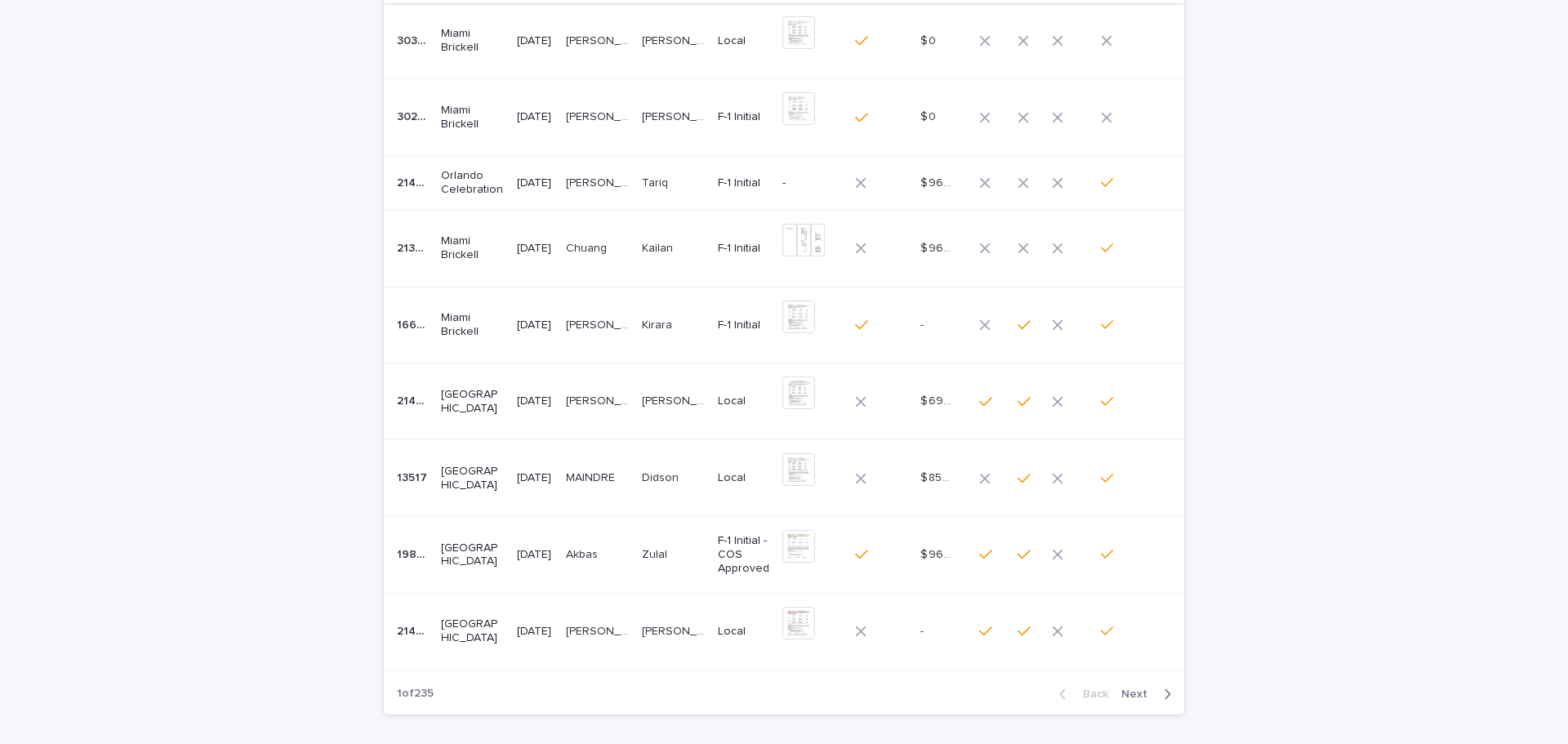
scroll to position [327, 0]
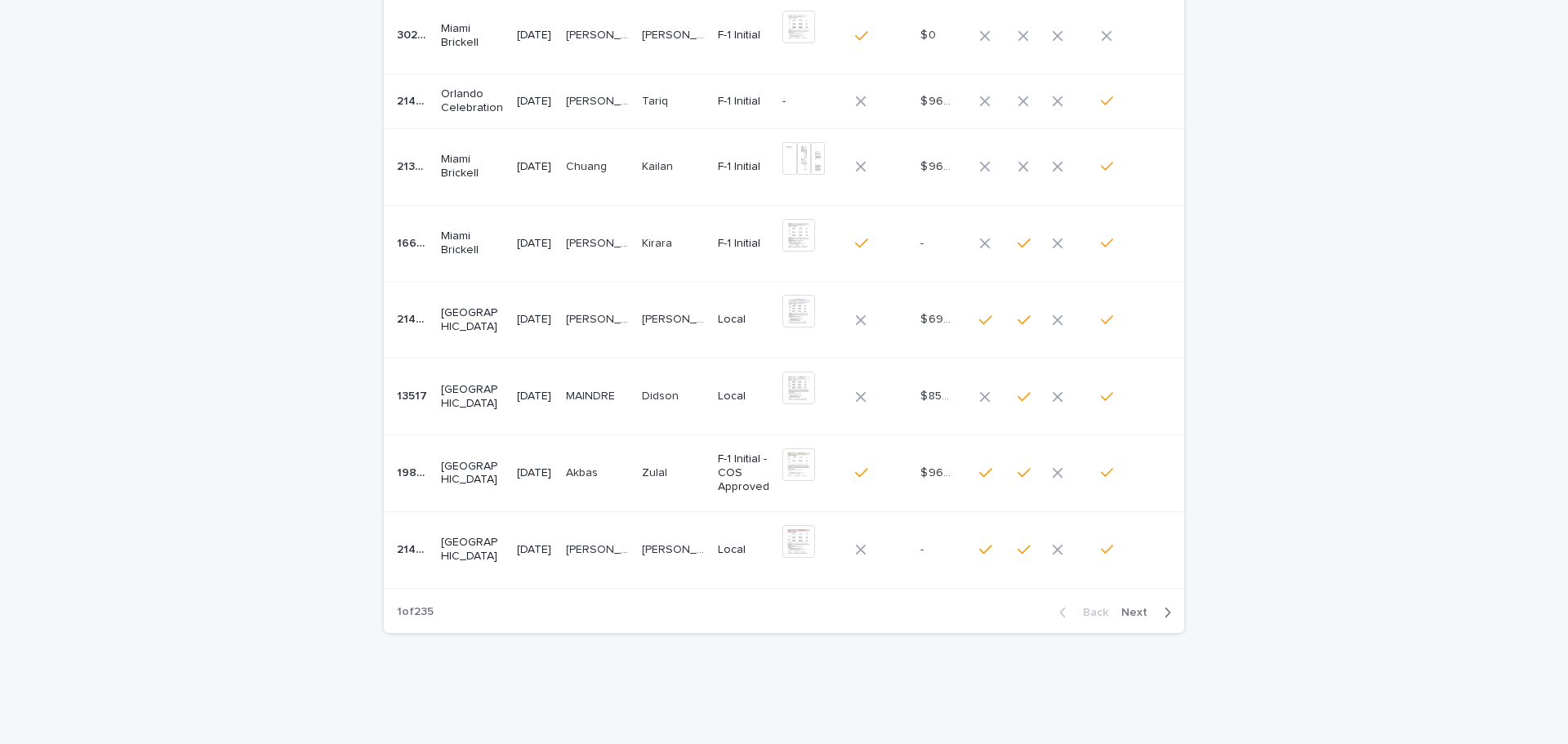
click at [1138, 608] on span "Next" at bounding box center [1139, 613] width 36 height 12
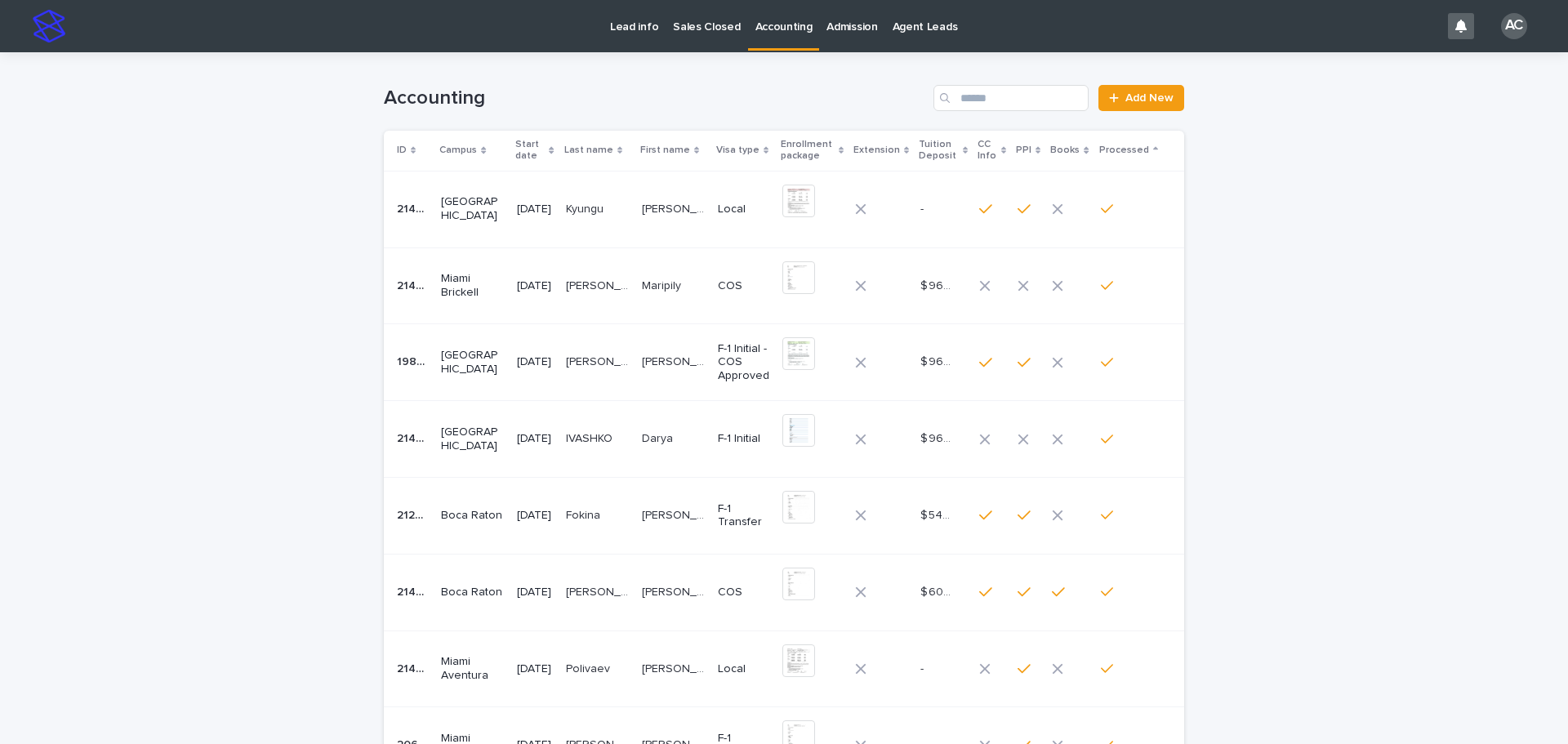
click at [534, 150] on p "Start date" at bounding box center [529, 151] width 30 height 30
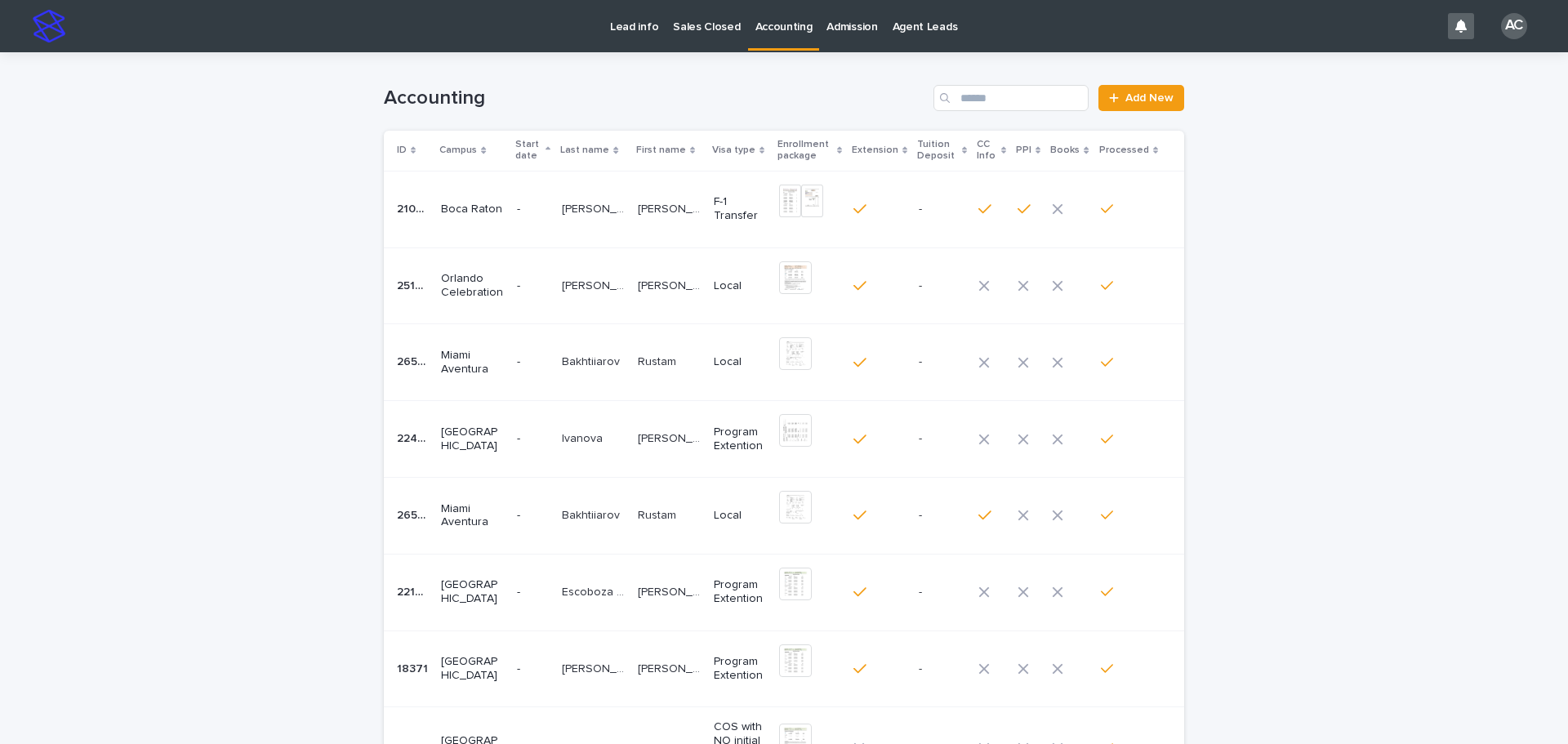
click at [534, 150] on p "Start date" at bounding box center [528, 151] width 26 height 30
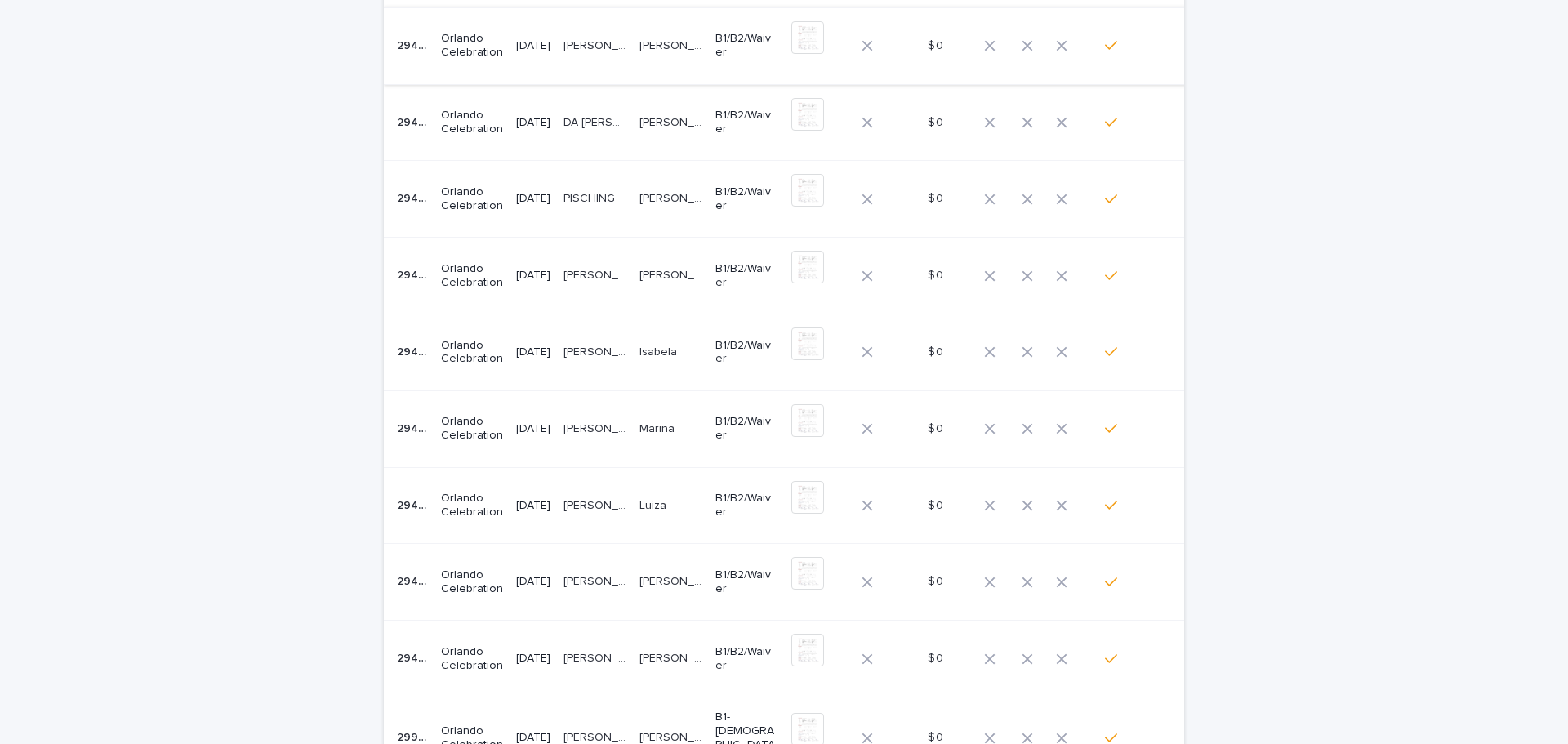
scroll to position [379, 0]
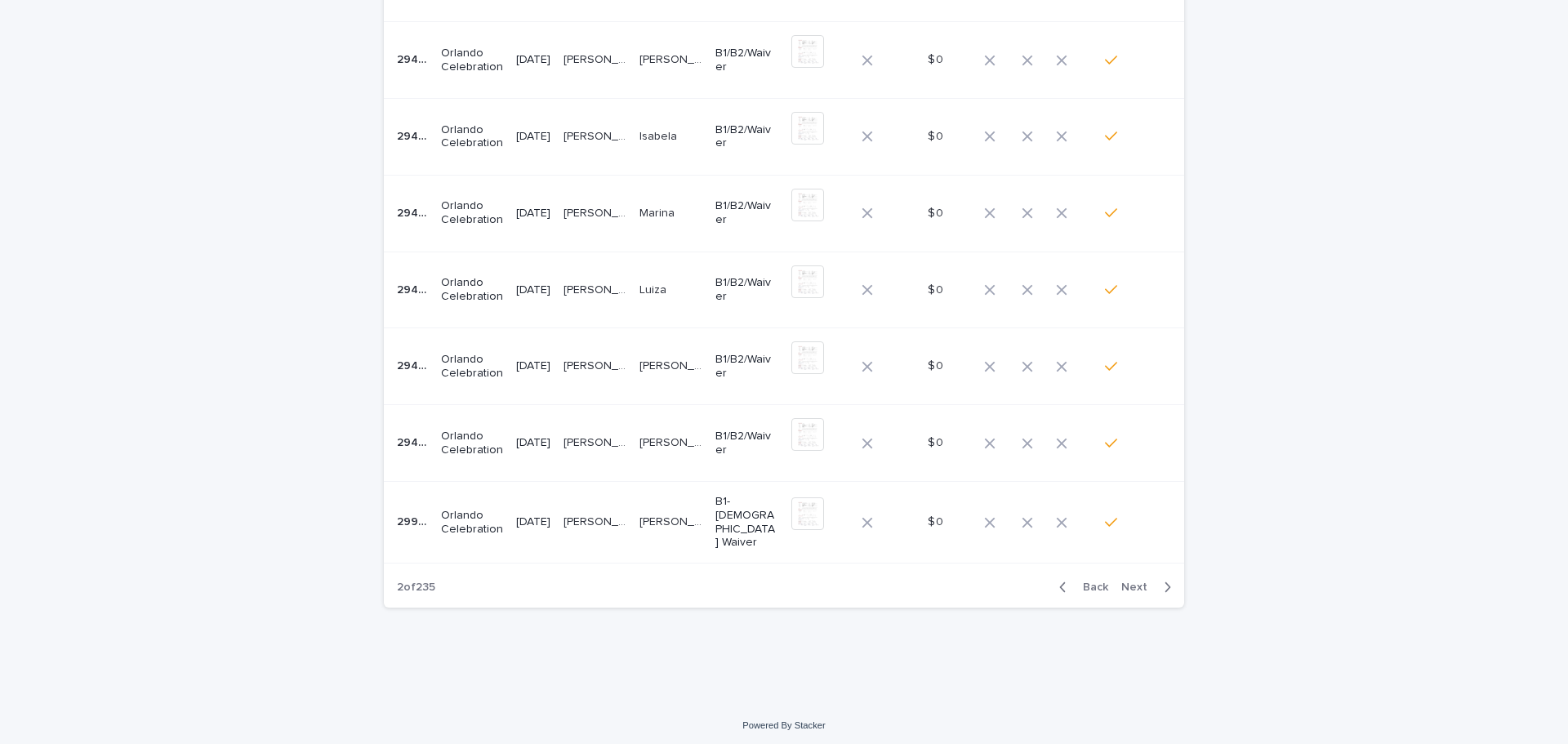
click at [1129, 582] on span "Next" at bounding box center [1139, 587] width 36 height 12
click at [1137, 576] on span "Next" at bounding box center [1139, 582] width 36 height 12
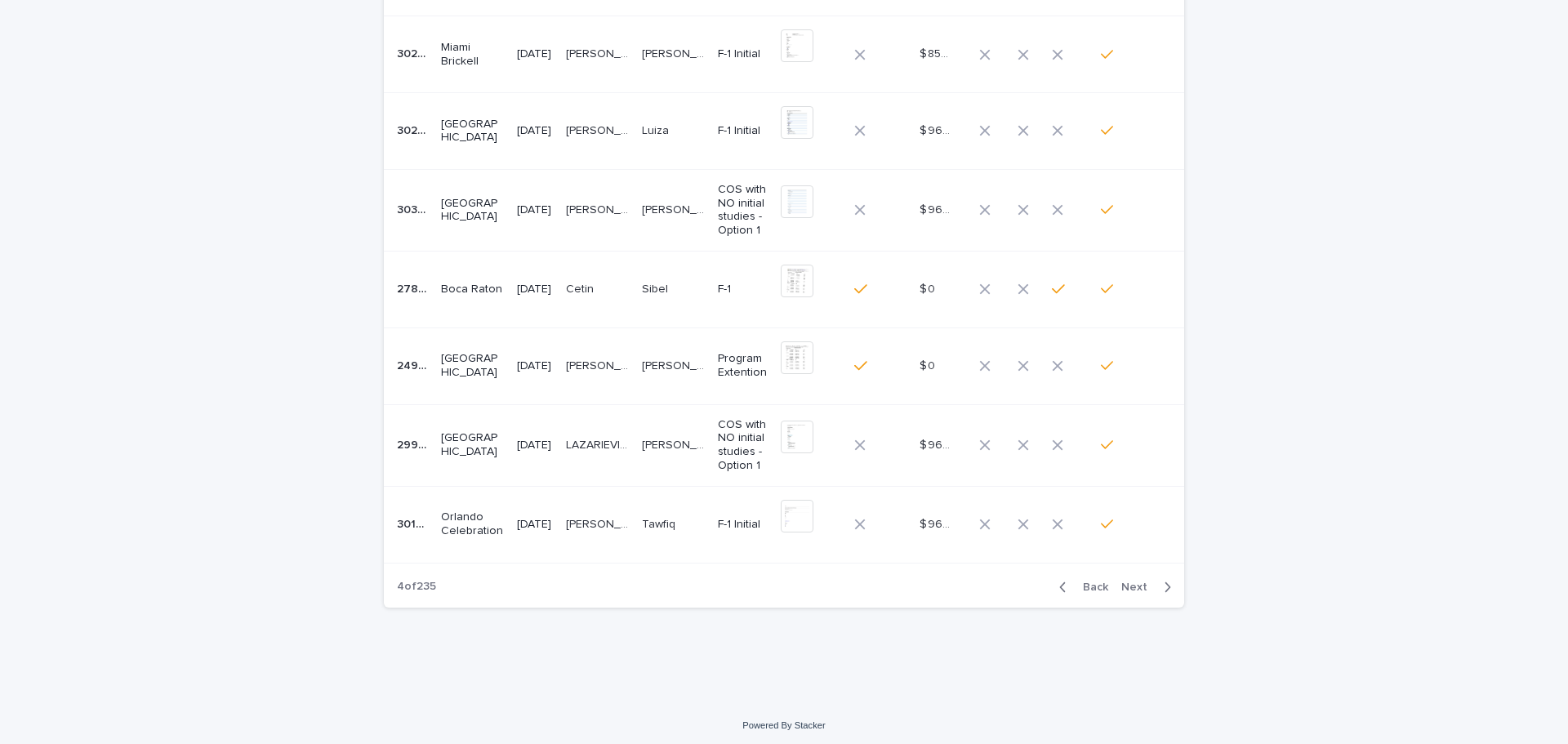
click at [1138, 582] on span "Next" at bounding box center [1139, 587] width 36 height 12
click at [1138, 583] on span "Next" at bounding box center [1139, 584] width 36 height 12
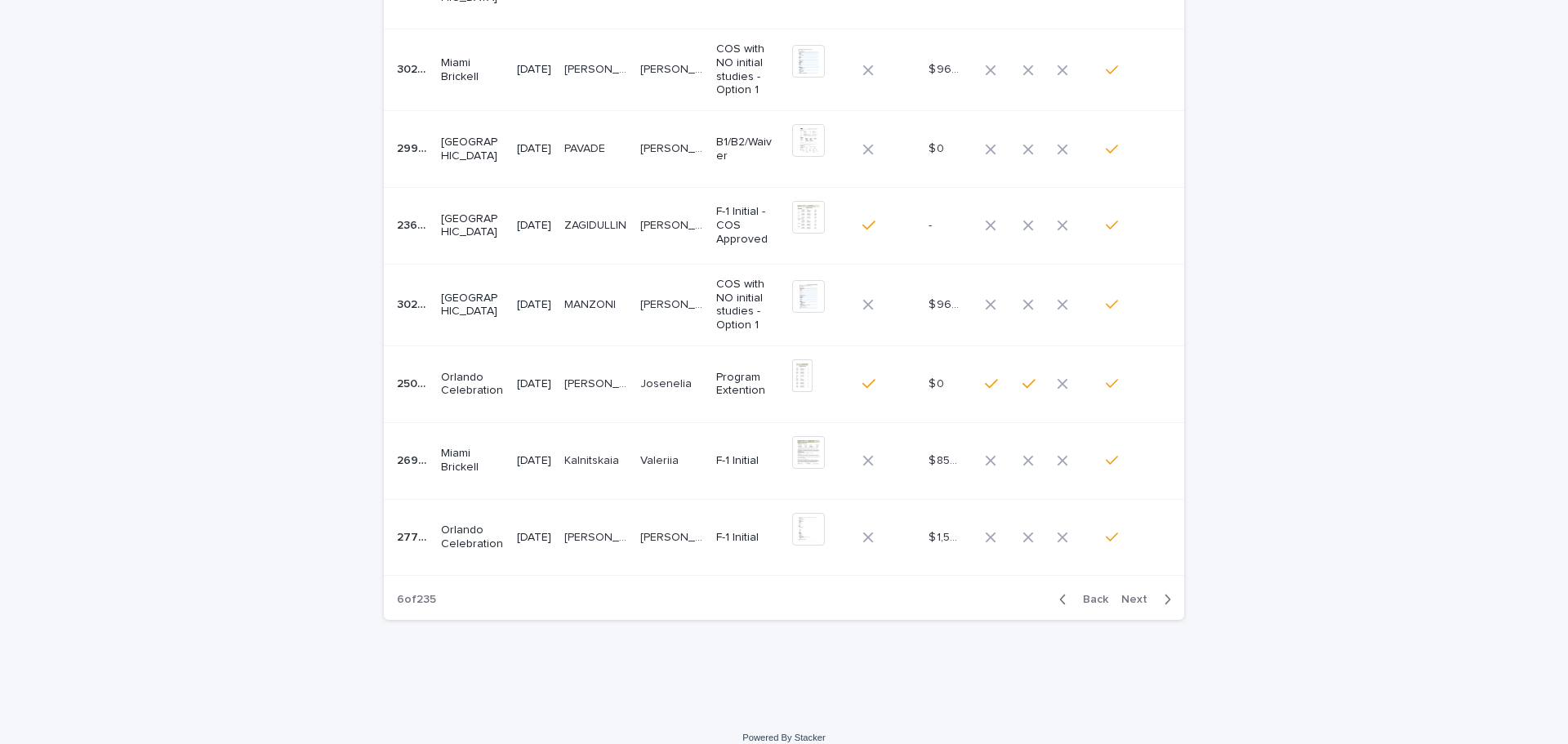
scroll to position [389, 0]
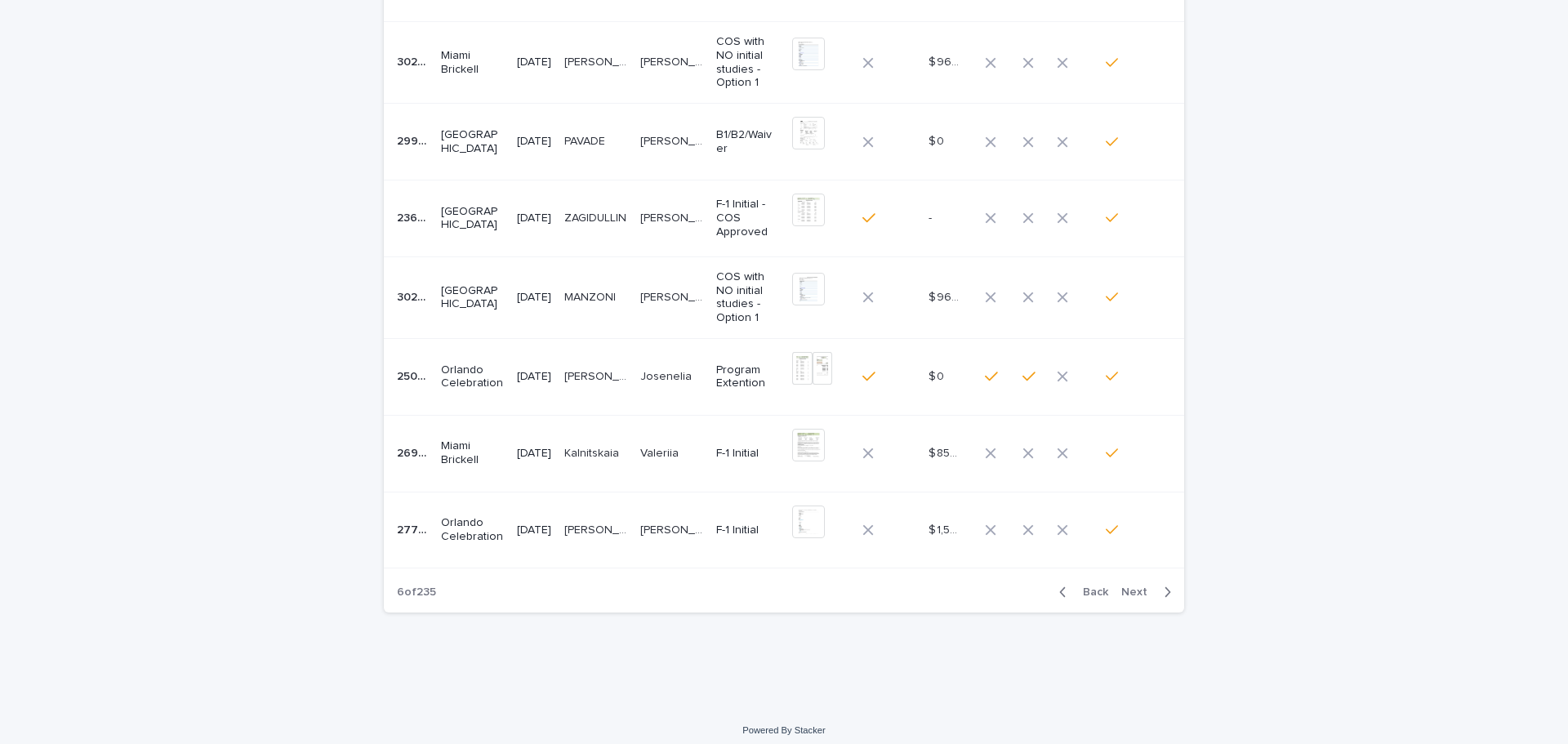
click at [1138, 583] on div "Back Next" at bounding box center [1115, 591] width 138 height 40
click at [1138, 596] on span "Next" at bounding box center [1139, 592] width 36 height 12
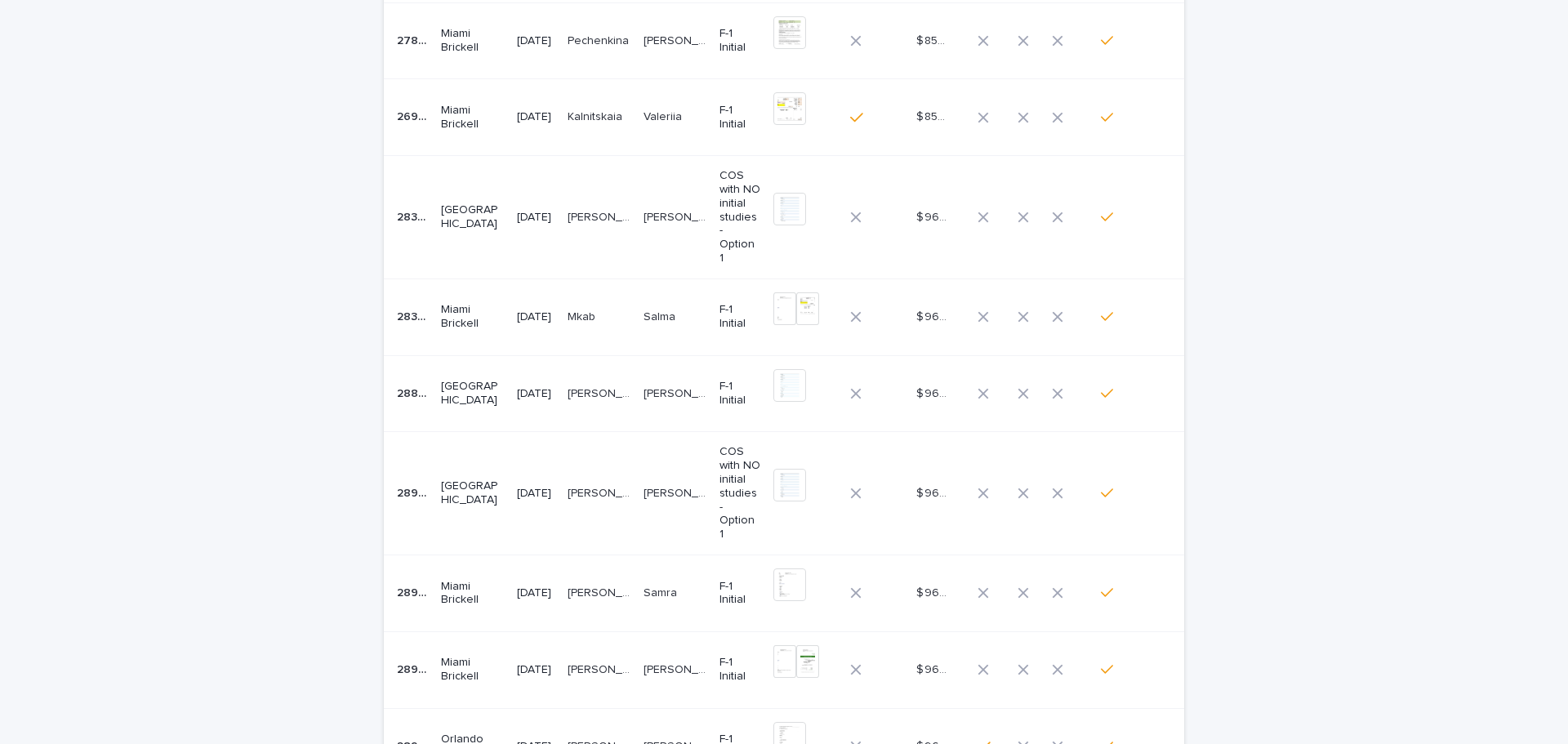
scroll to position [327, 0]
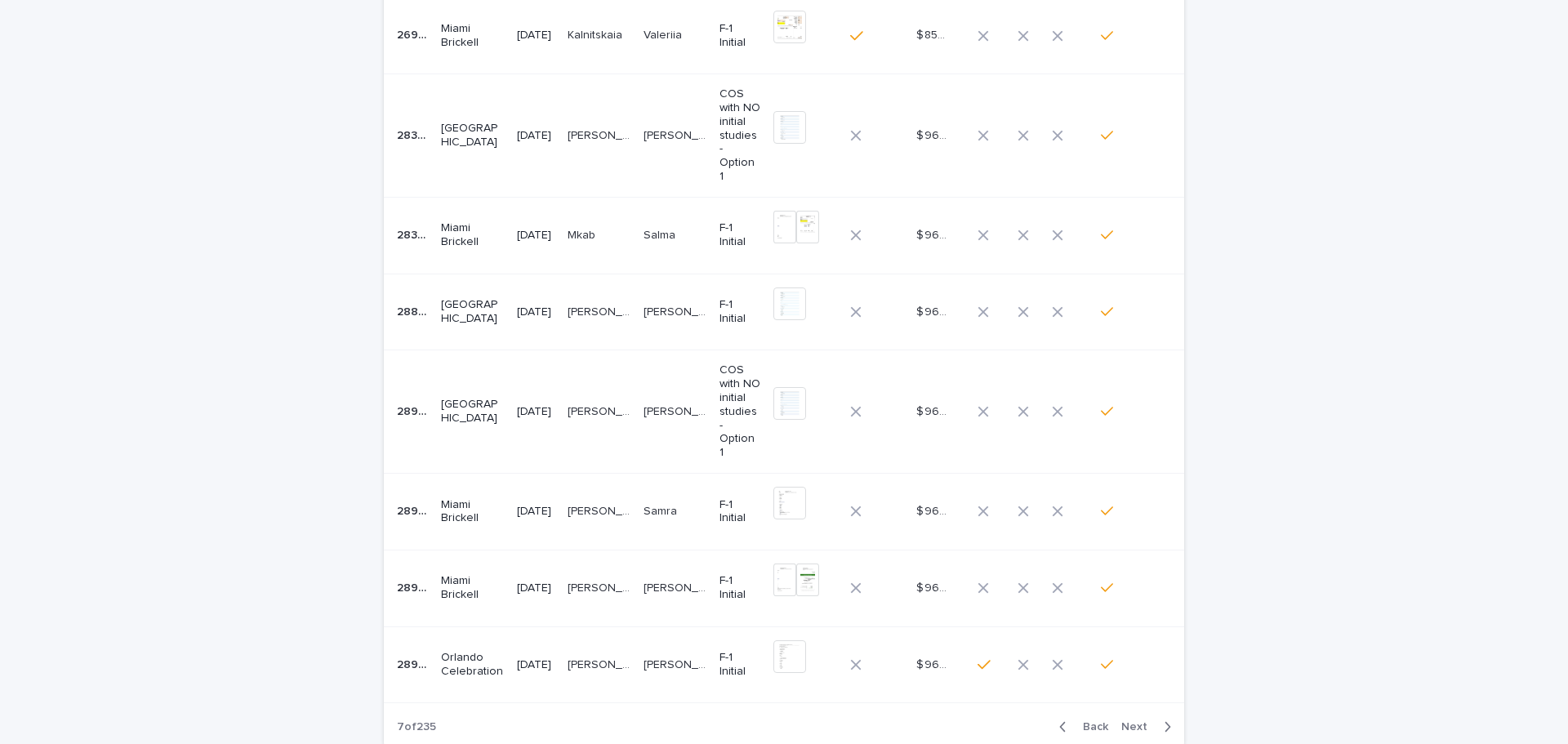
click at [1121, 721] on span "Next" at bounding box center [1139, 727] width 36 height 12
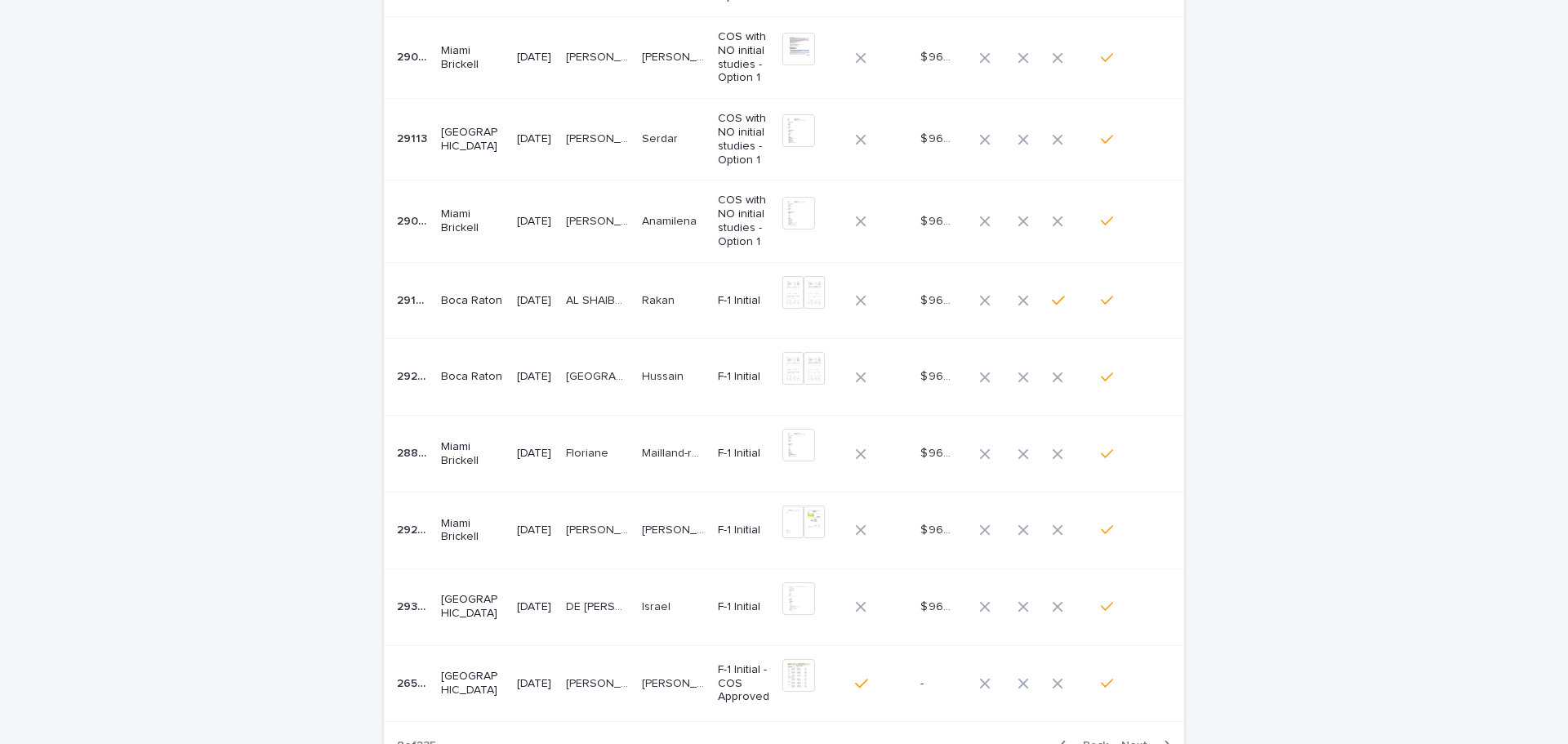
scroll to position [318, 0]
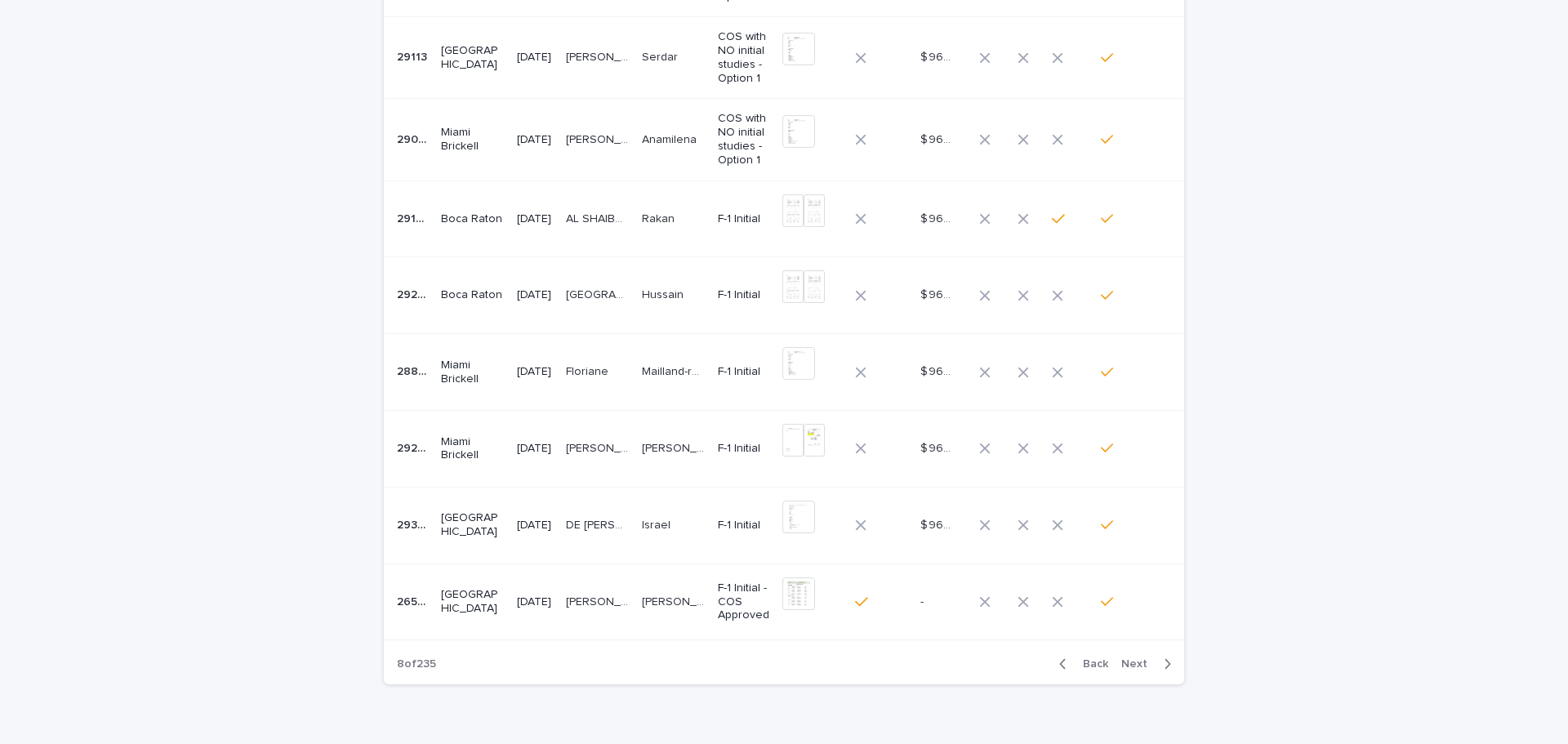
click at [1141, 664] on span "Next" at bounding box center [1139, 664] width 36 height 12
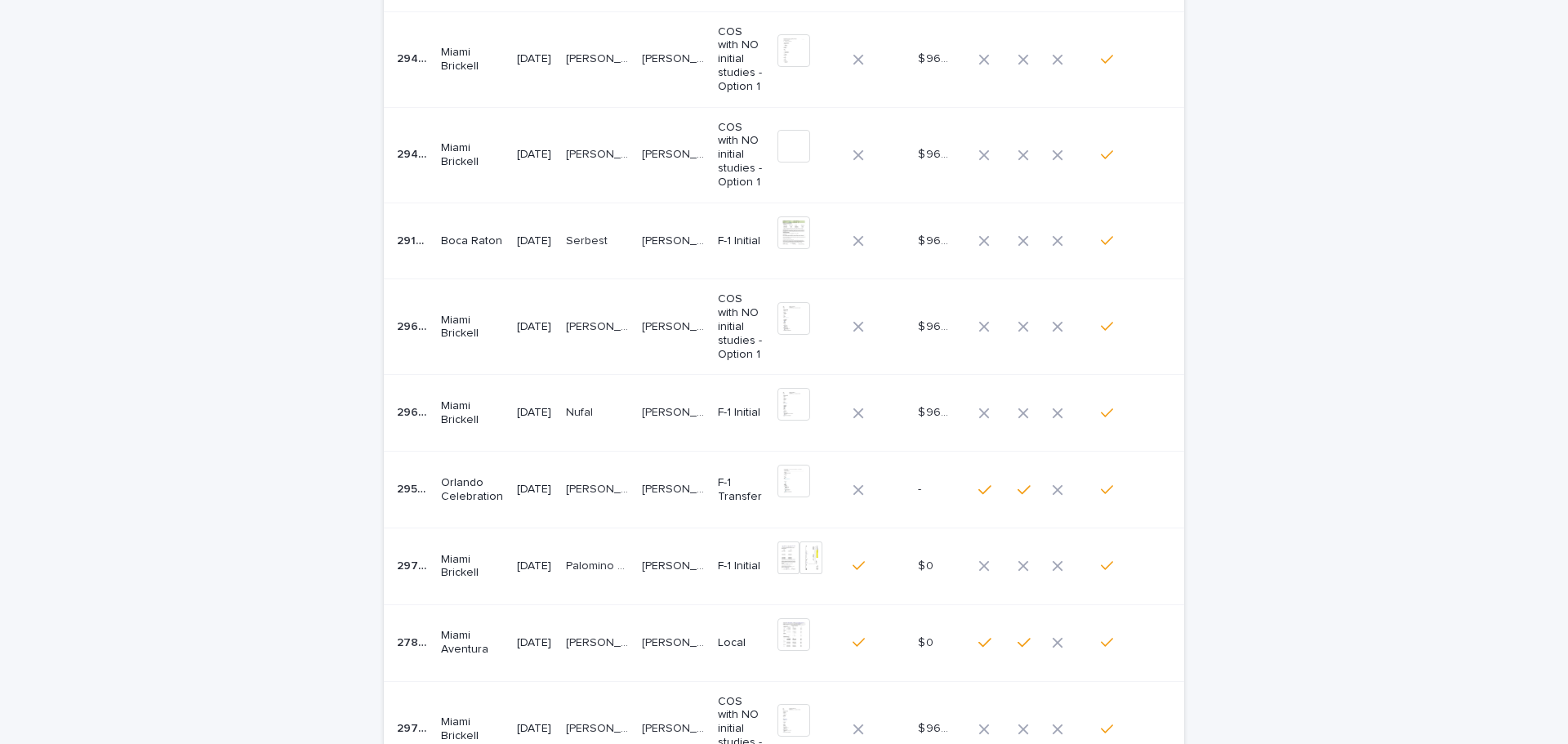
scroll to position [318, 0]
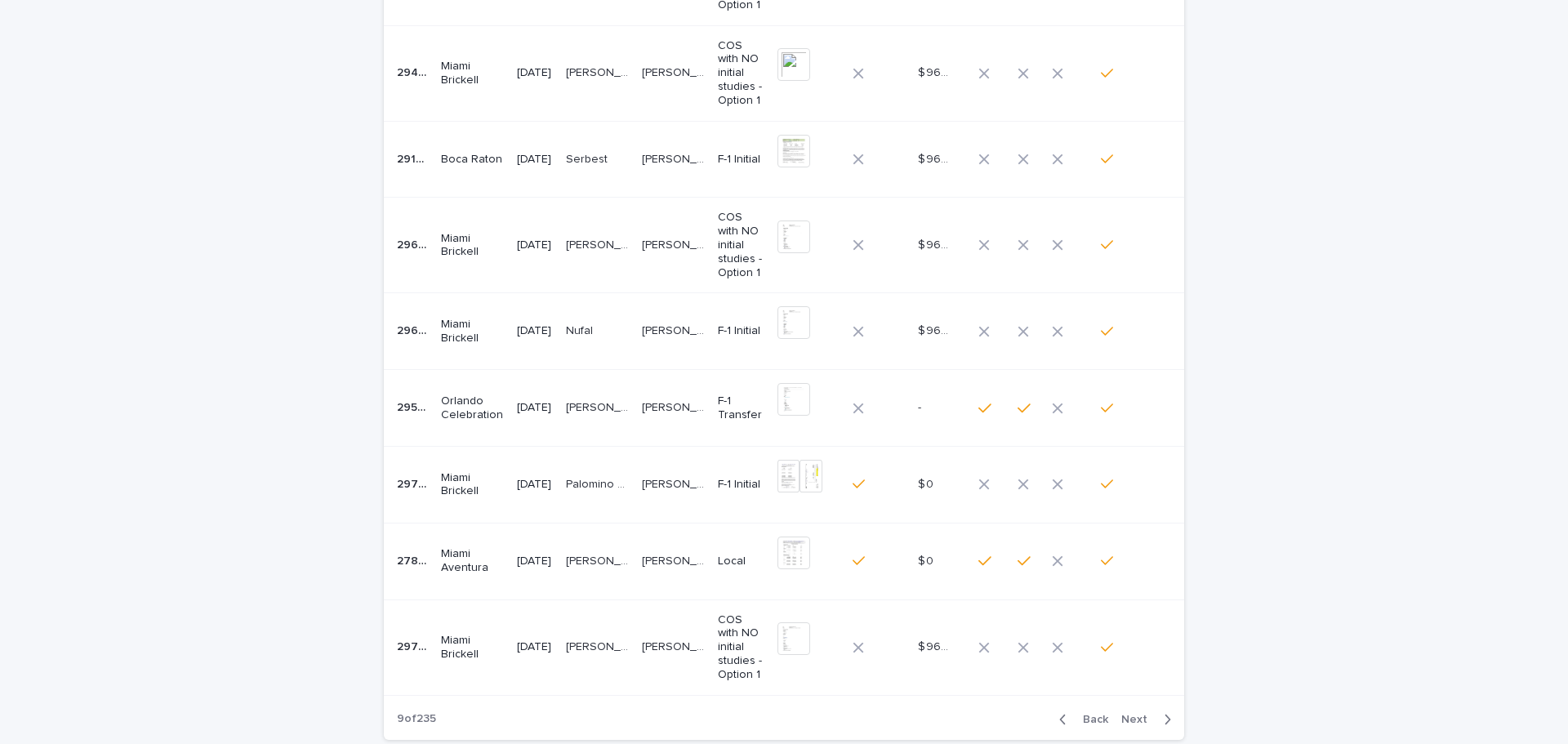
click at [1125, 714] on span "Next" at bounding box center [1139, 720] width 36 height 12
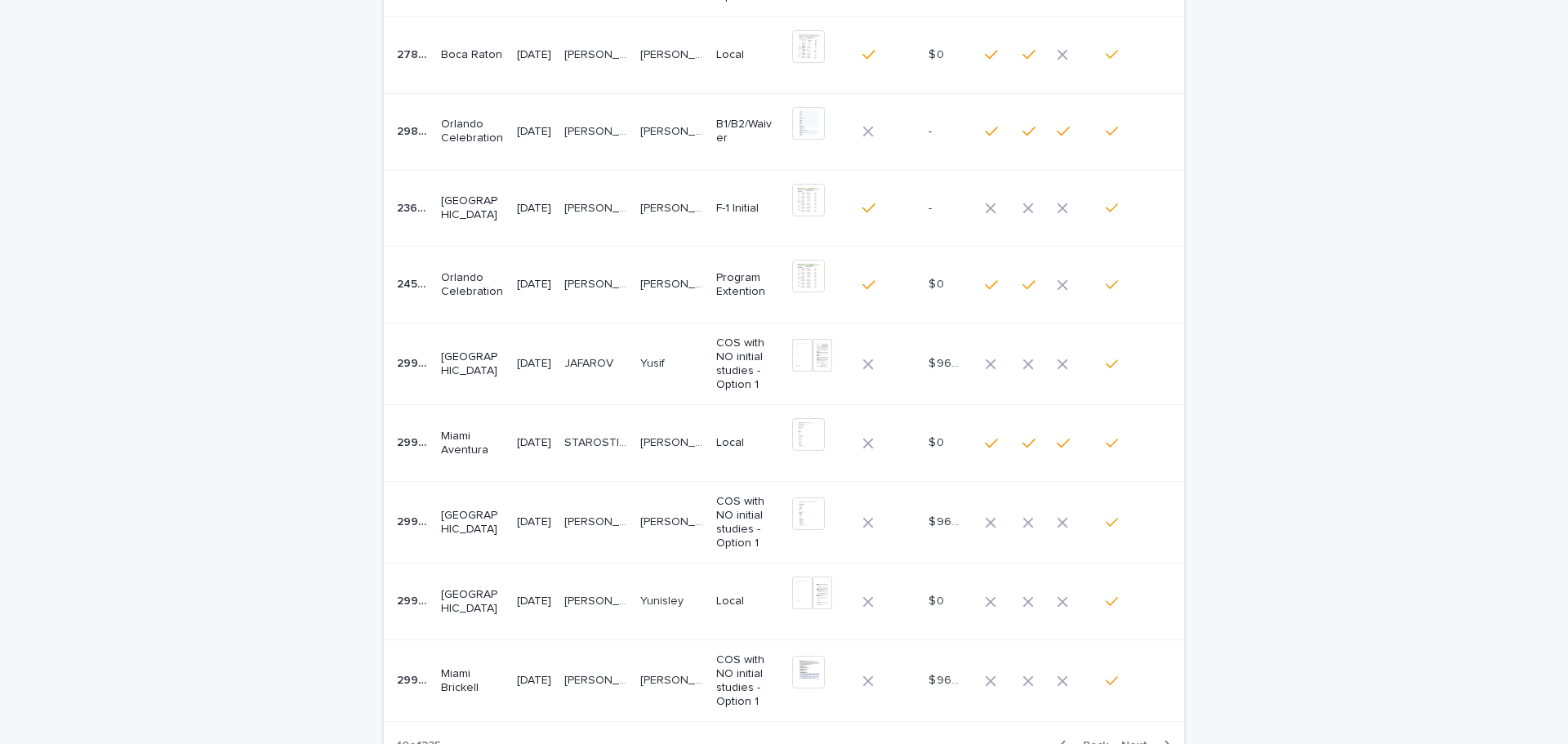
scroll to position [399, 0]
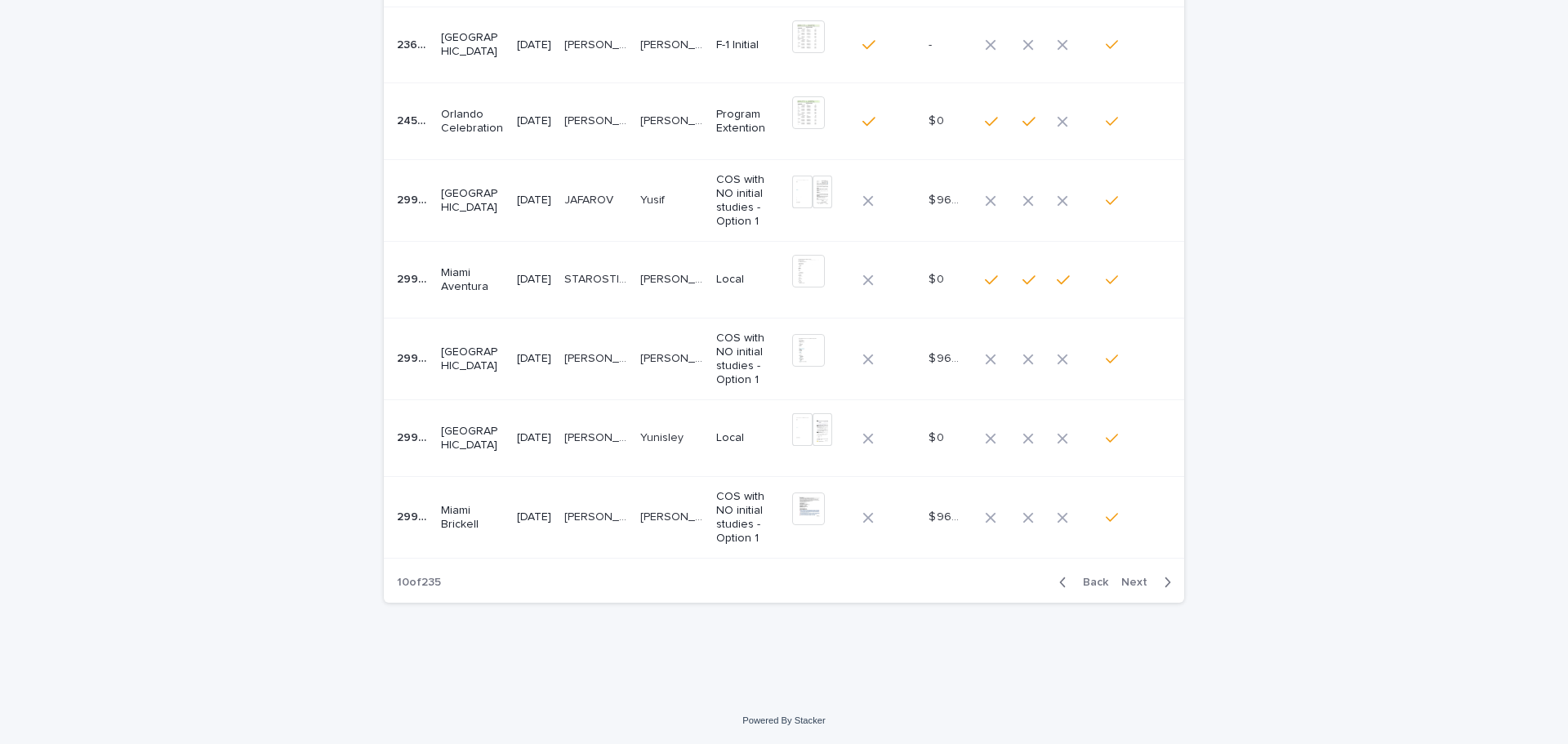
click at [1130, 581] on span "Next" at bounding box center [1139, 582] width 36 height 12
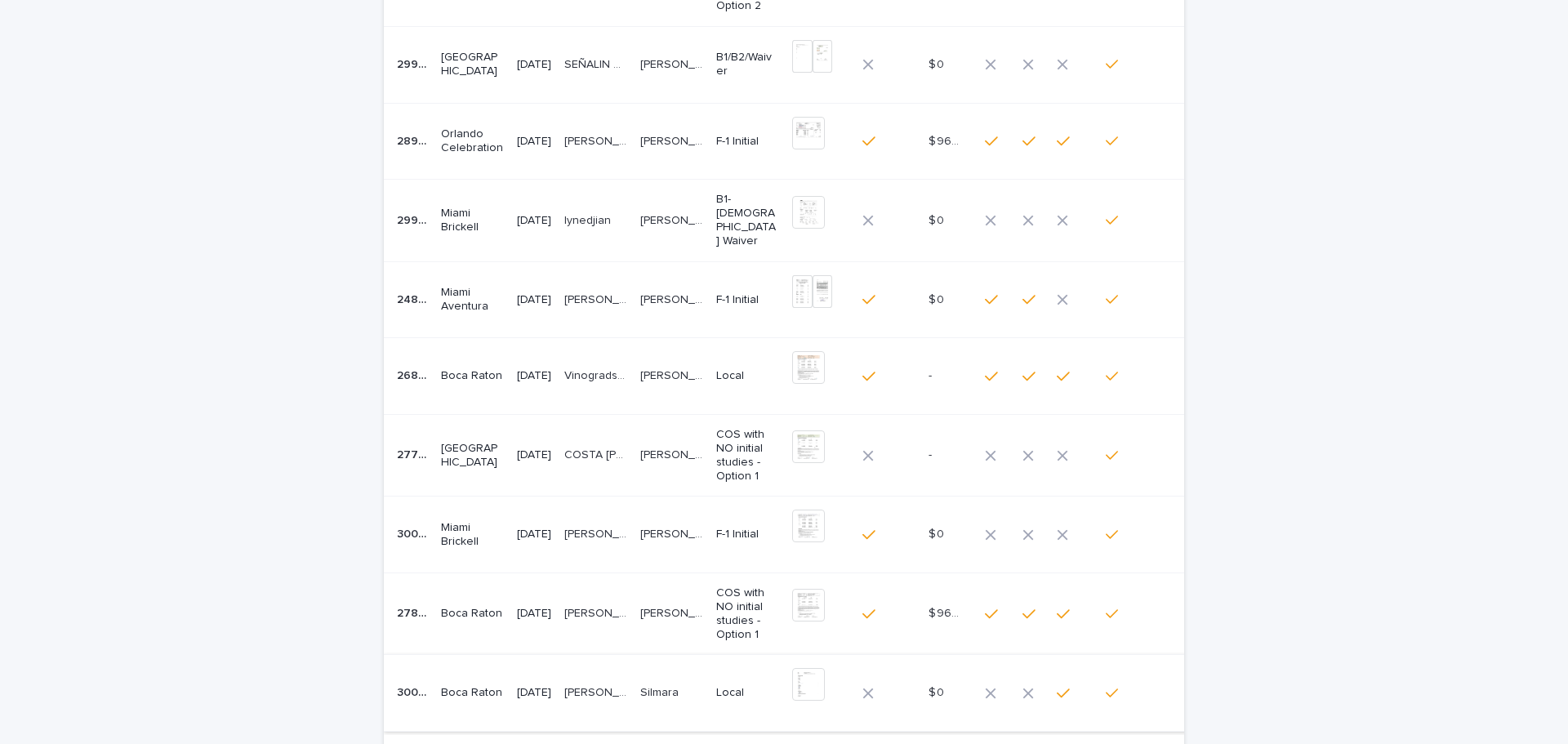
scroll to position [404, 0]
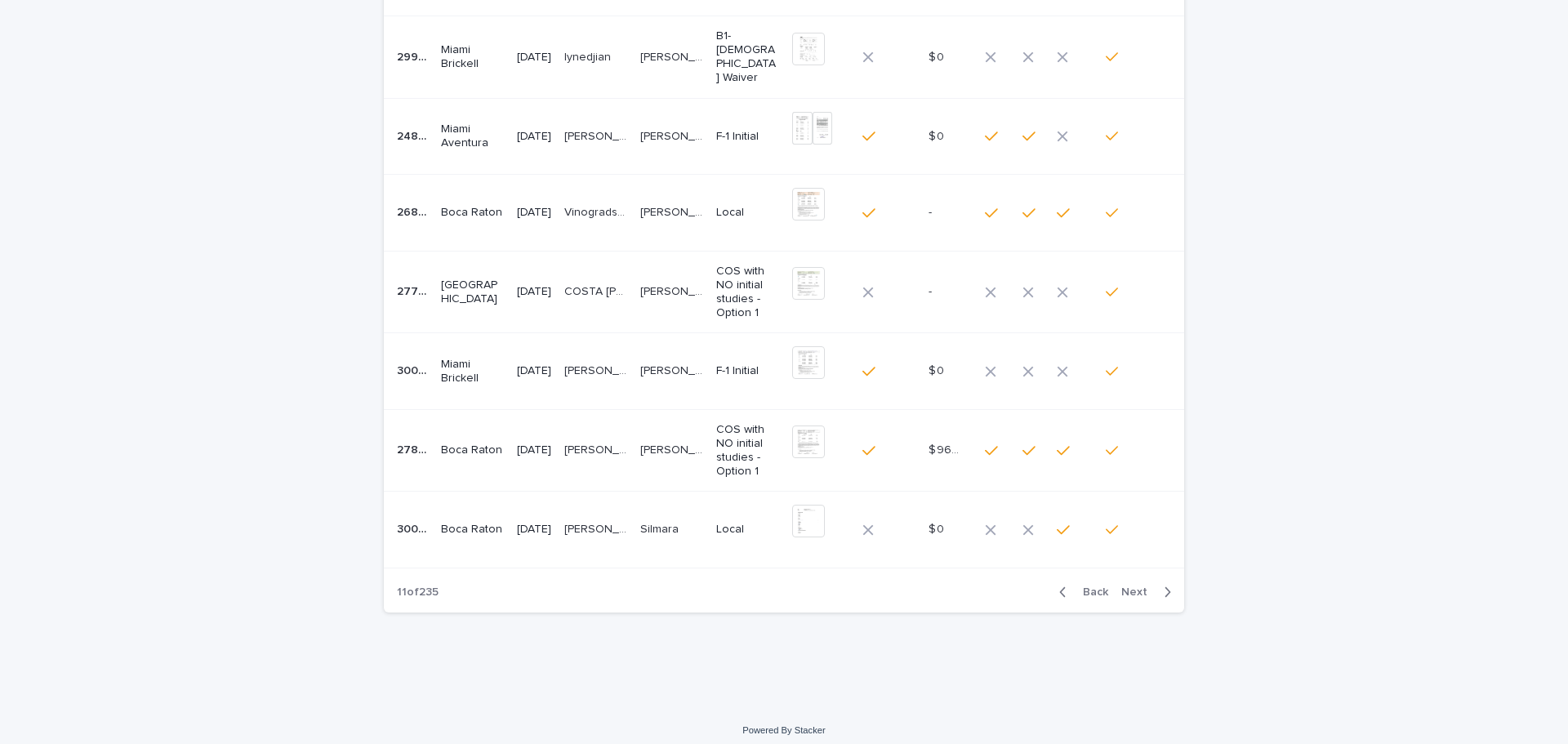
click at [1130, 586] on span "Next" at bounding box center [1139, 592] width 36 height 12
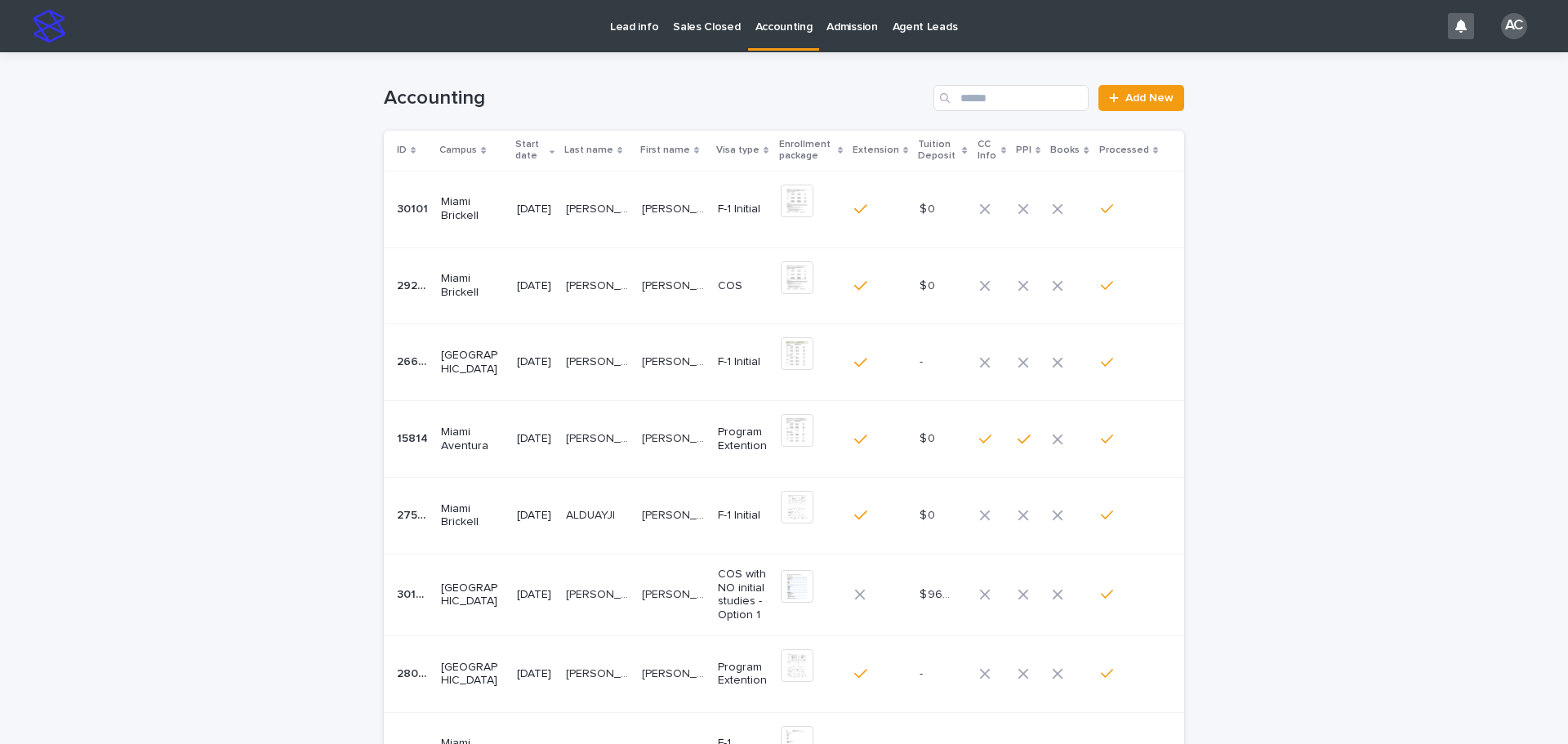
click at [785, 42] on link "Accounting" at bounding box center [784, 24] width 72 height 48
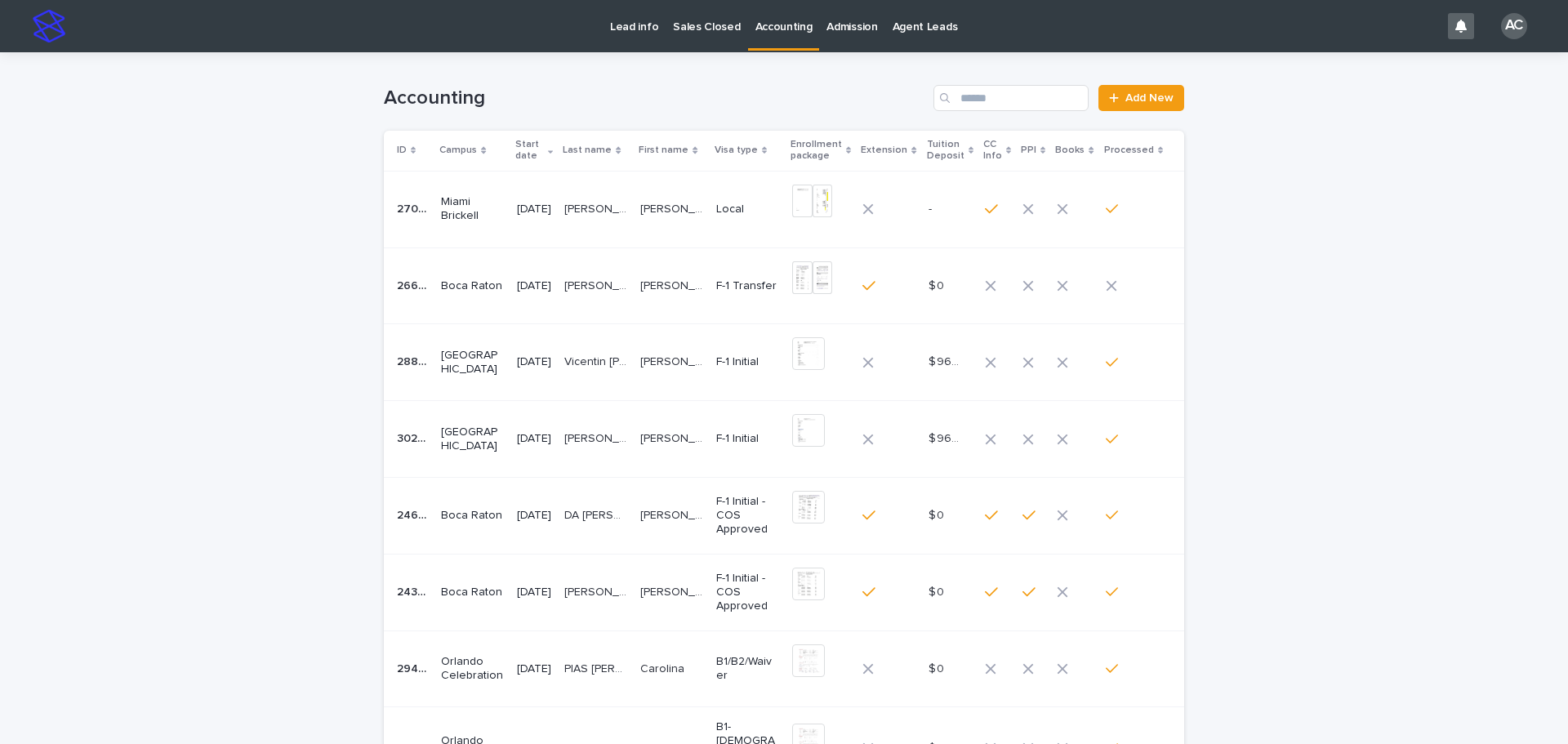
click at [550, 157] on div "Start date" at bounding box center [534, 151] width 38 height 30
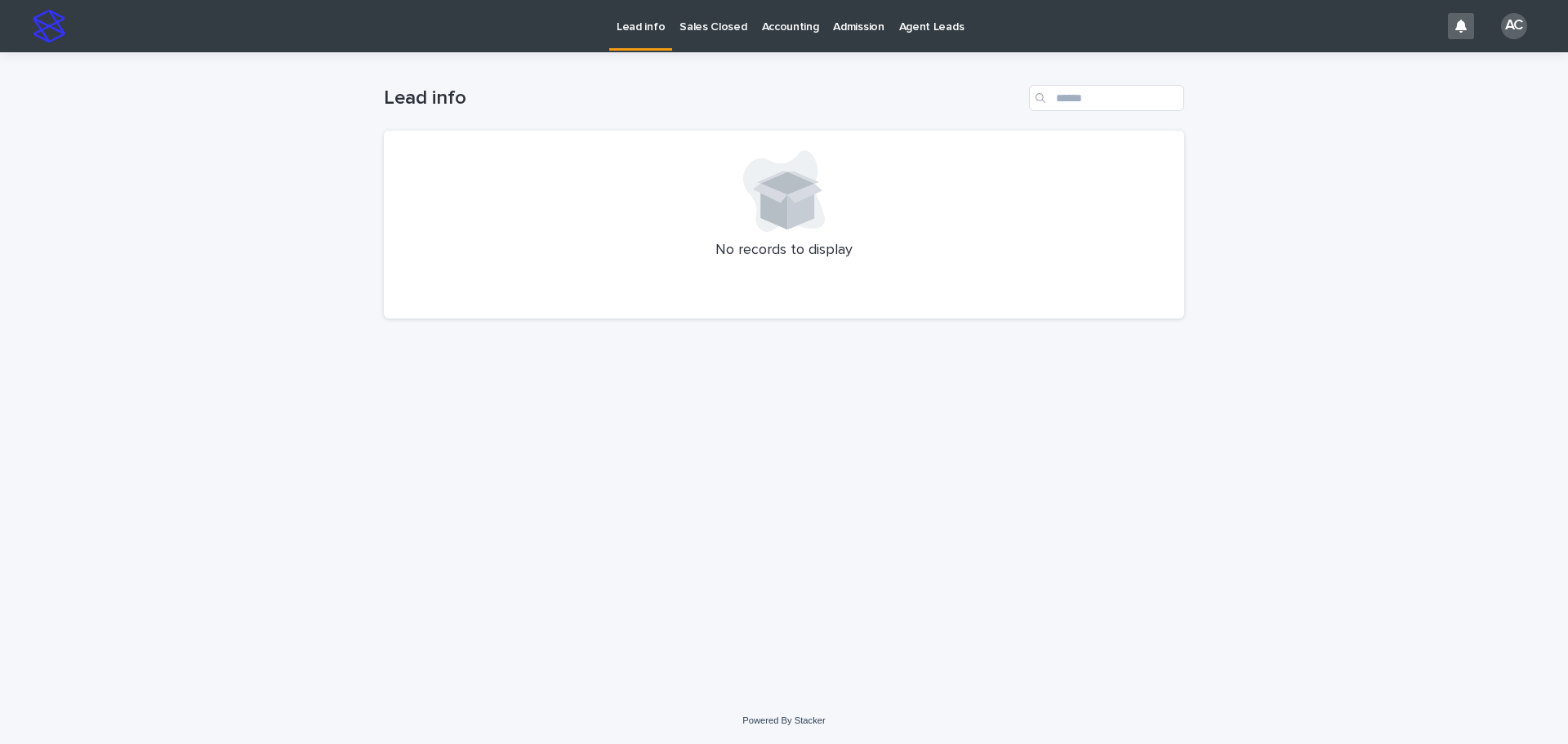
click at [778, 24] on p "Accounting" at bounding box center [791, 17] width 57 height 35
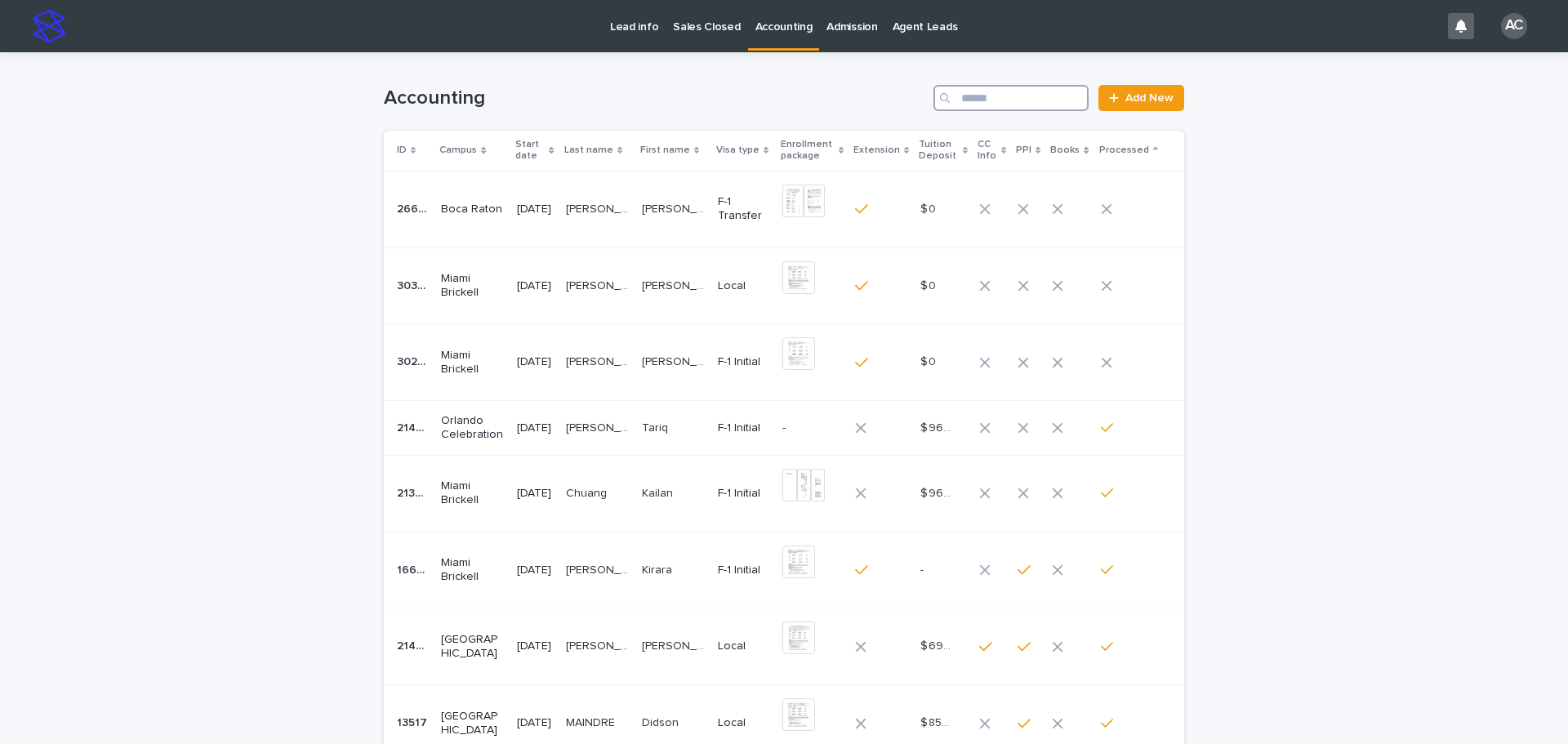
click at [1031, 99] on input "Search" at bounding box center [1012, 98] width 155 height 26
type input "***"
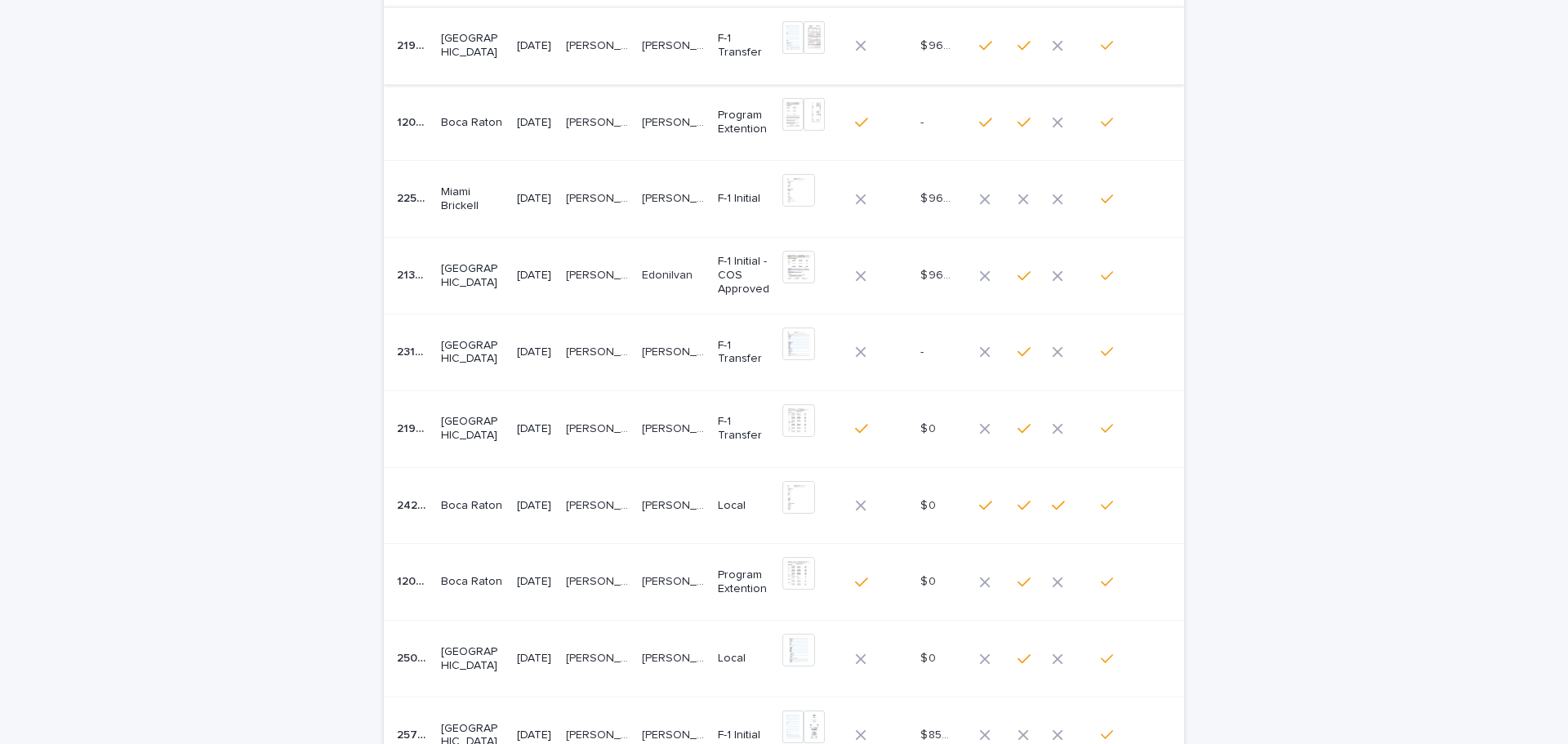
scroll to position [327, 0]
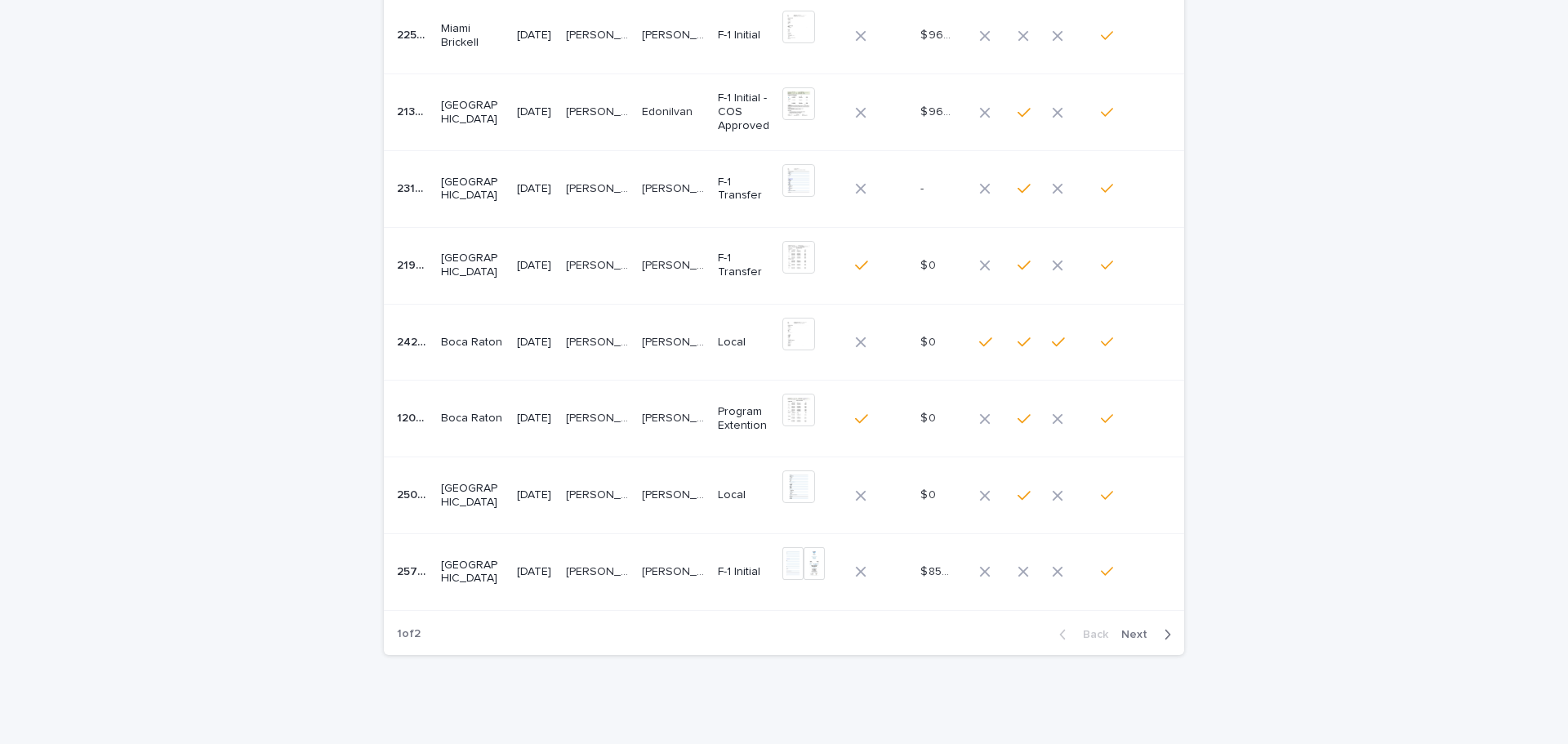
click at [1131, 636] on span "Next" at bounding box center [1139, 634] width 36 height 12
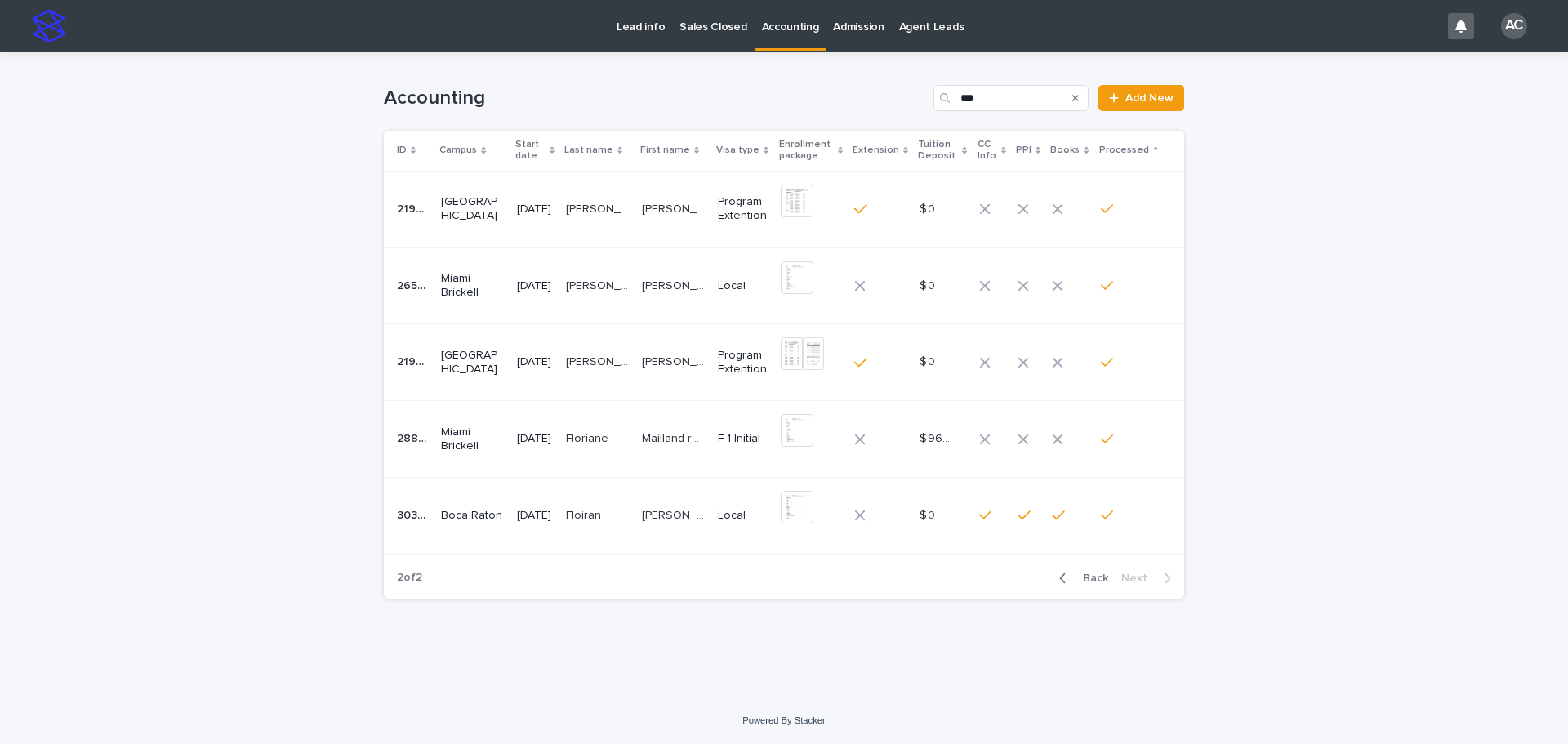
click at [542, 515] on p "[DATE]" at bounding box center [534, 516] width 36 height 13
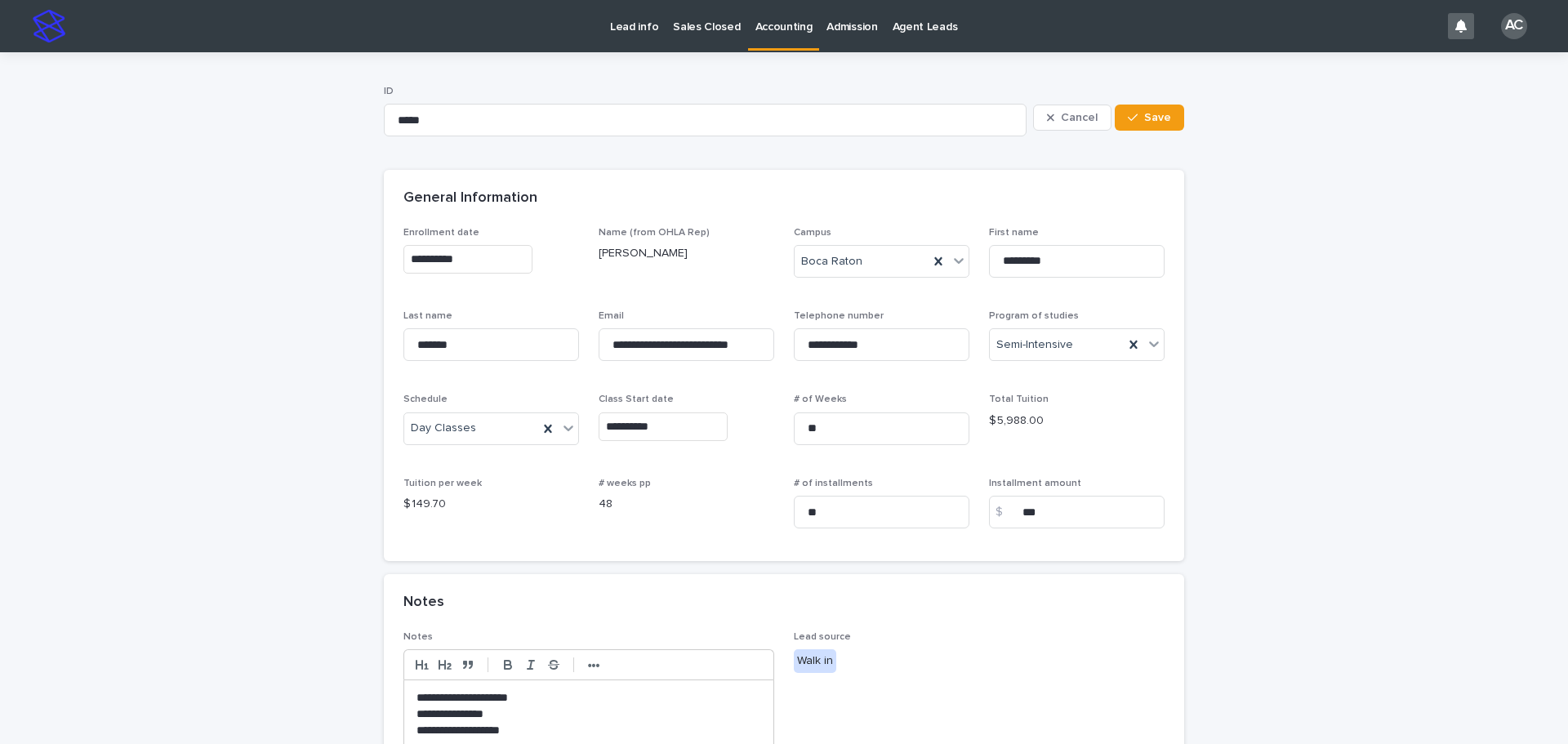
click at [700, 367] on div "**********" at bounding box center [686, 342] width 175 height 64
click at [718, 339] on input "**********" at bounding box center [686, 345] width 175 height 33
click at [701, 343] on input "**********" at bounding box center [686, 345] width 175 height 33
click at [761, 35] on link "Accounting" at bounding box center [784, 24] width 72 height 48
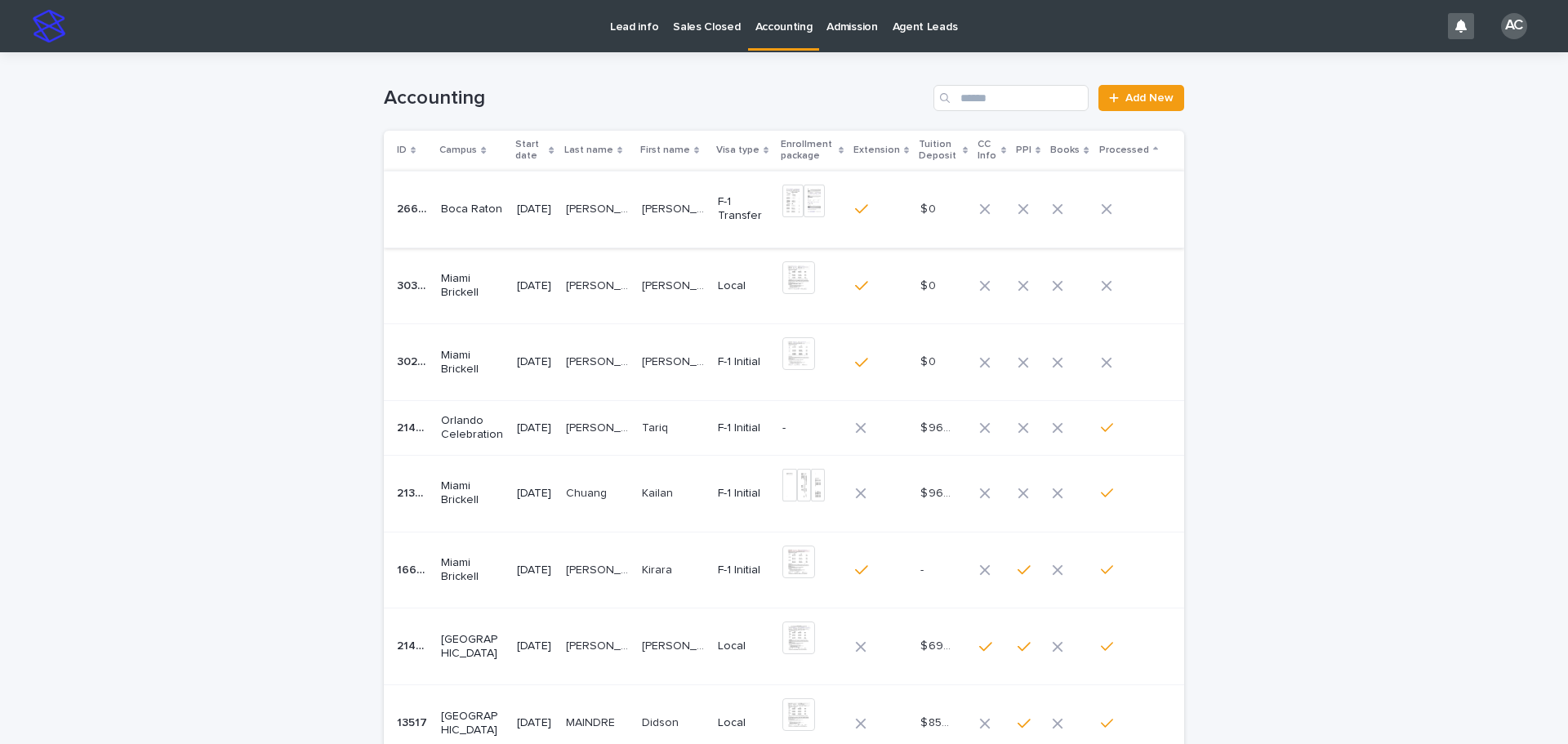
click at [824, 208] on img at bounding box center [814, 201] width 21 height 33
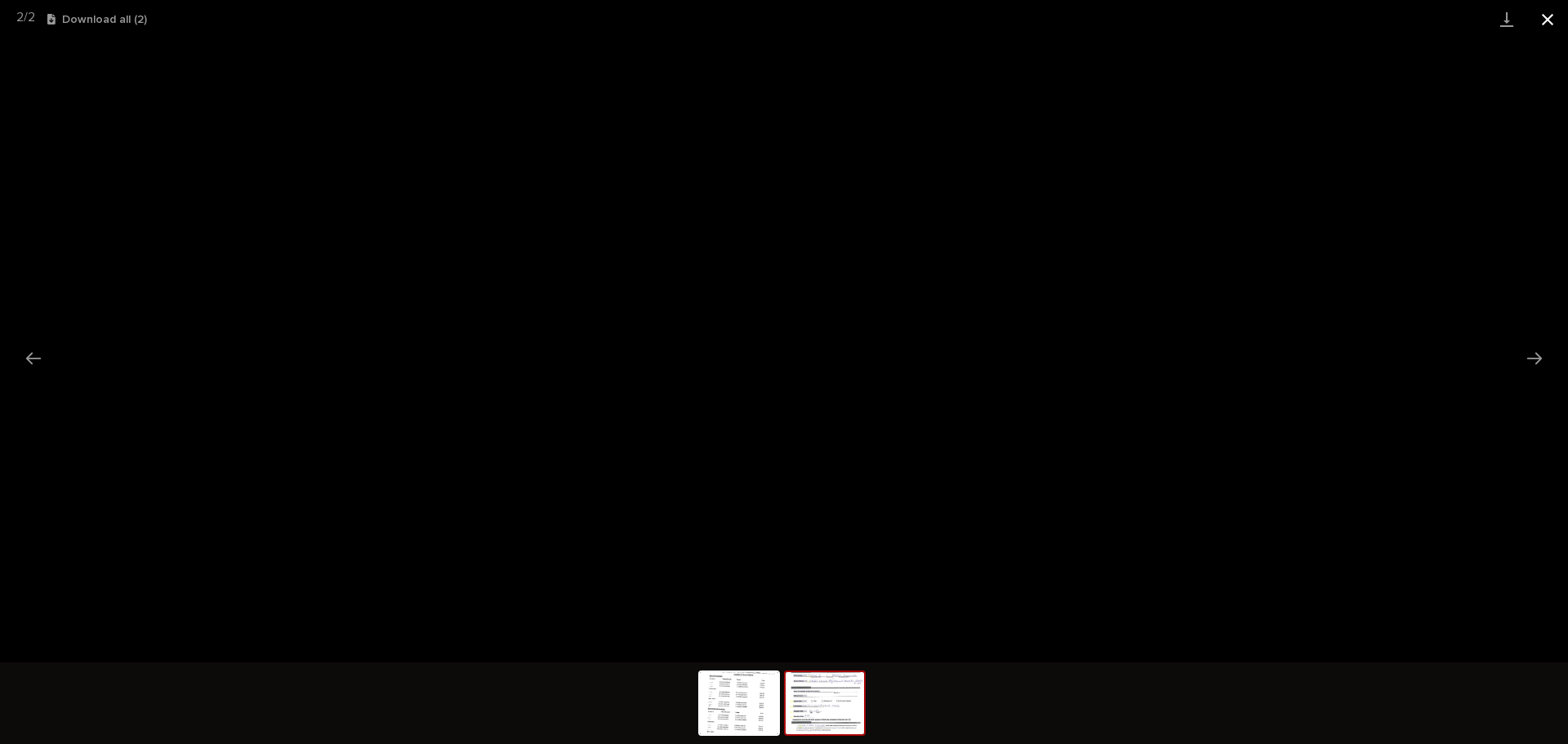
click at [1540, 26] on button "Close gallery" at bounding box center [1548, 19] width 40 height 39
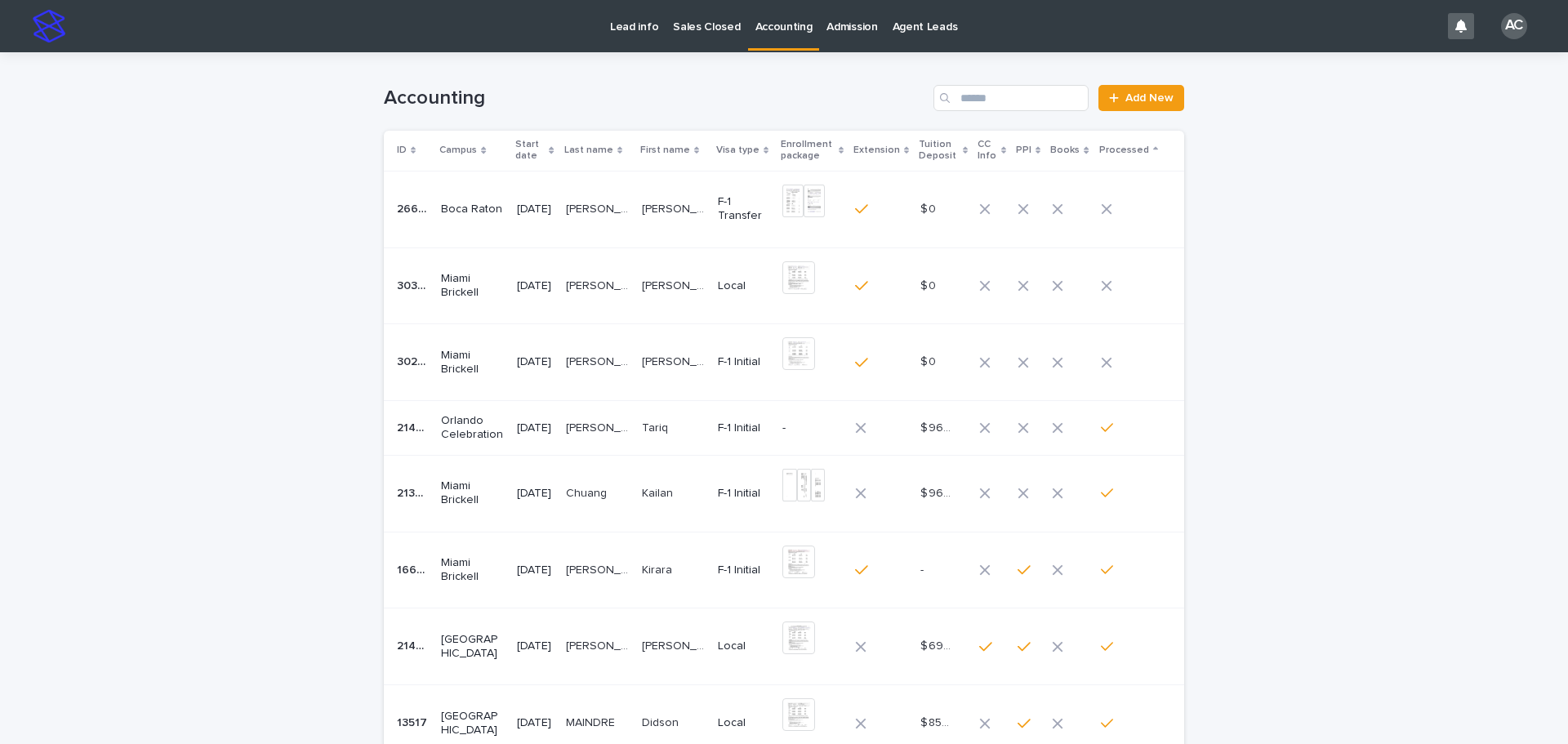
click at [511, 213] on td "[DATE]" at bounding box center [534, 209] width 48 height 77
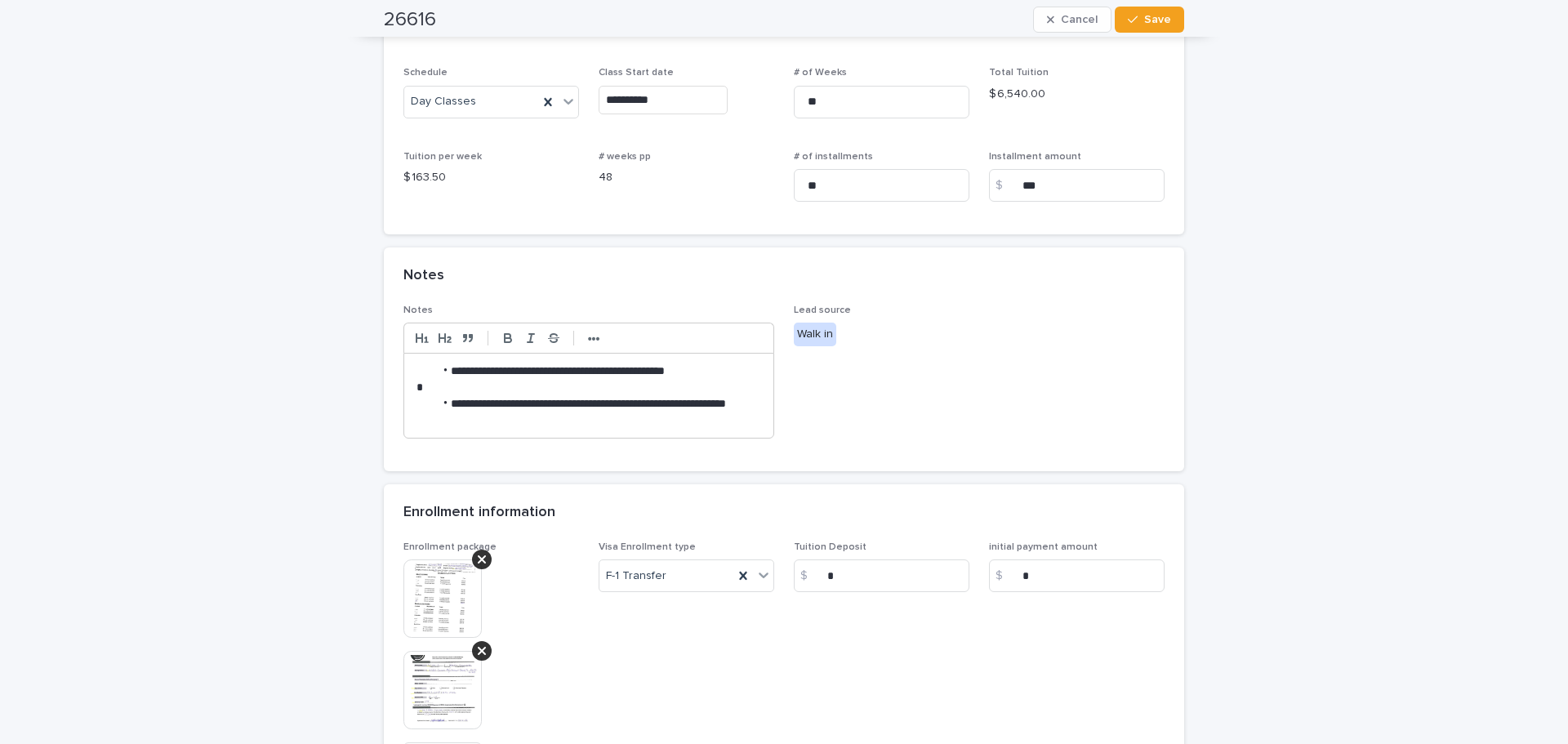
scroll to position [571, 0]
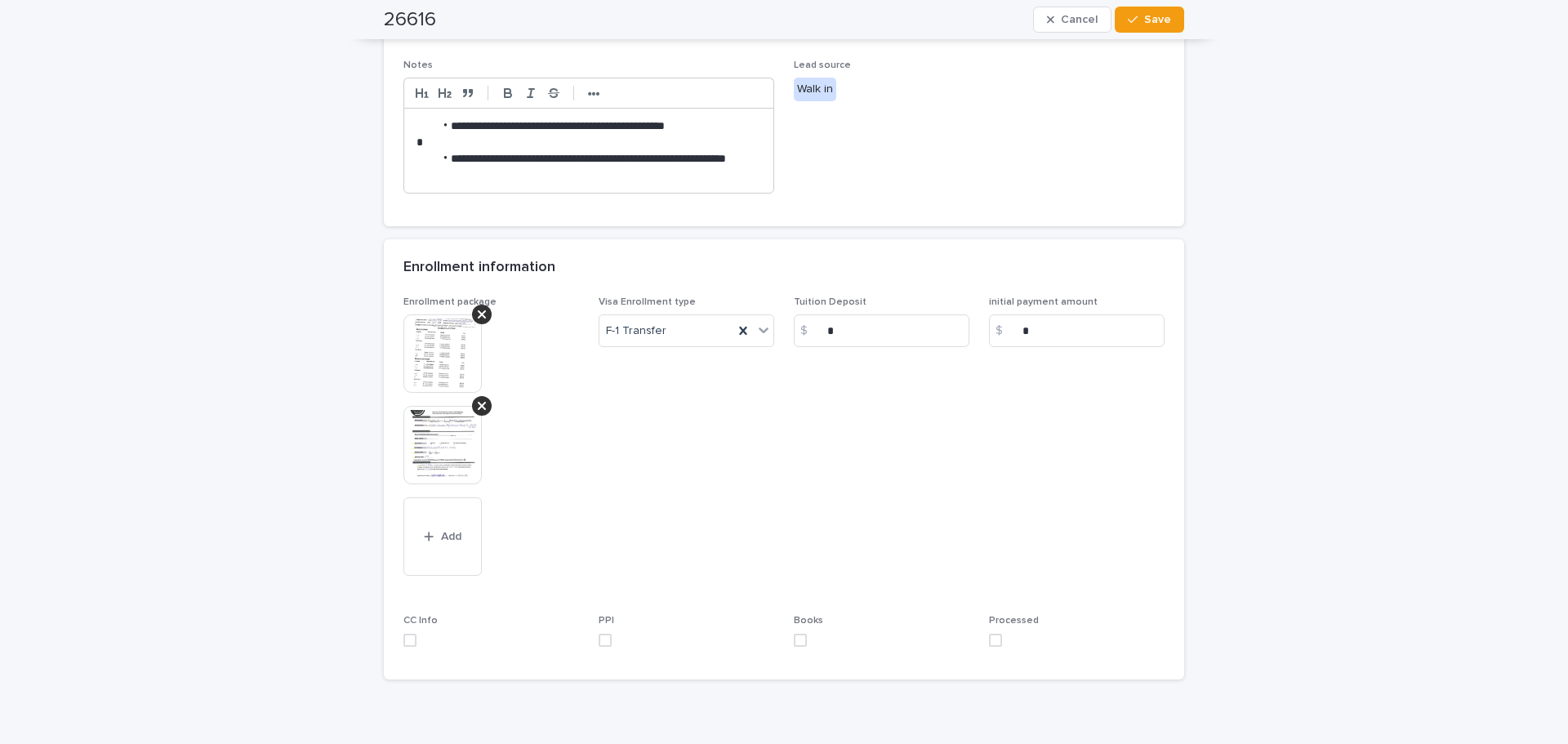
click at [439, 356] on img at bounding box center [443, 353] width 78 height 78
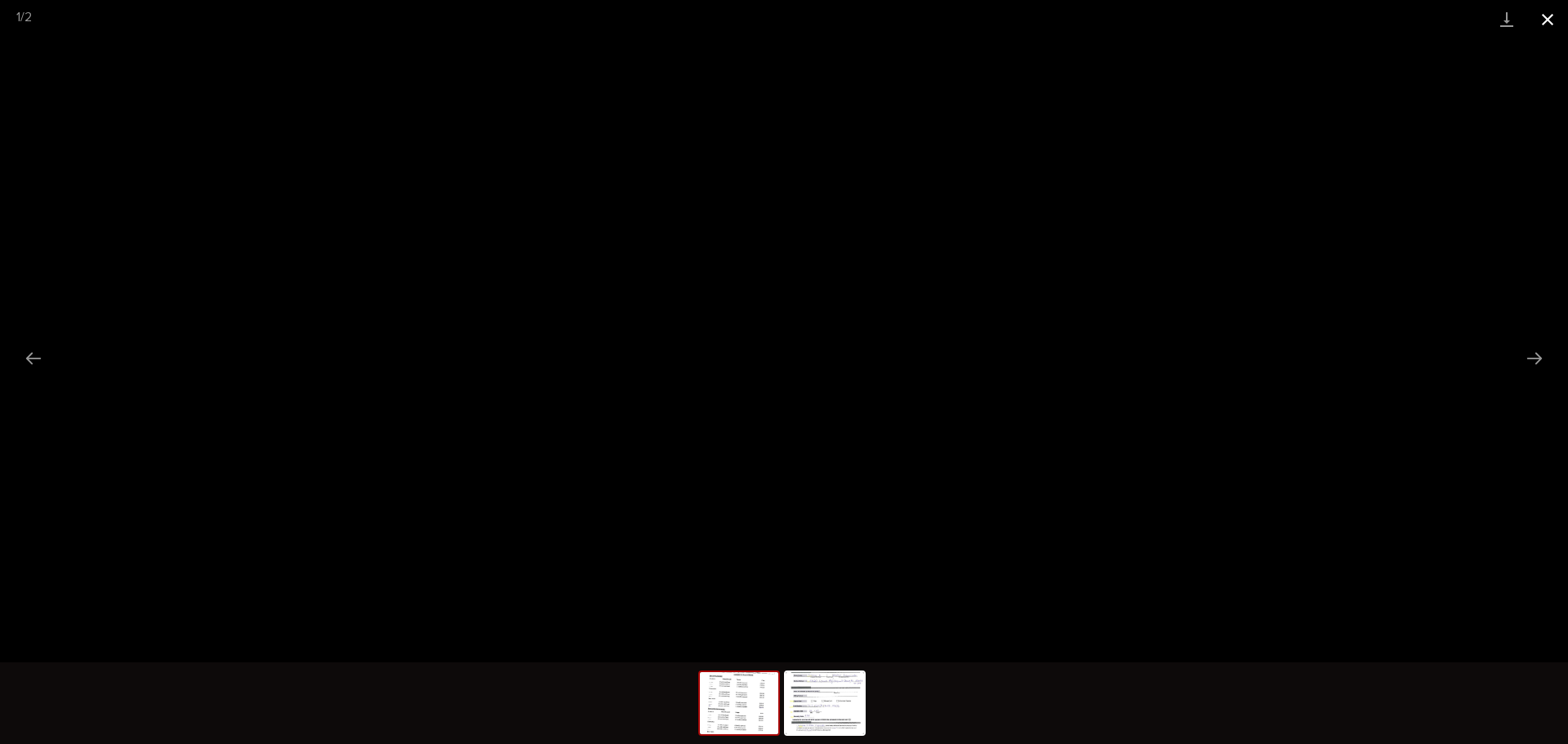
click at [1553, 22] on button "Close gallery" at bounding box center [1548, 19] width 40 height 39
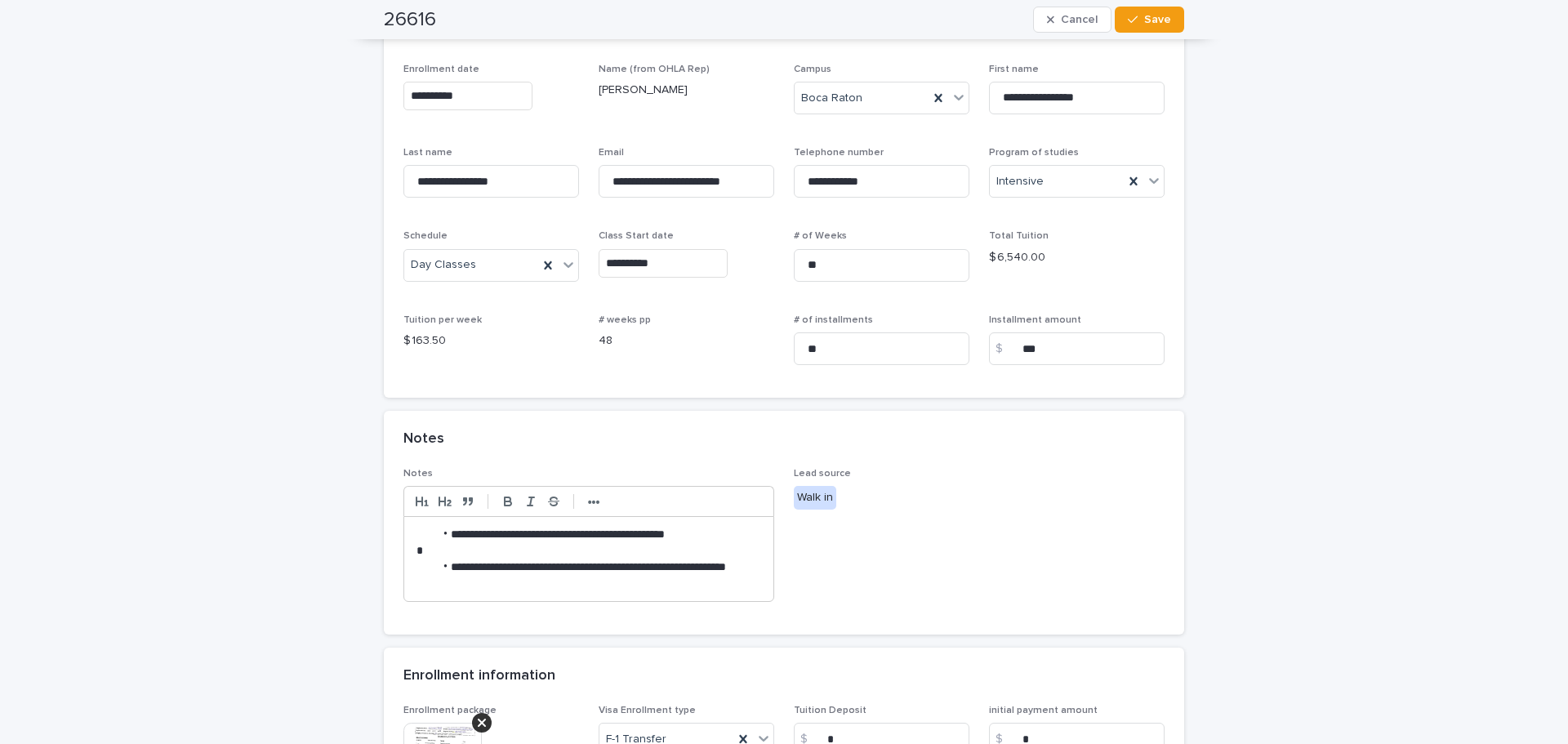
scroll to position [0, 0]
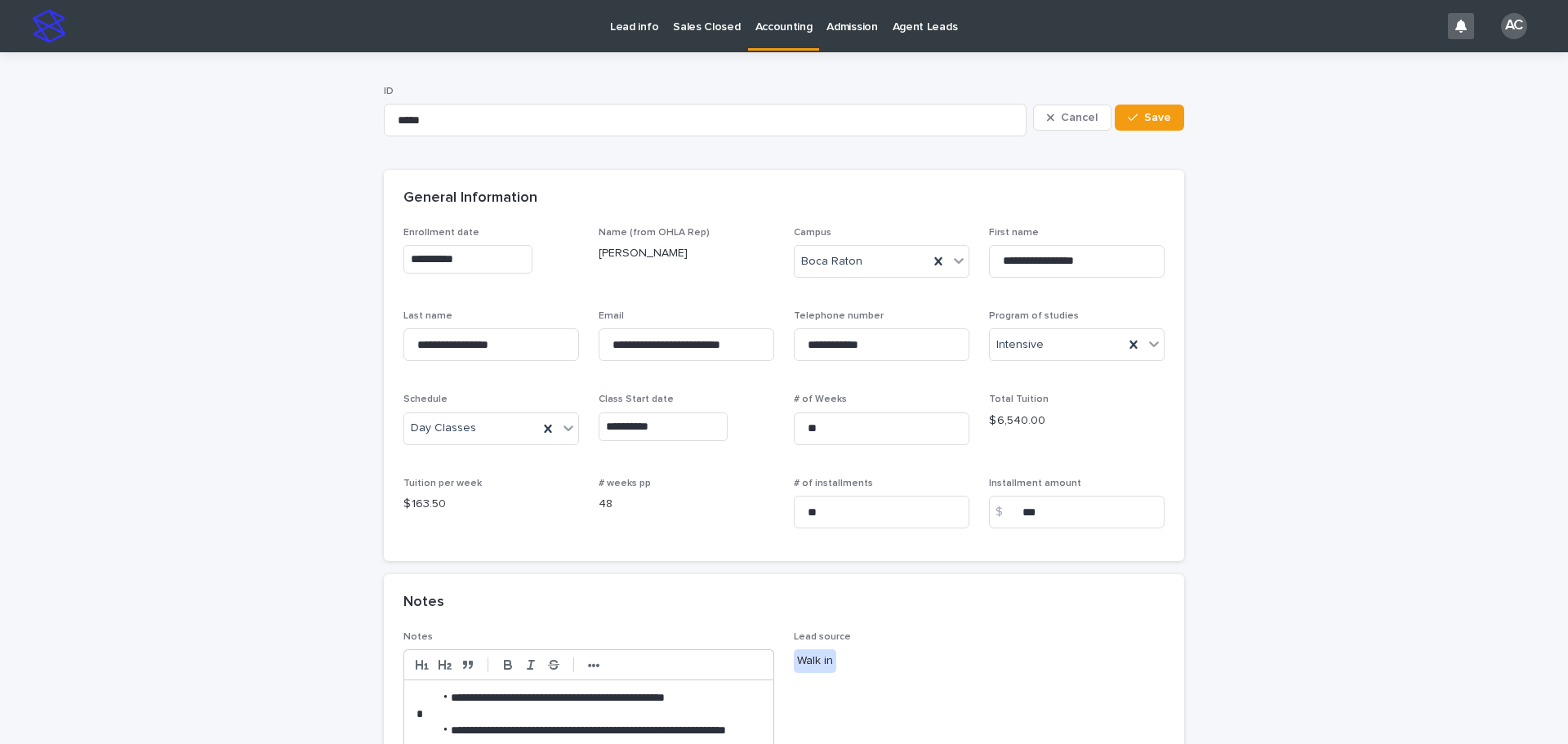
click at [774, 24] on p "Accounting" at bounding box center [784, 17] width 57 height 35
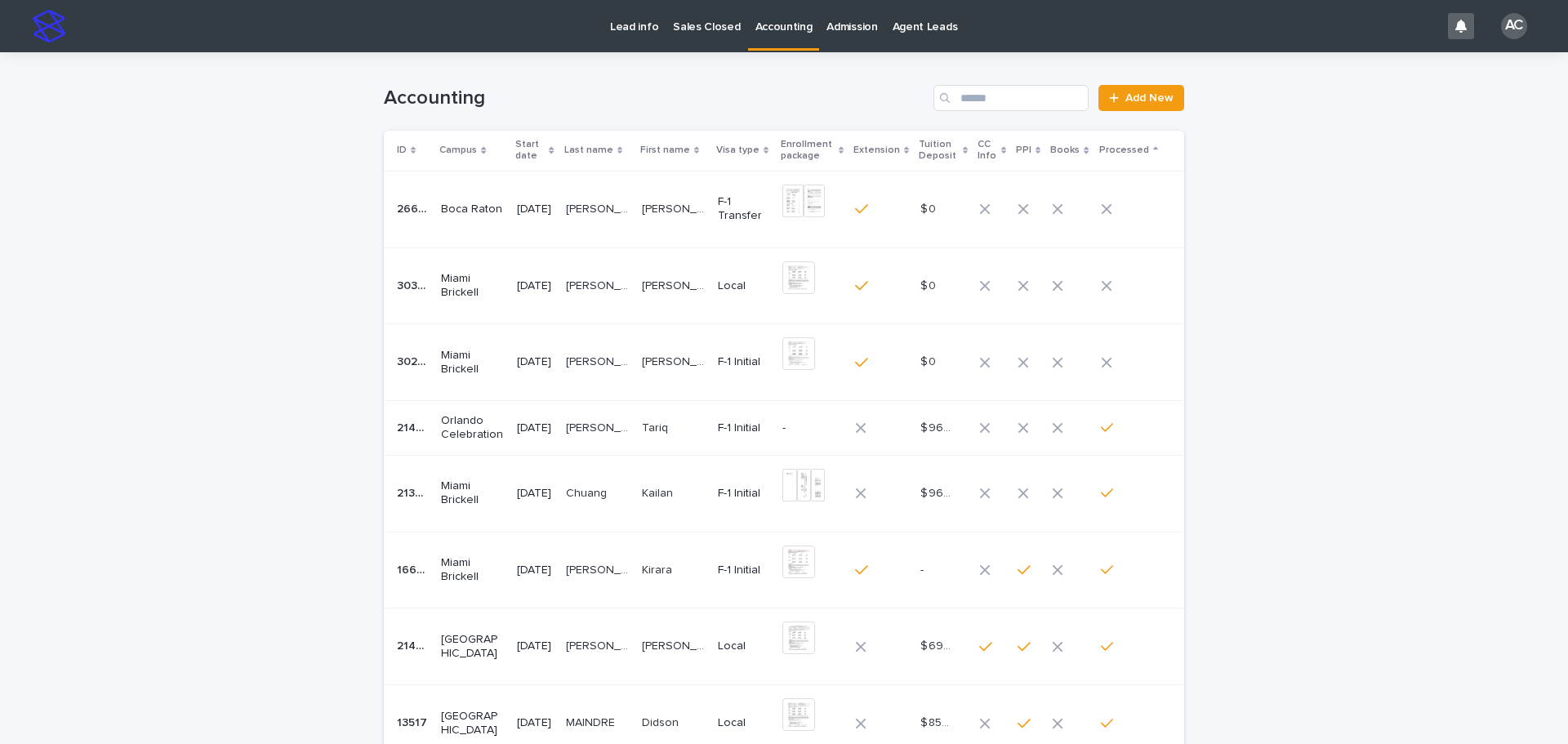
drag, startPoint x: 1436, startPoint y: 340, endPoint x: 1549, endPoint y: 324, distance: 114.1
click at [1445, 334] on div "Loading... Saving… Loading... Saving… Accounting Add New ID Campus Start date L…" at bounding box center [784, 553] width 1568 height 1002
